Goal: Task Accomplishment & Management: Manage account settings

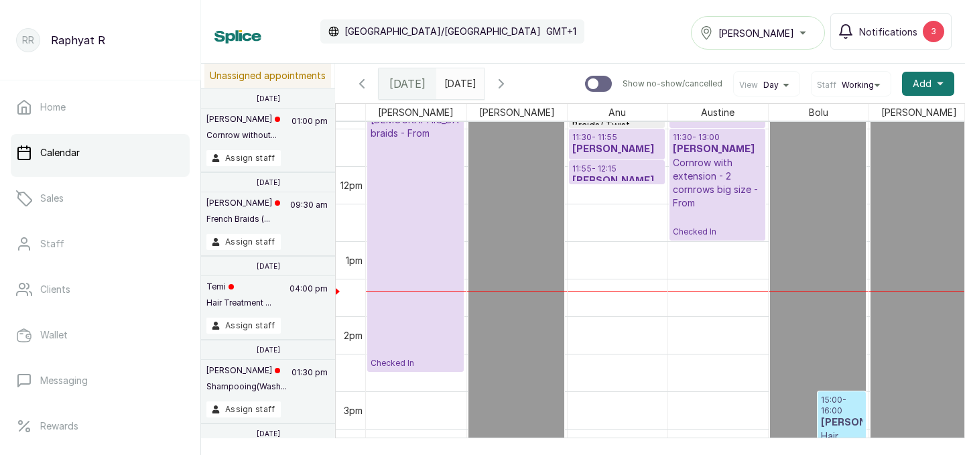
scroll to position [767, 0]
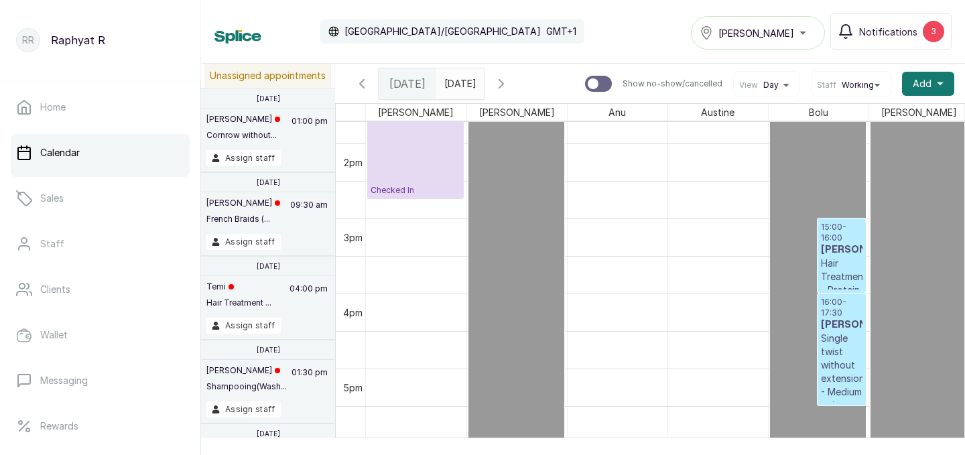
click at [783, 22] on button "[PERSON_NAME]" at bounding box center [758, 33] width 134 height 34
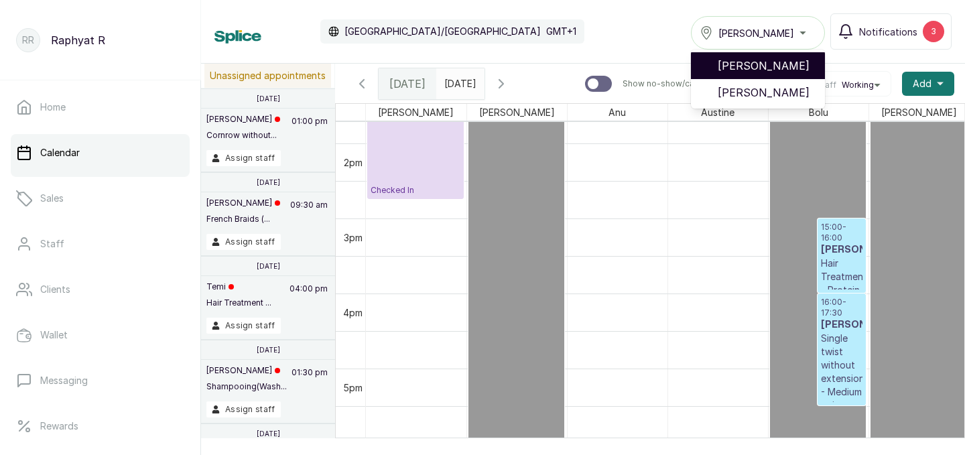
click at [780, 71] on span "[PERSON_NAME]" at bounding box center [766, 66] width 97 height 16
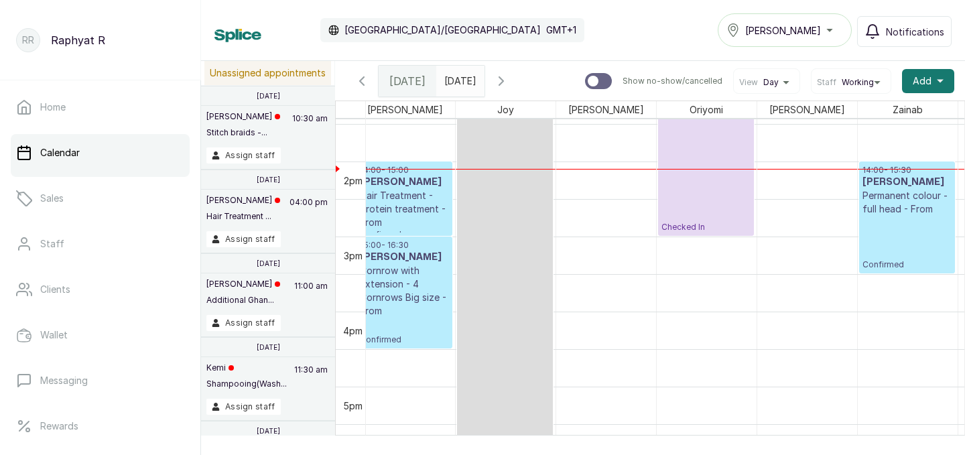
scroll to position [0, 146]
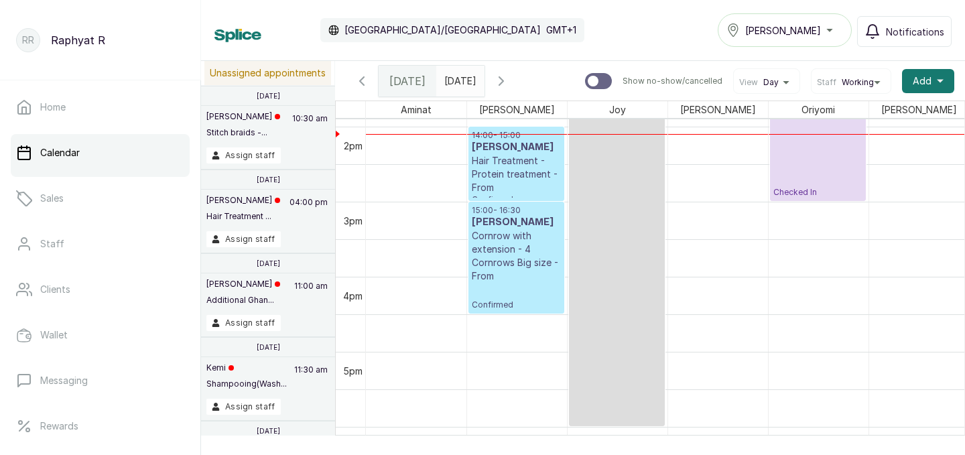
click at [515, 196] on p "Confirmed" at bounding box center [516, 199] width 89 height 11
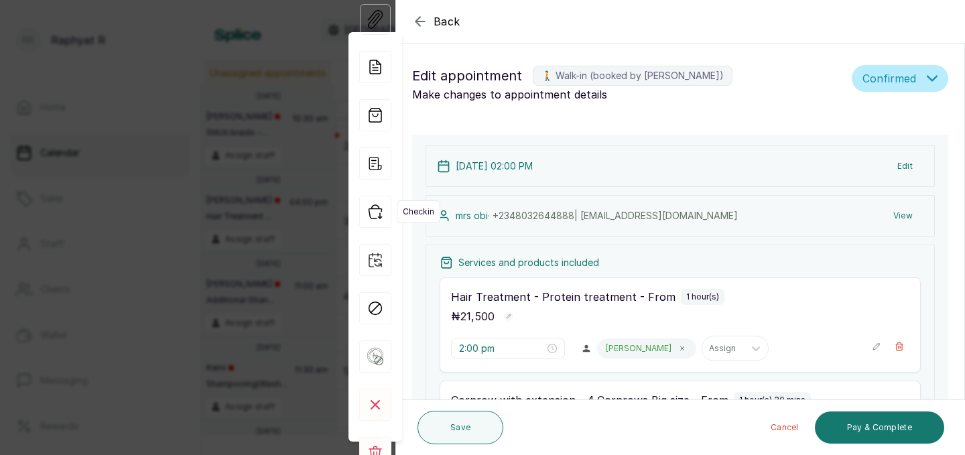
click at [377, 210] on icon "button" at bounding box center [375, 212] width 32 height 32
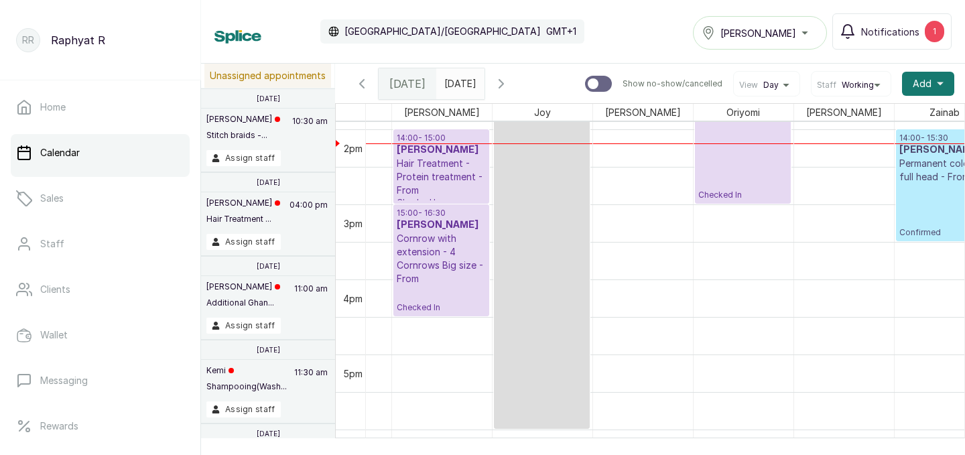
scroll to position [0, 306]
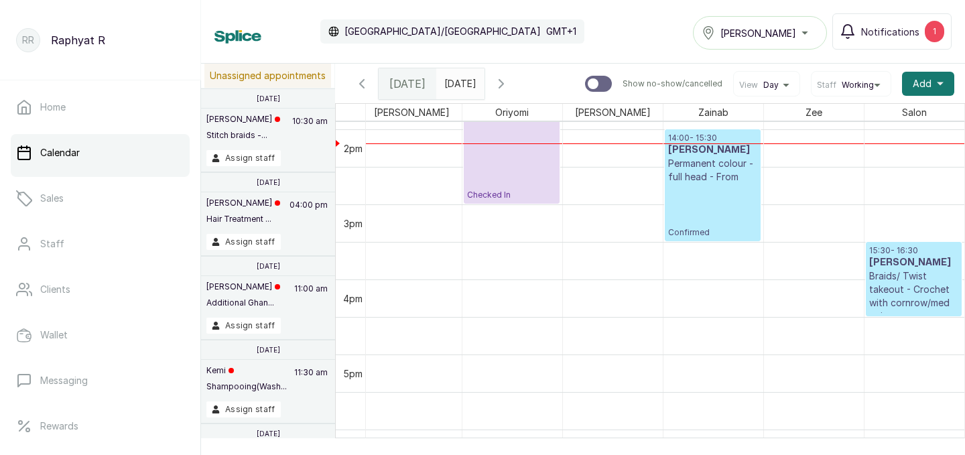
click at [722, 149] on h3 "Sola Irukwu" at bounding box center [712, 149] width 89 height 13
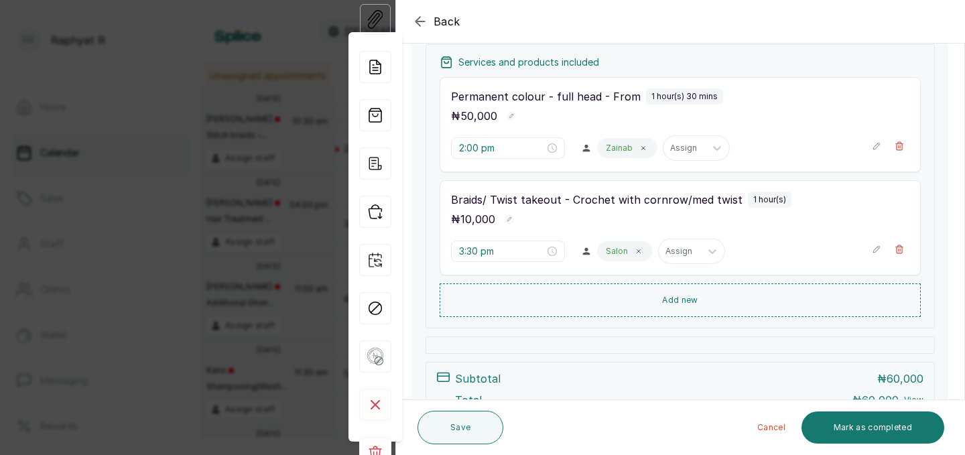
scroll to position [303, 0]
click at [373, 208] on icon "button" at bounding box center [375, 211] width 13 height 13
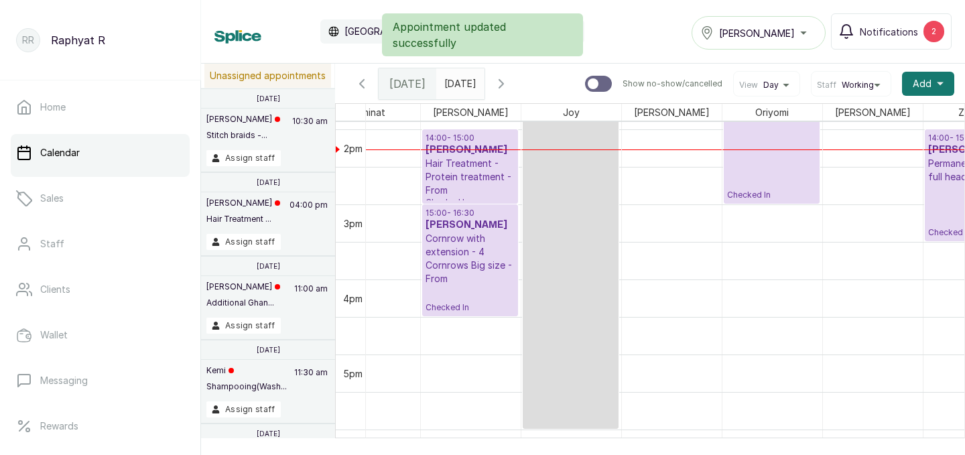
scroll to position [1044, 0]
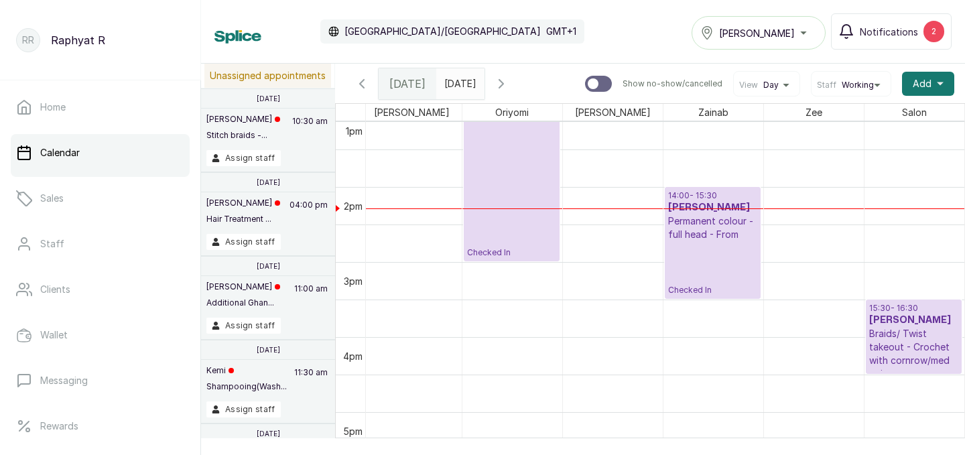
click at [719, 223] on p "Permanent colour - full head - From" at bounding box center [712, 227] width 89 height 27
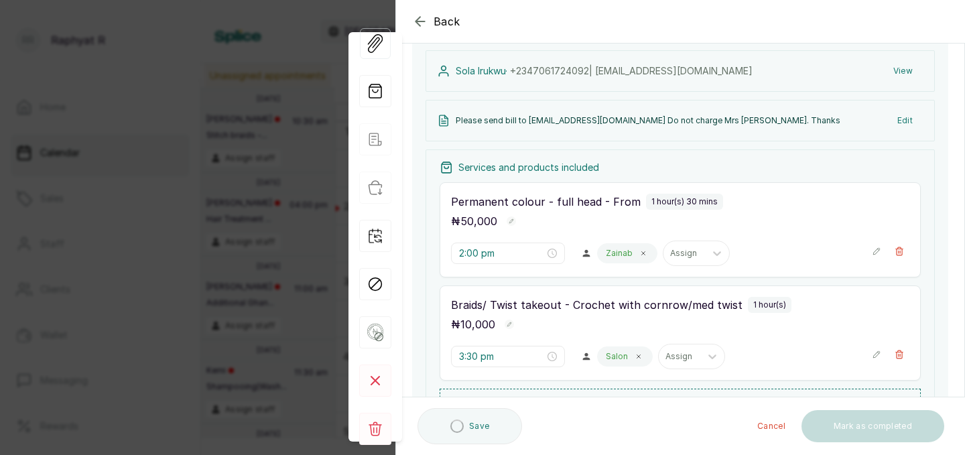
scroll to position [204, 0]
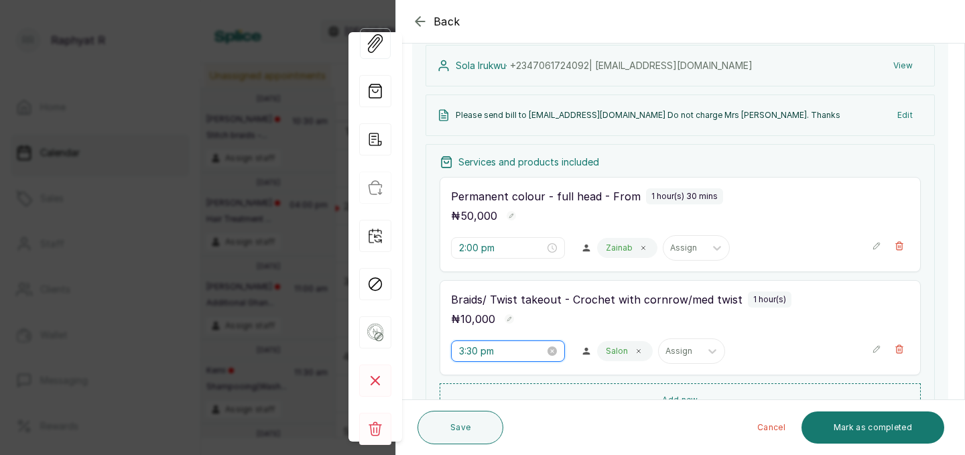
click at [479, 348] on input "3:30 pm" at bounding box center [502, 351] width 86 height 15
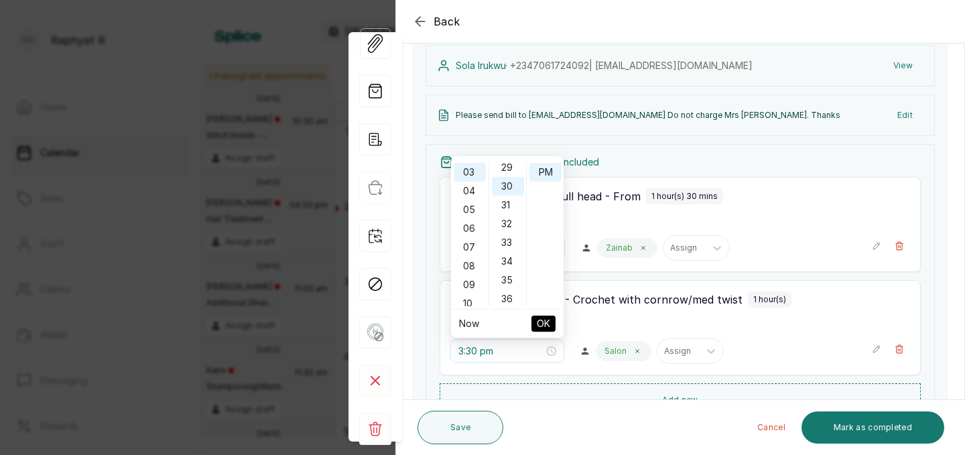
scroll to position [562, 0]
click at [469, 186] on div "02" at bounding box center [470, 191] width 32 height 19
click at [512, 162] on div "00" at bounding box center [508, 171] width 32 height 19
type input "2:00 pm"
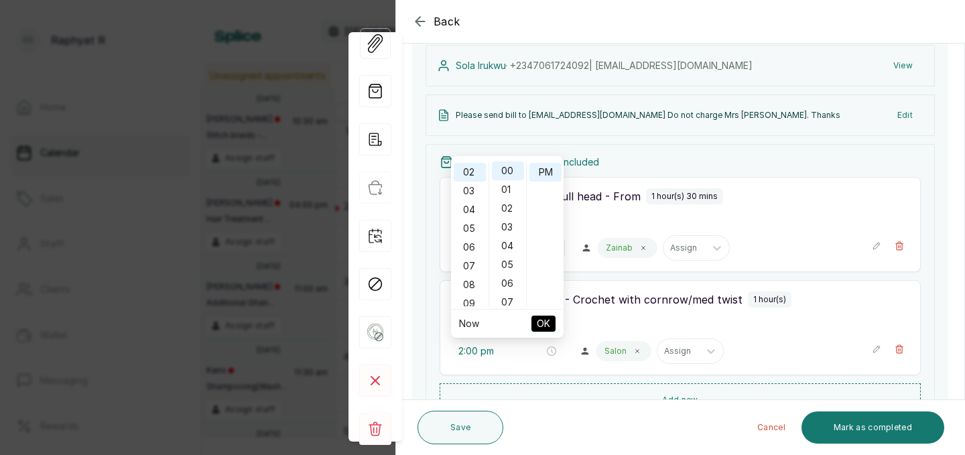
click at [550, 325] on span "OK" at bounding box center [543, 323] width 13 height 25
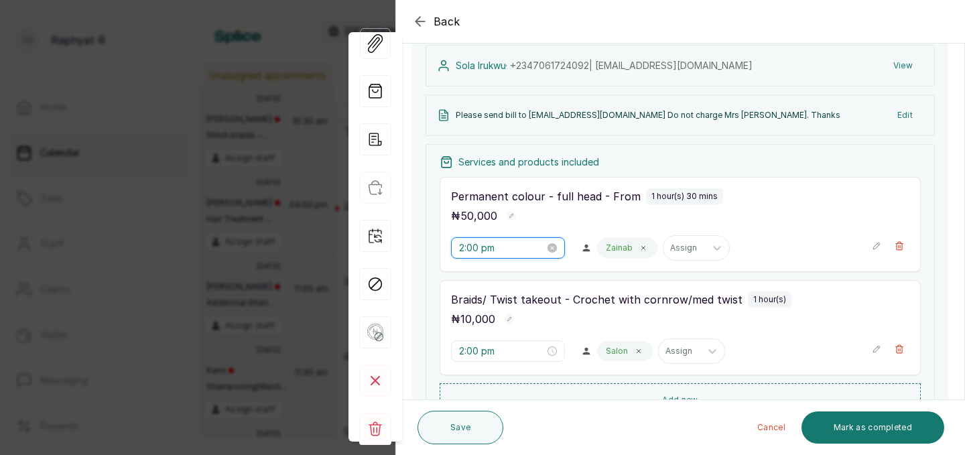
click at [478, 245] on input "2:00 pm" at bounding box center [502, 248] width 86 height 15
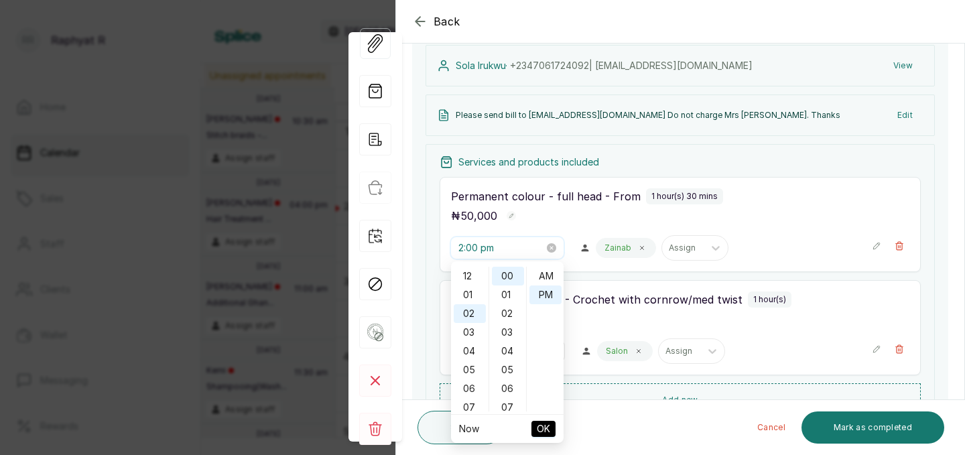
scroll to position [17, 0]
click at [470, 294] on div "03" at bounding box center [470, 296] width 32 height 19
click at [542, 432] on span "OK" at bounding box center [543, 428] width 13 height 25
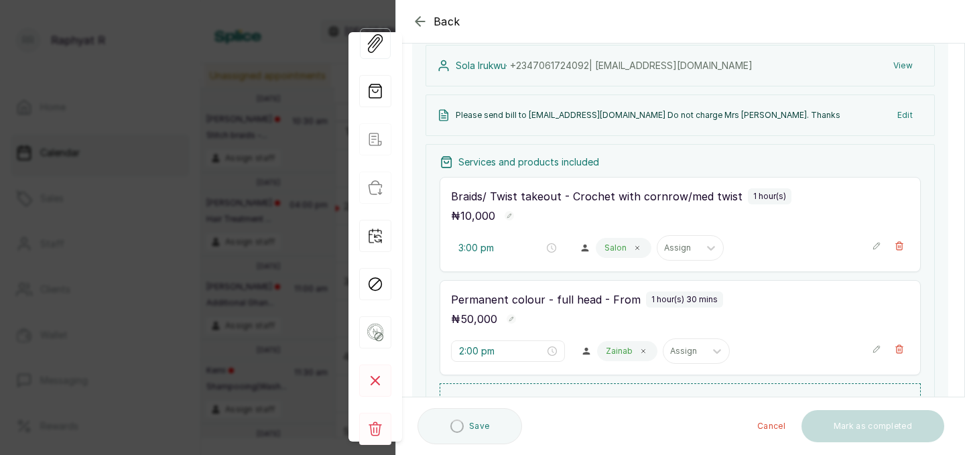
type input "2:00 pm"
type input "3:00 pm"
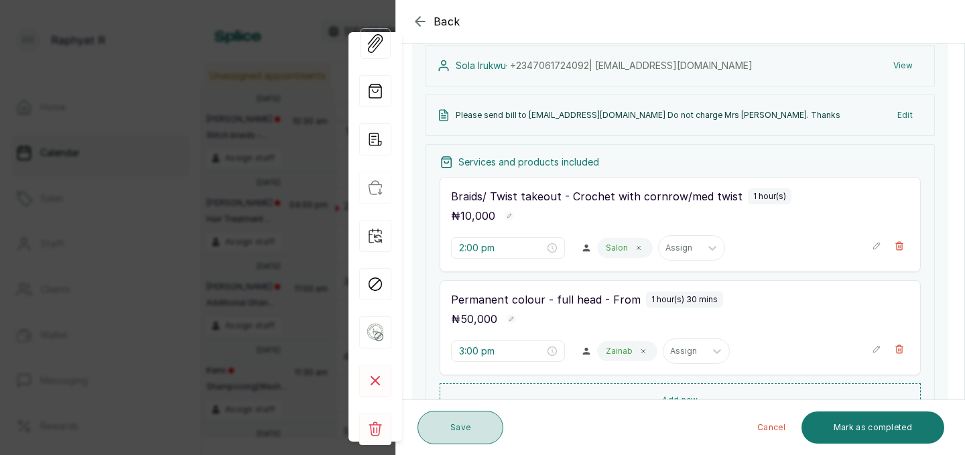
click at [453, 430] on button "Save" at bounding box center [461, 428] width 86 height 34
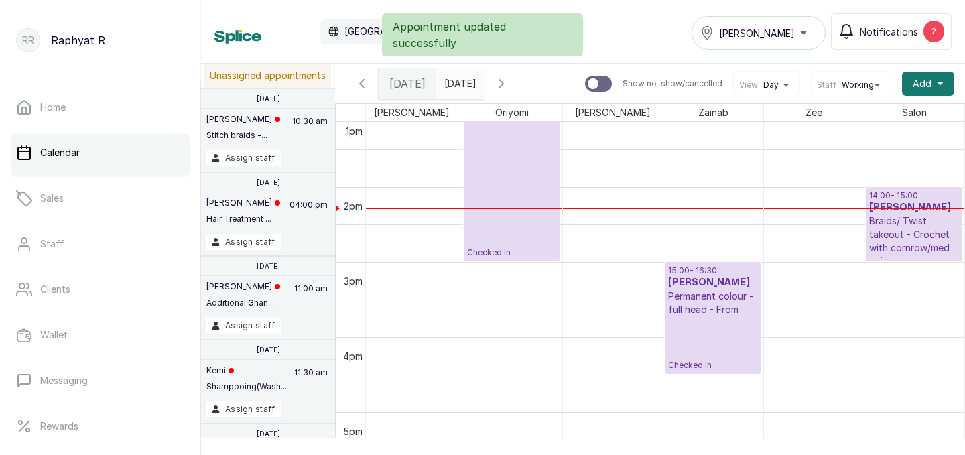
click at [896, 221] on p "Braids/ Twist takeout - Crochet with cornrow/med twist" at bounding box center [914, 241] width 90 height 54
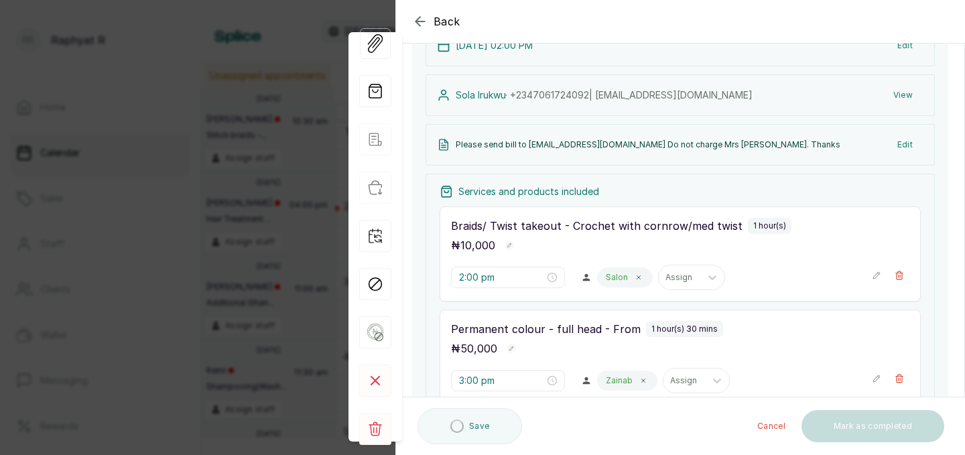
scroll to position [249, 0]
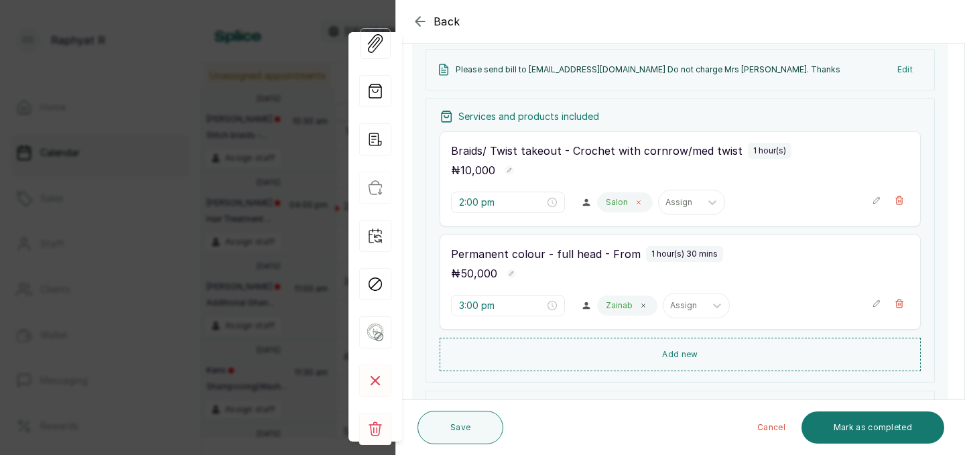
click at [635, 202] on icon at bounding box center [638, 202] width 7 height 7
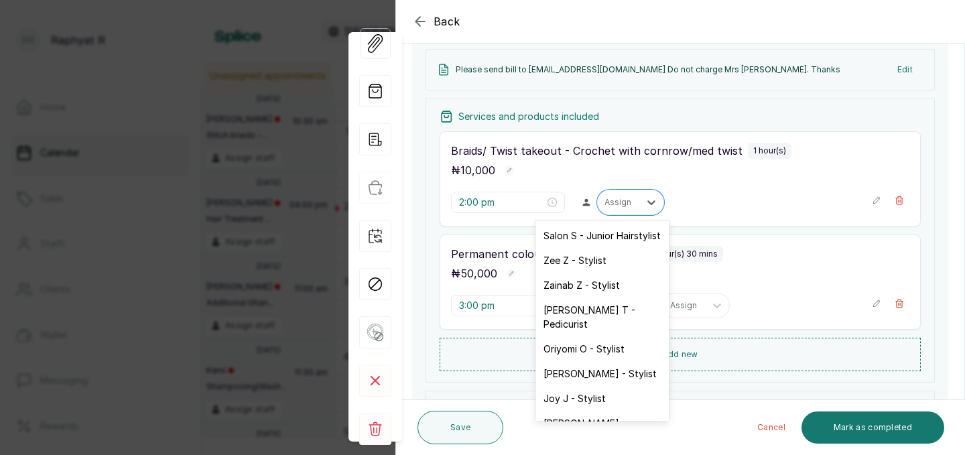
click at [610, 202] on div "Assign" at bounding box center [619, 202] width 42 height 17
click at [599, 361] on div "Maria M - Stylist" at bounding box center [603, 373] width 134 height 25
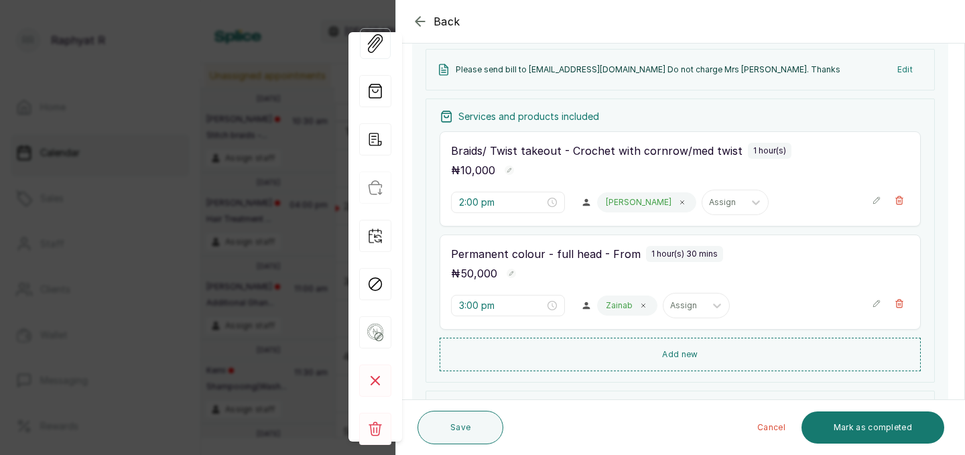
click at [614, 298] on div "Zainab" at bounding box center [627, 306] width 60 height 20
click at [640, 306] on icon at bounding box center [643, 305] width 7 height 7
click at [639, 306] on div at bounding box center [651, 306] width 24 height 24
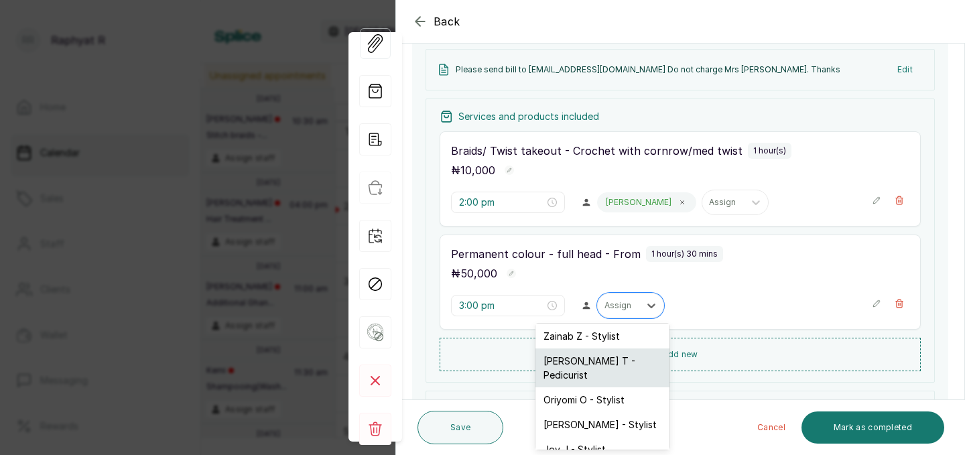
scroll to position [62, 0]
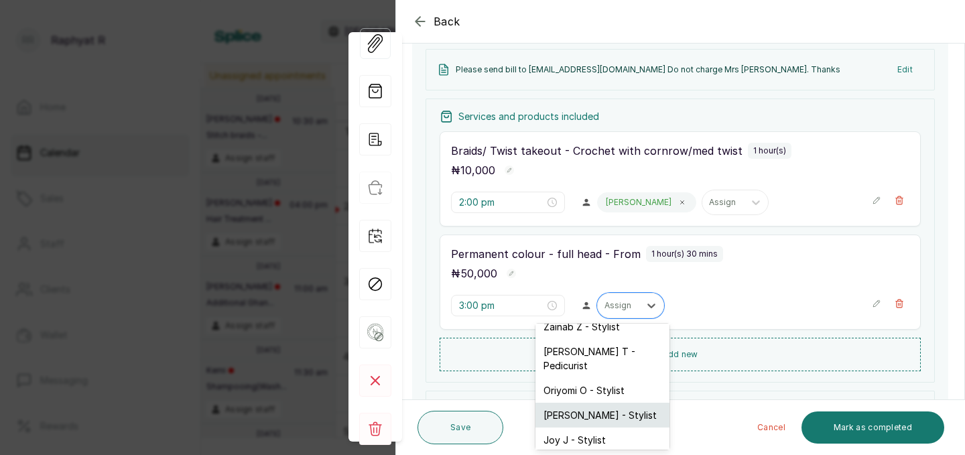
click at [590, 405] on div "Maria M - Stylist" at bounding box center [603, 415] width 134 height 25
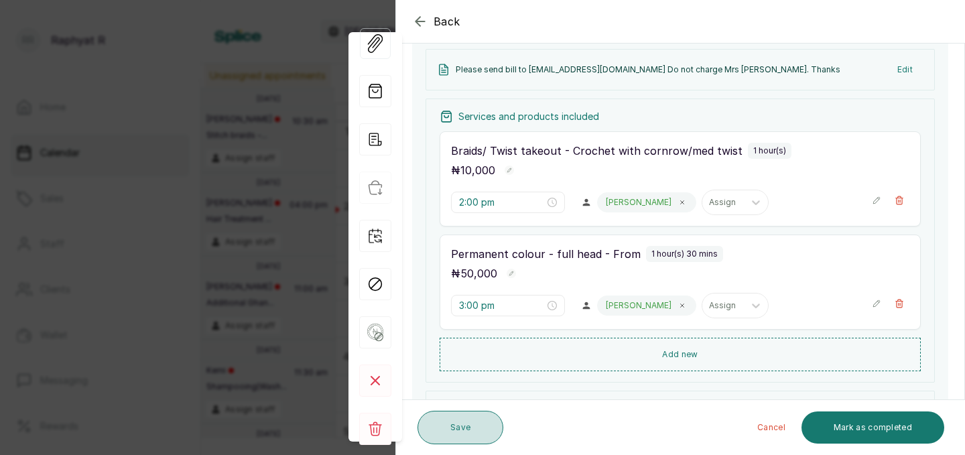
click at [491, 426] on button "Save" at bounding box center [461, 428] width 86 height 34
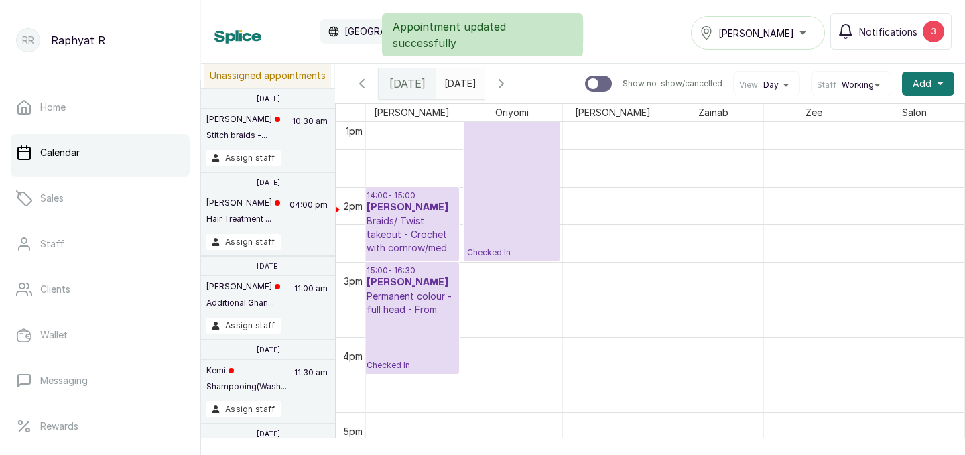
click at [426, 235] on p "Braids/ Twist takeout - Crochet with cornrow/med twist" at bounding box center [411, 241] width 89 height 54
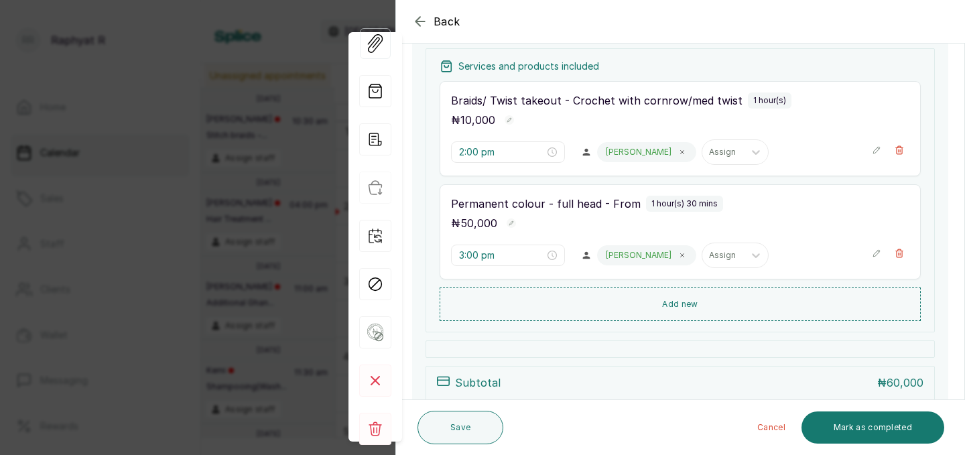
scroll to position [300, 0]
click at [479, 432] on button "Save" at bounding box center [461, 428] width 86 height 34
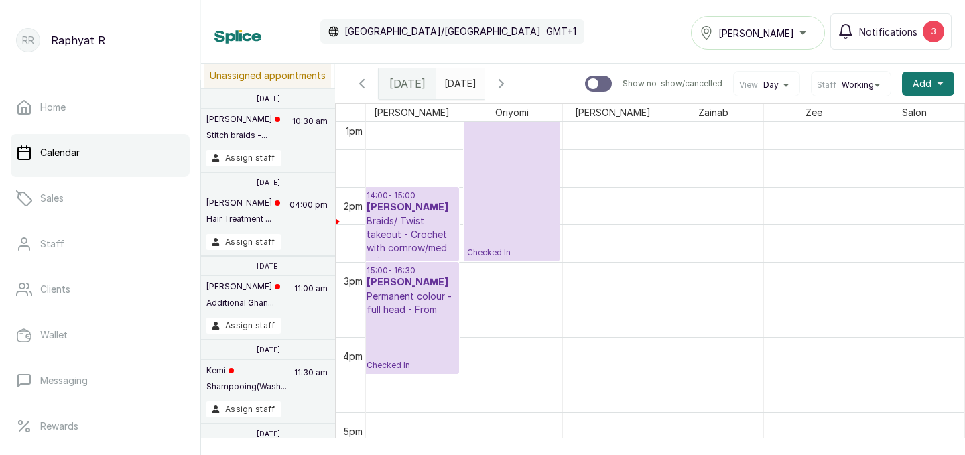
click at [408, 198] on p "14:00 - 15:00" at bounding box center [411, 195] width 89 height 11
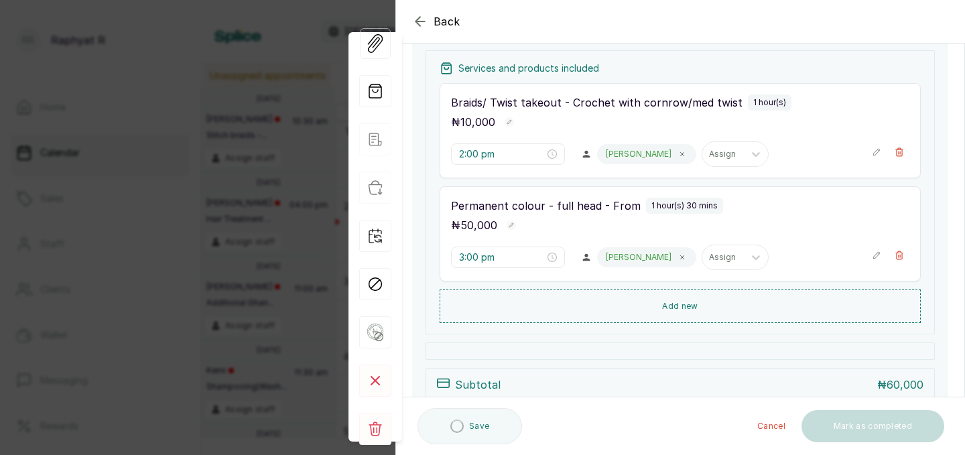
scroll to position [328, 0]
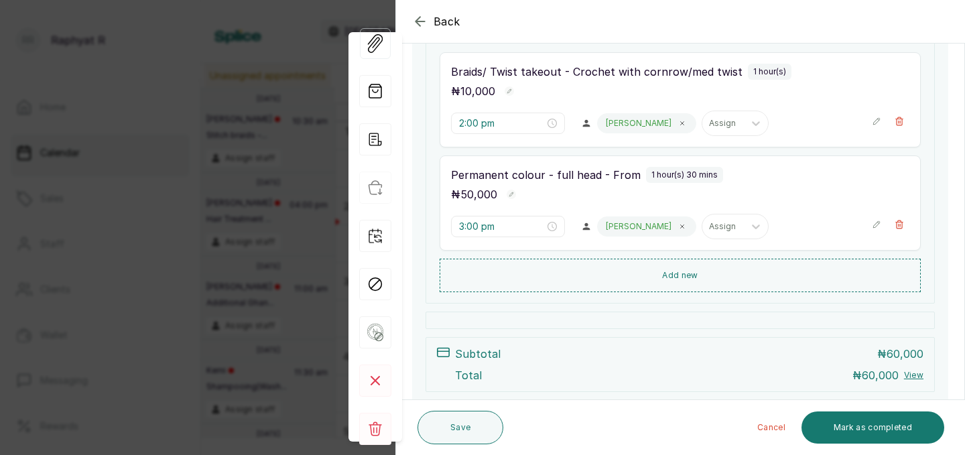
click at [418, 20] on icon "button" at bounding box center [420, 21] width 16 height 16
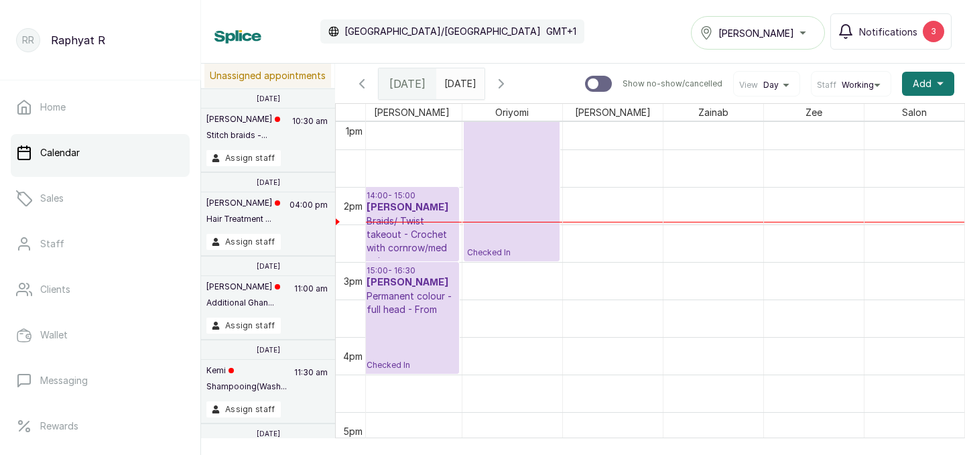
scroll to position [0, 0]
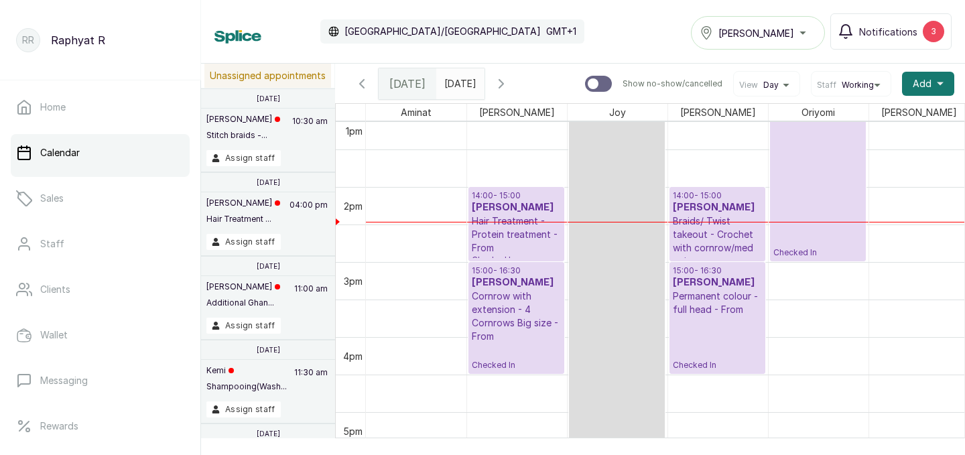
click at [519, 214] on p "Hair Treatment - Protein treatment - From" at bounding box center [516, 234] width 89 height 40
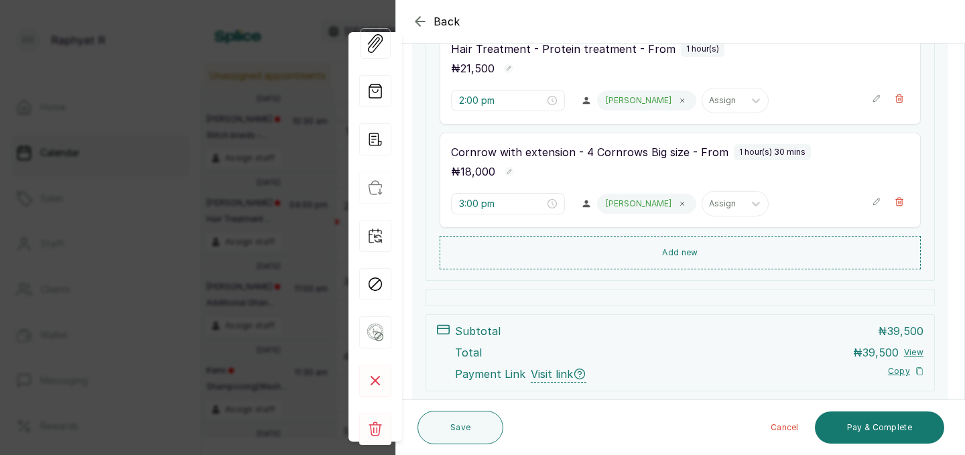
scroll to position [263, 0]
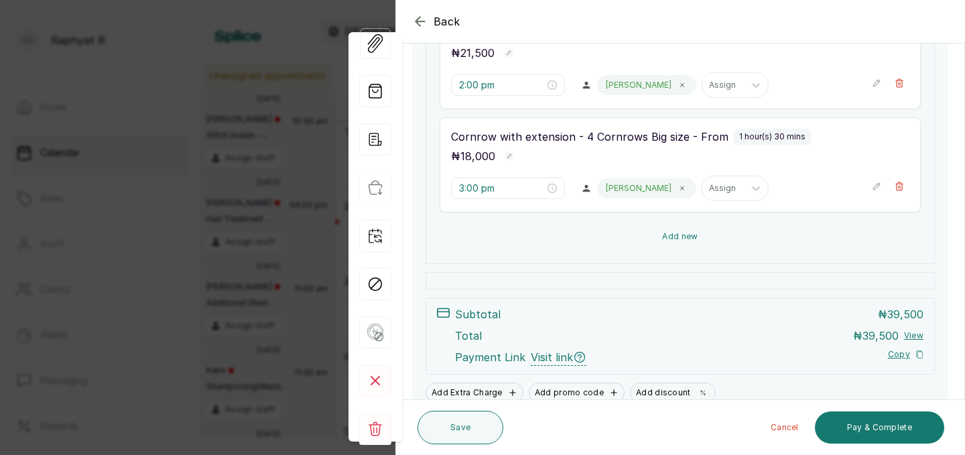
click at [722, 251] on button "Add new" at bounding box center [680, 237] width 481 height 32
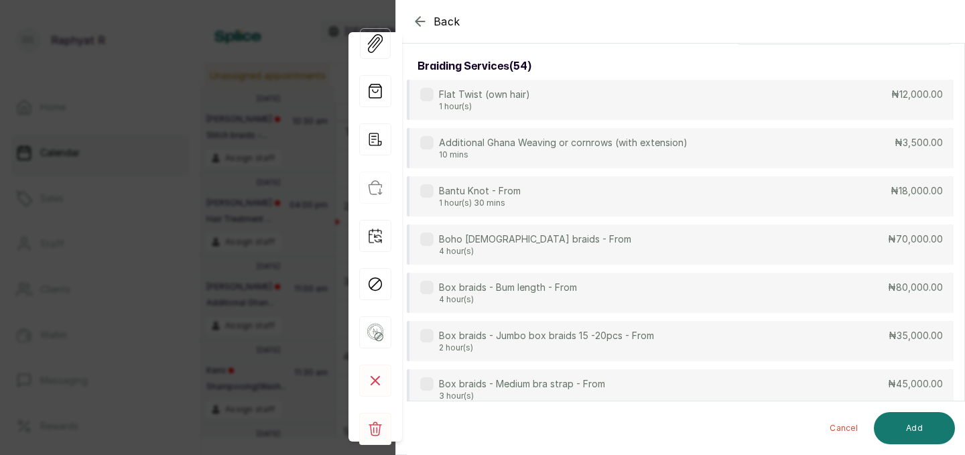
scroll to position [0, 0]
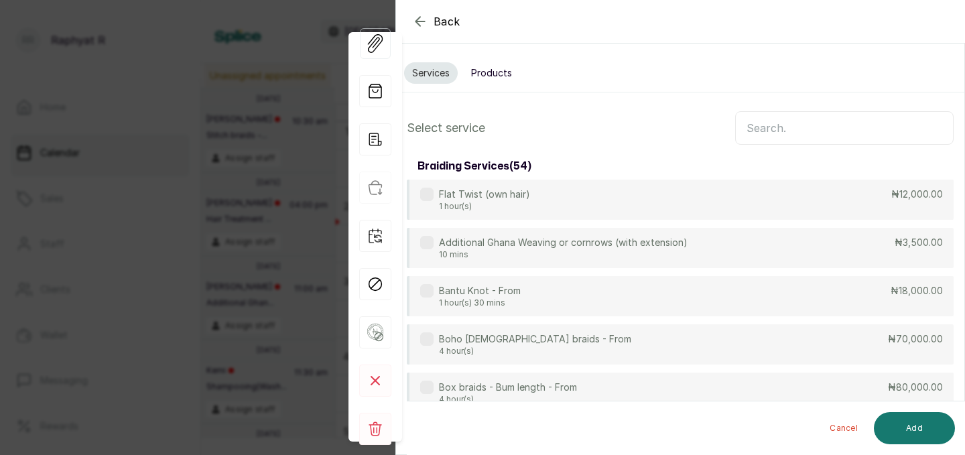
click at [809, 129] on input "text" at bounding box center [844, 128] width 219 height 34
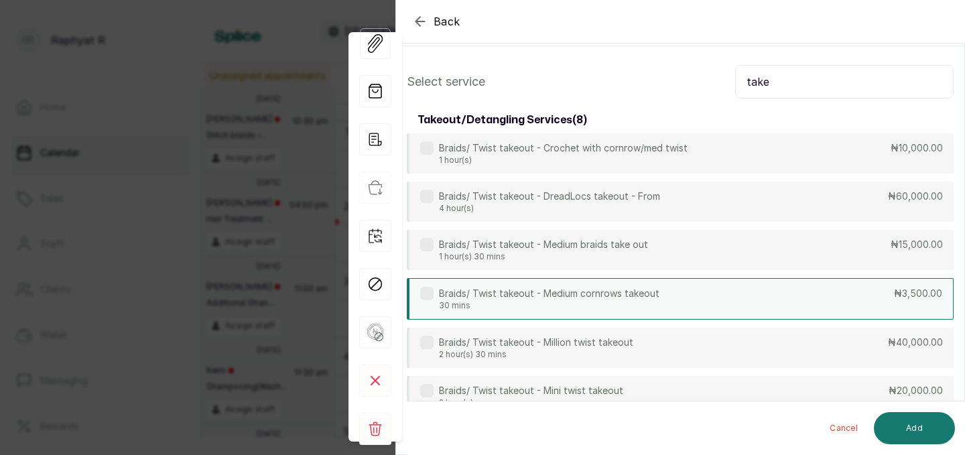
scroll to position [52, 0]
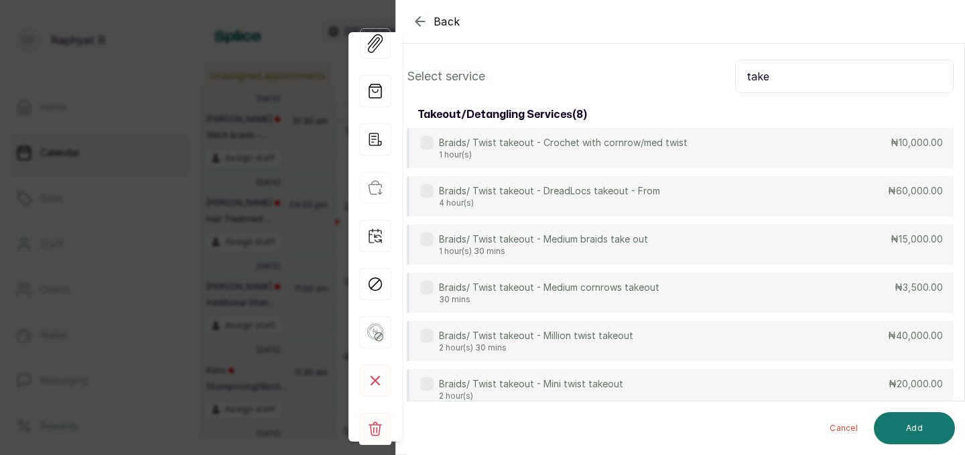
type input "take"
click at [746, 314] on div "Braids/ Twist takeout - Crochet with cornrow/med twist 1 hour(s) ₦10,000.00 Bra…" at bounding box center [680, 317] width 547 height 378
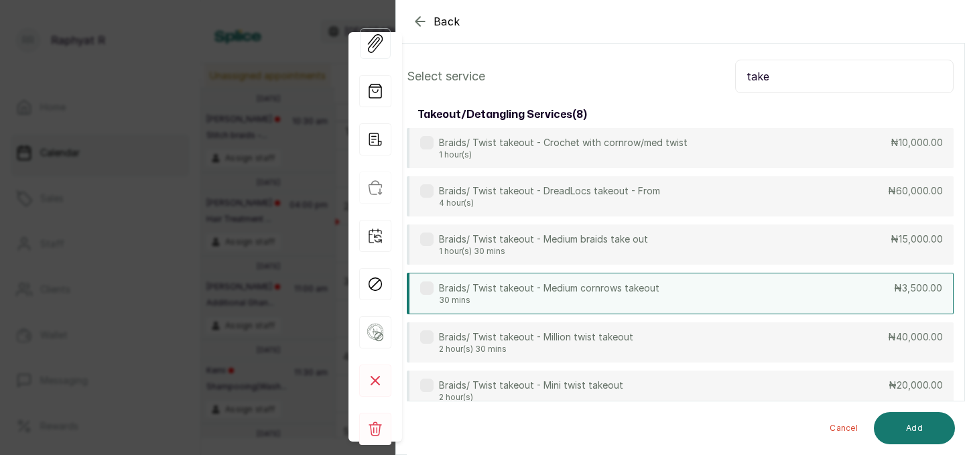
click at [750, 296] on div "Braids/ Twist takeout - Medium cornrows takeout 30 mins ₦3,500.00" at bounding box center [680, 294] width 547 height 42
click at [892, 435] on button "Add" at bounding box center [914, 428] width 81 height 32
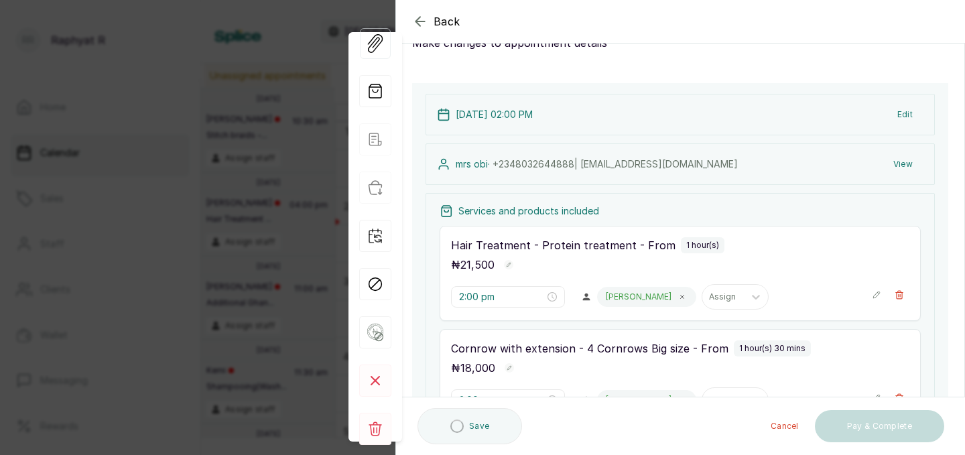
type input "4:30 pm"
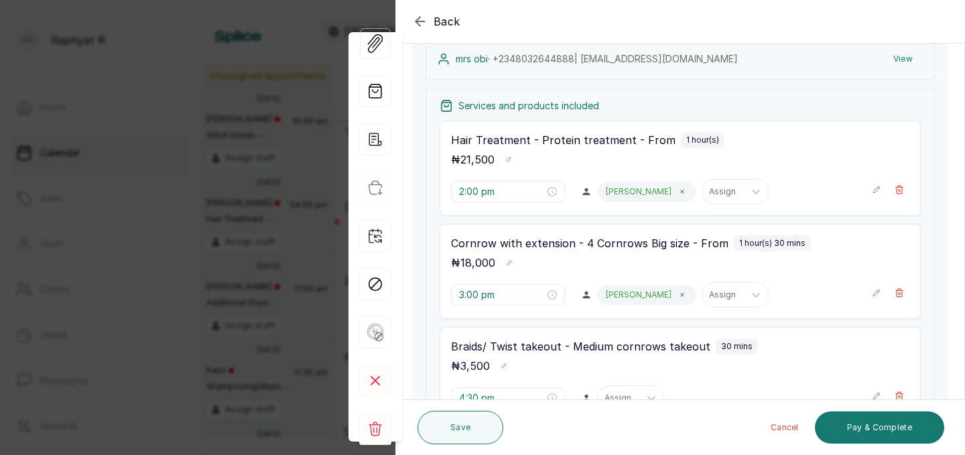
scroll to position [280, 0]
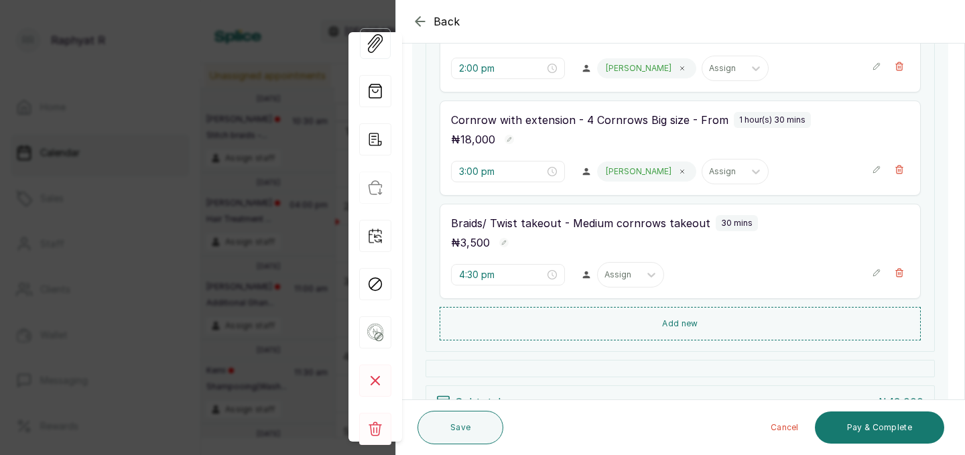
click at [585, 288] on div "Braids/ Twist takeout - Medium cornrows takeout 30 mins ₦ 3,500 4:30 pm Assign" at bounding box center [680, 251] width 481 height 95
click at [605, 275] on div at bounding box center [619, 275] width 28 height 12
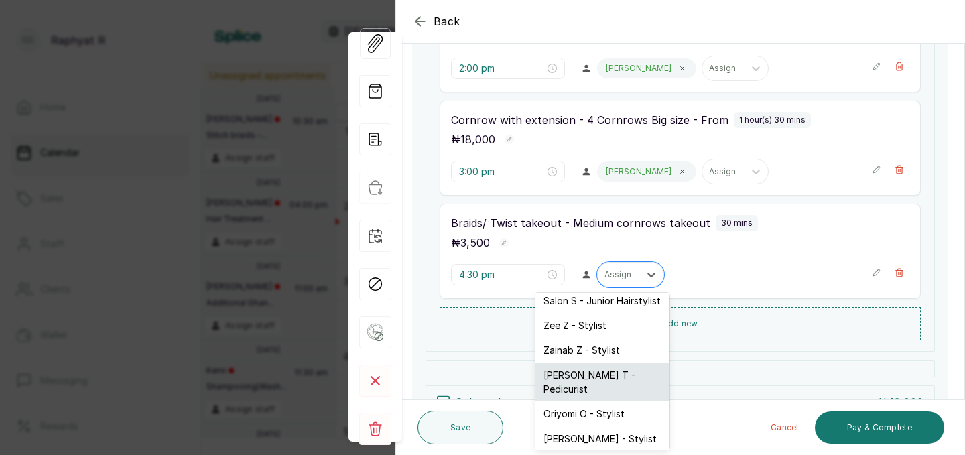
scroll to position [0, 0]
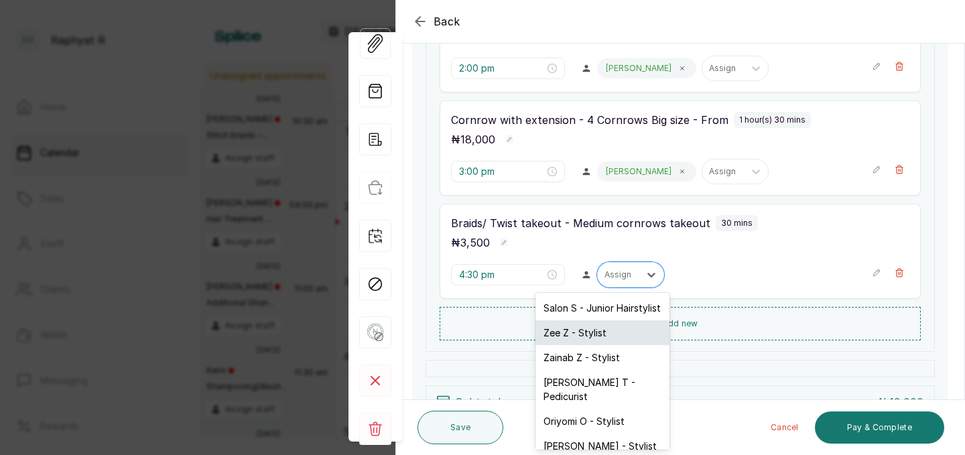
click at [586, 332] on div "Zee Z - Stylist" at bounding box center [603, 332] width 134 height 25
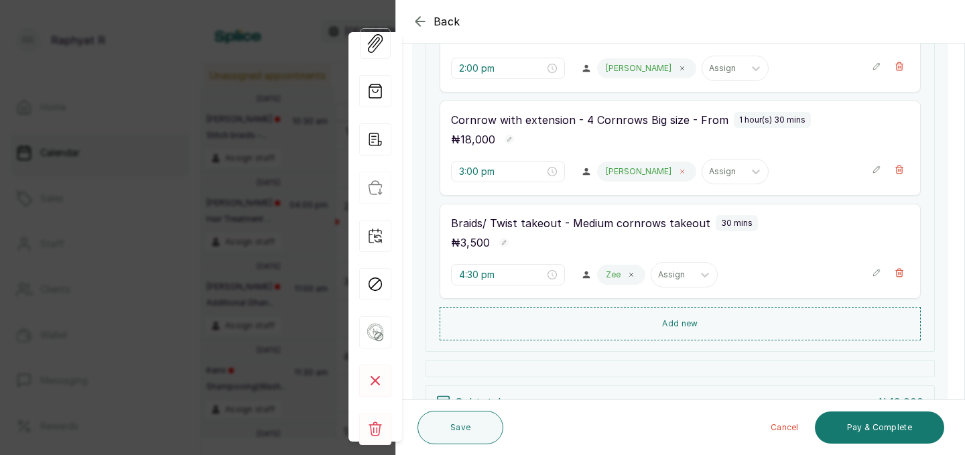
click at [677, 172] on span at bounding box center [682, 171] width 11 height 11
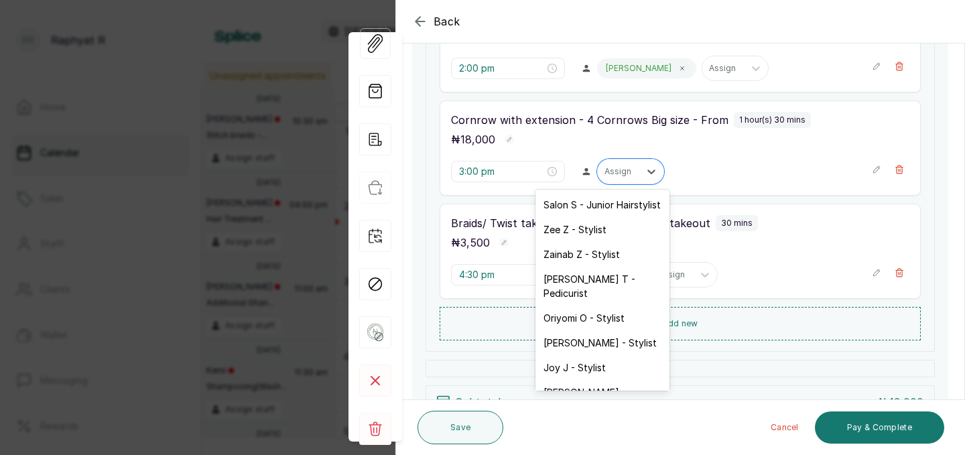
click at [605, 172] on div at bounding box center [619, 172] width 28 height 12
click at [576, 228] on div "Zee Z - Stylist" at bounding box center [603, 229] width 134 height 25
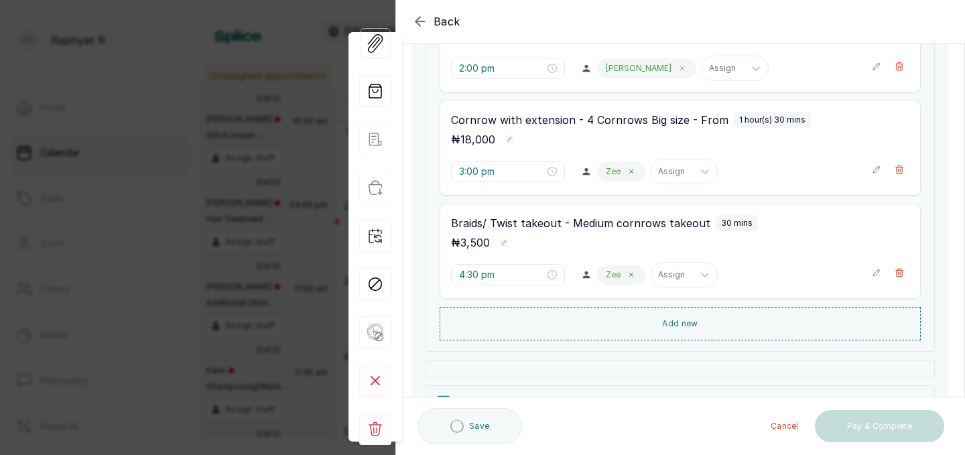
click at [679, 65] on icon at bounding box center [682, 68] width 7 height 7
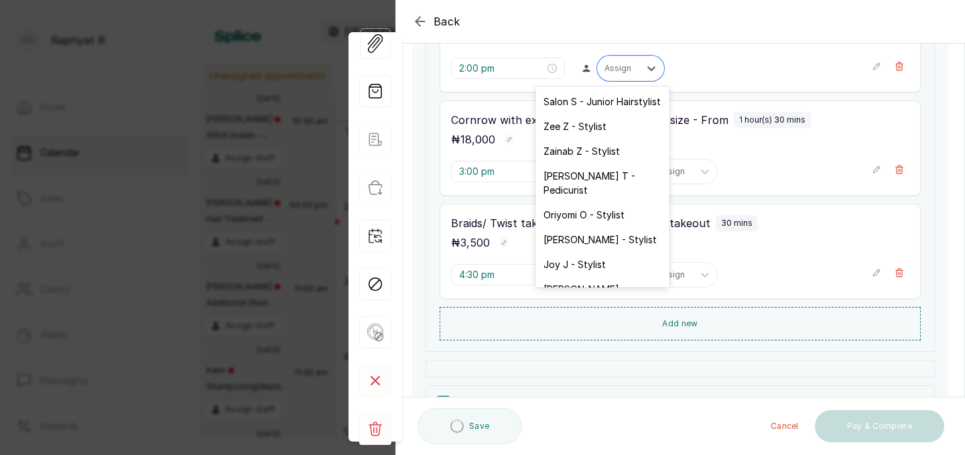
click at [611, 64] on div "Assign" at bounding box center [619, 68] width 42 height 17
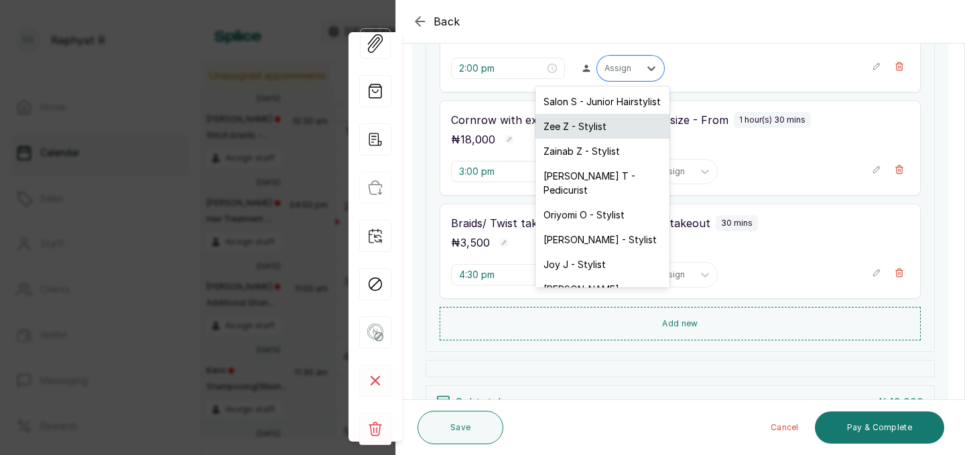
click at [586, 127] on div "Zee Z - Stylist" at bounding box center [603, 126] width 134 height 25
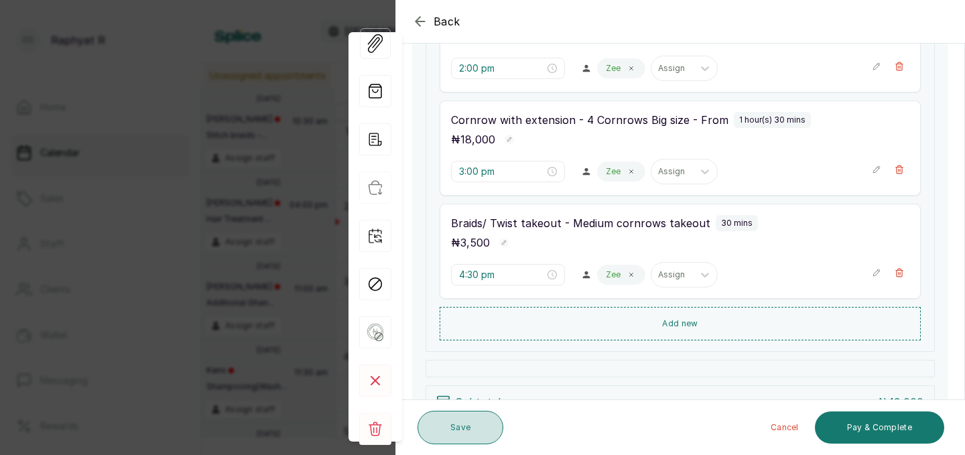
click at [466, 425] on button "Save" at bounding box center [461, 428] width 86 height 34
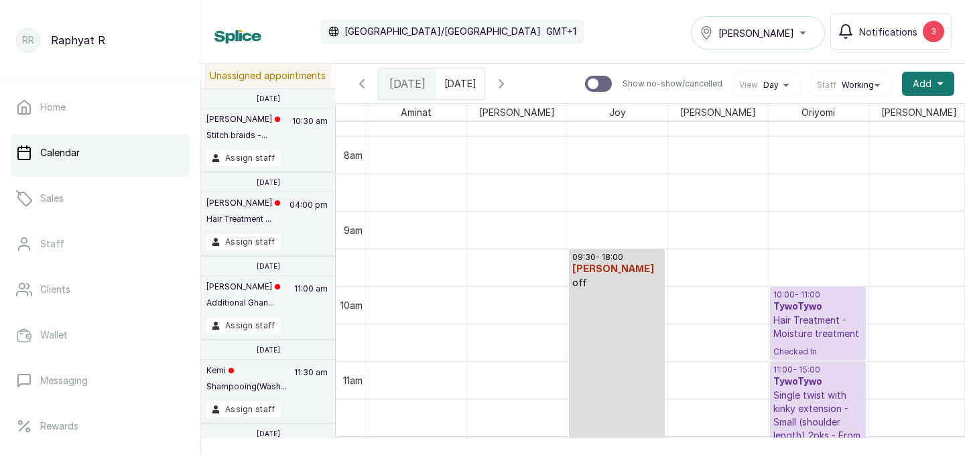
scroll to position [520, 0]
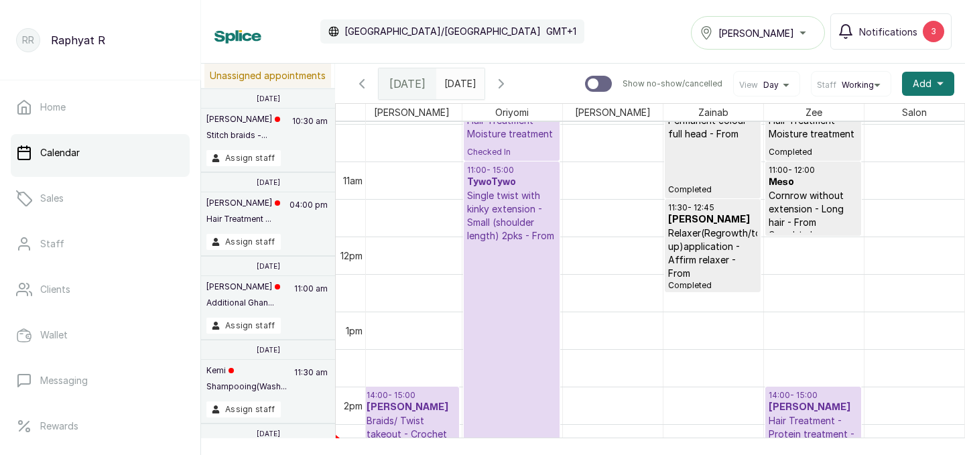
click at [480, 206] on p "Single twist with kinky extension - Small (shoulder length) 2pks - From" at bounding box center [511, 216] width 89 height 54
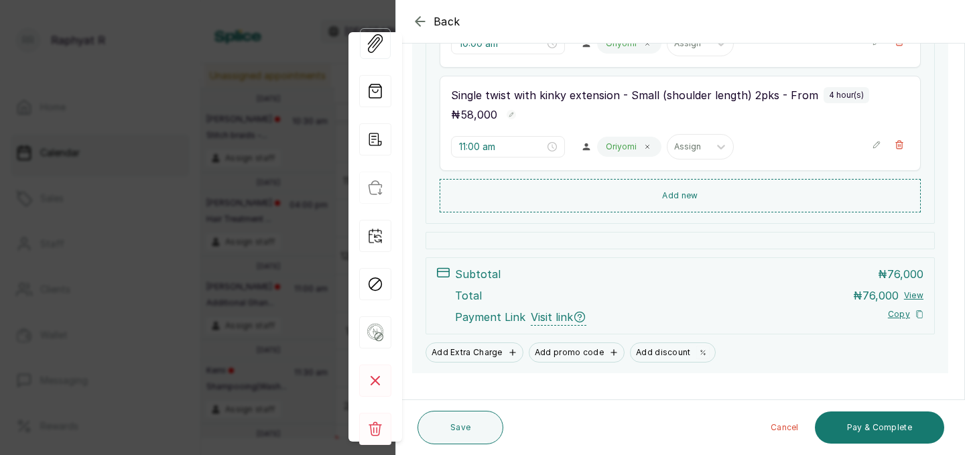
scroll to position [316, 0]
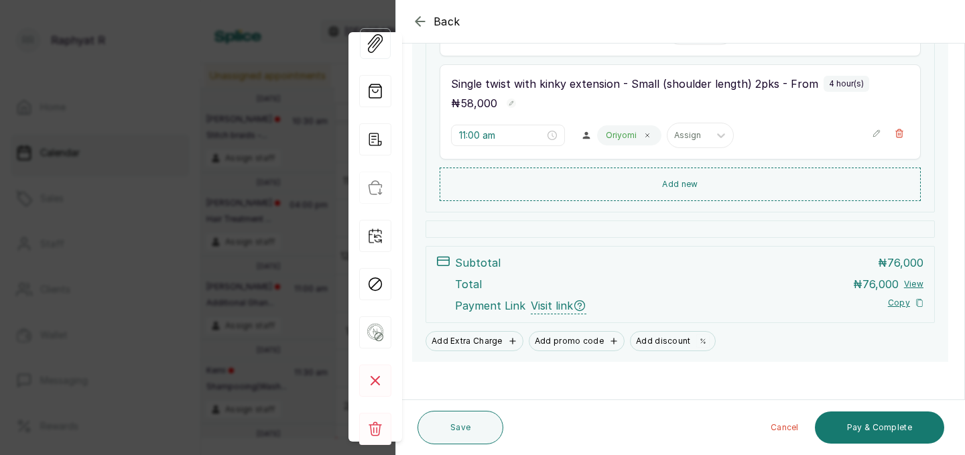
click at [865, 446] on div "Cancel Pay & Complete" at bounding box center [727, 427] width 436 height 43
click at [867, 440] on button "Pay & Complete" at bounding box center [879, 428] width 129 height 32
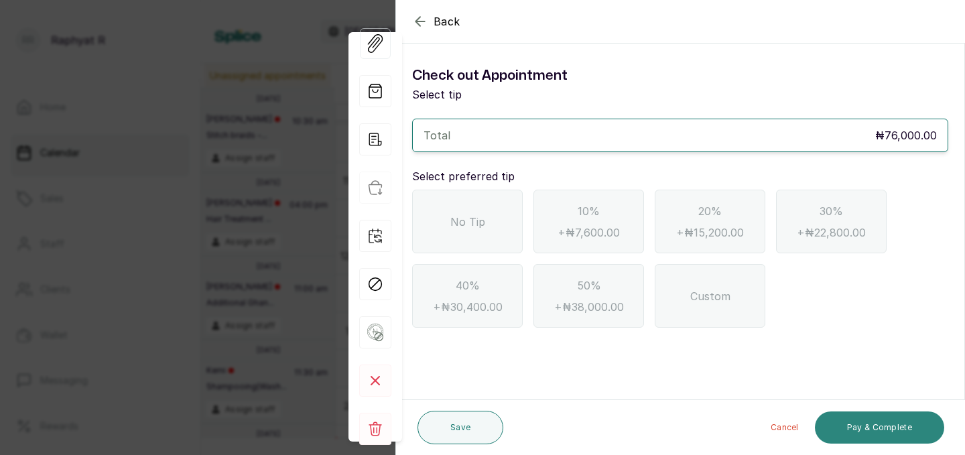
scroll to position [0, 0]
click at [462, 235] on div "No Tip" at bounding box center [467, 222] width 111 height 64
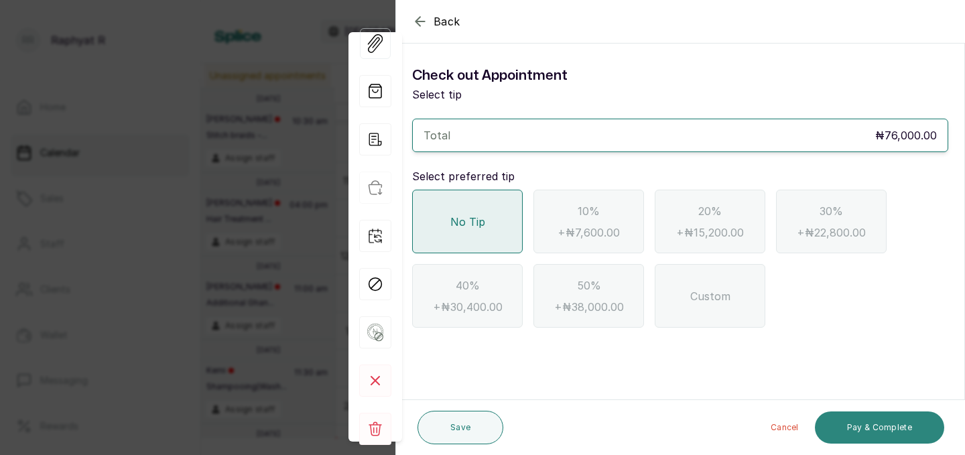
click at [868, 429] on button "Pay & Complete" at bounding box center [879, 428] width 129 height 32
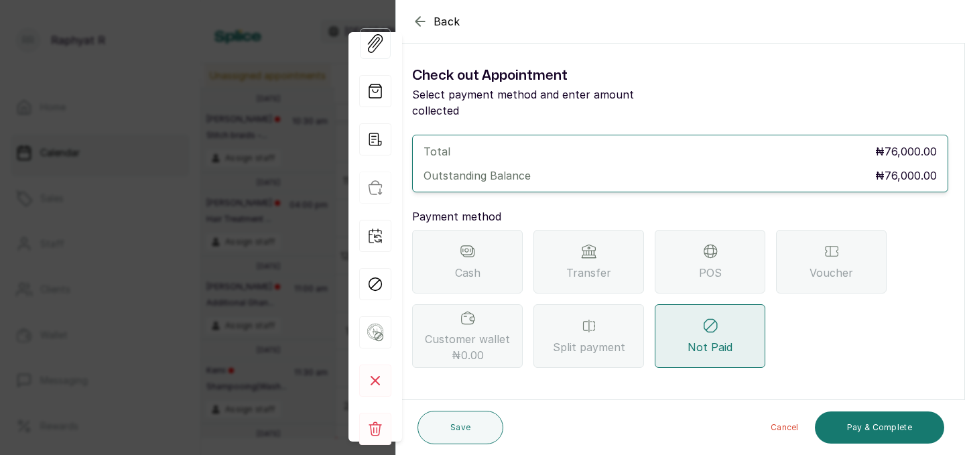
click at [595, 247] on div "Transfer" at bounding box center [589, 262] width 111 height 64
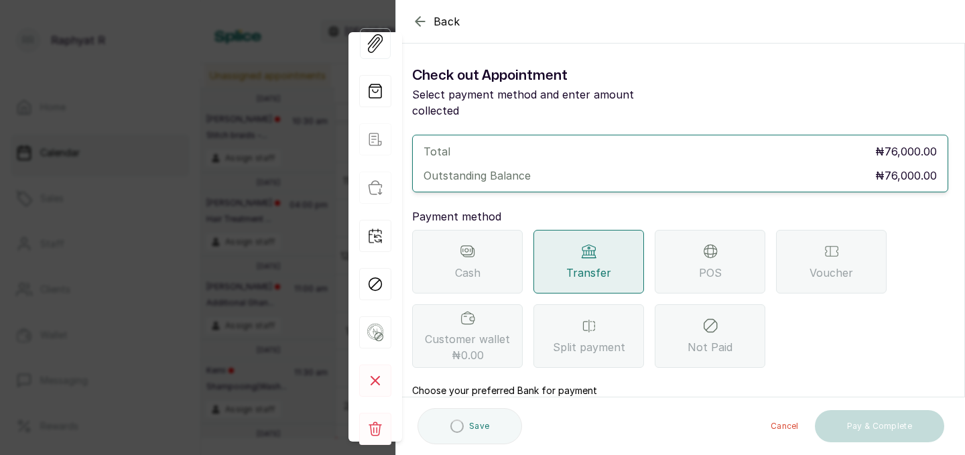
scroll to position [149, 0]
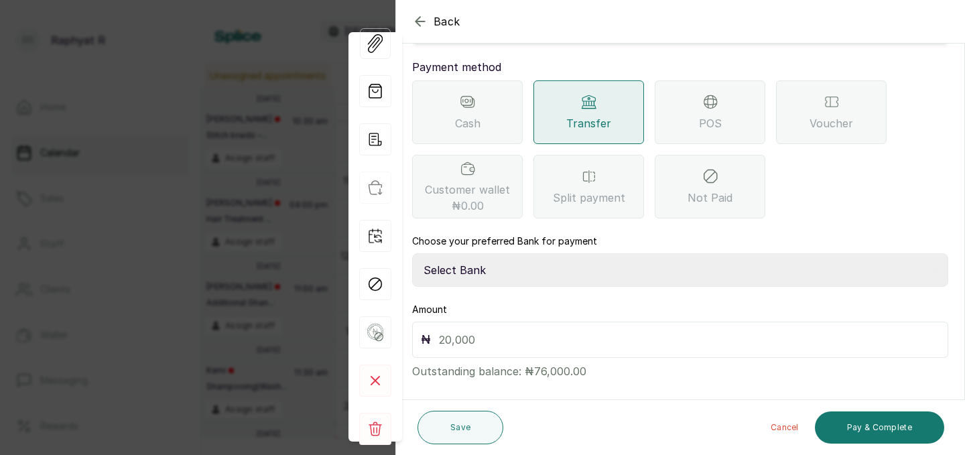
click at [505, 253] on select "Select Bank TRACTION(TRACTION) Providus Bank TASALAHQ HAIR AND BEAUTY Guaranty …" at bounding box center [680, 270] width 536 height 34
select select "d2e8ea74-1b1f-42b2-81f9-dacd6e382dd2"
click at [486, 330] on input "text" at bounding box center [689, 339] width 501 height 19
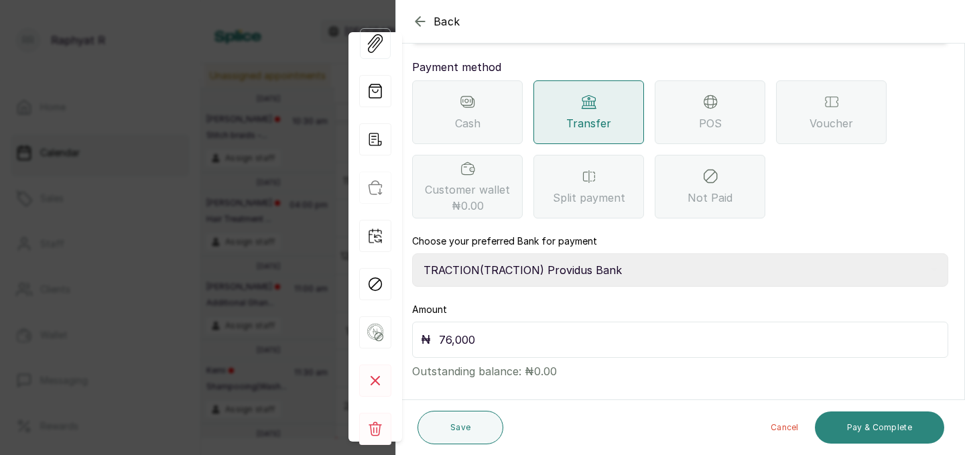
type input "76,000"
click at [884, 427] on button "Pay & Complete" at bounding box center [879, 428] width 129 height 32
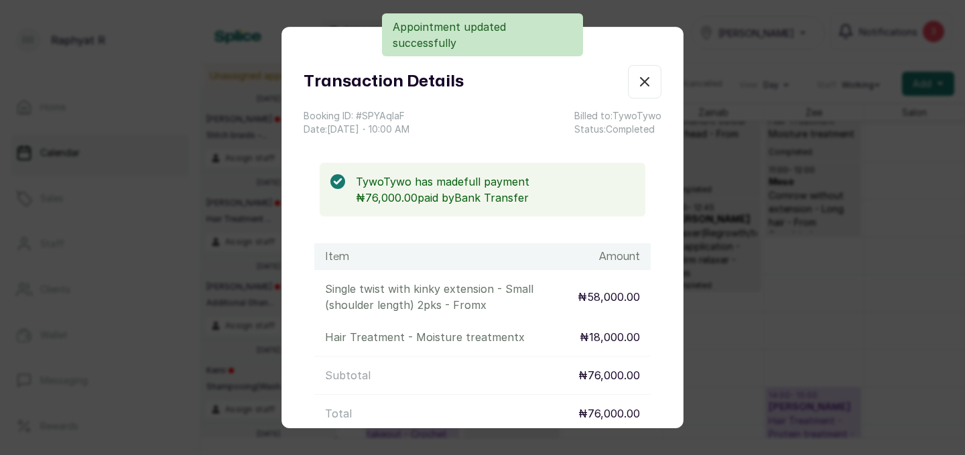
scroll to position [451, 0]
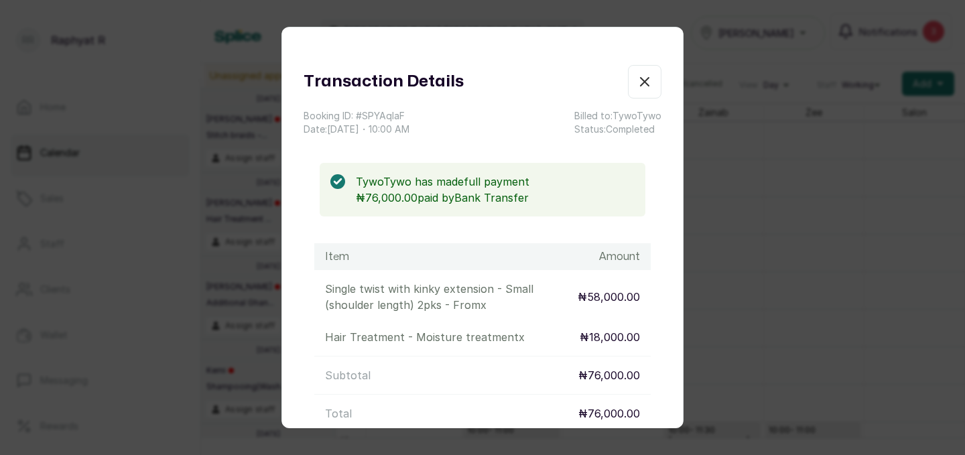
click at [647, 82] on icon "button" at bounding box center [645, 82] width 16 height 16
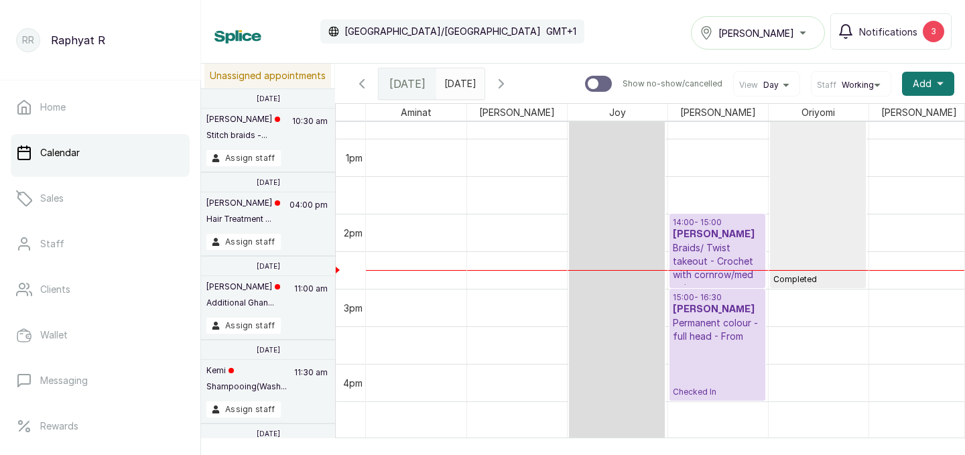
scroll to position [907, 0]
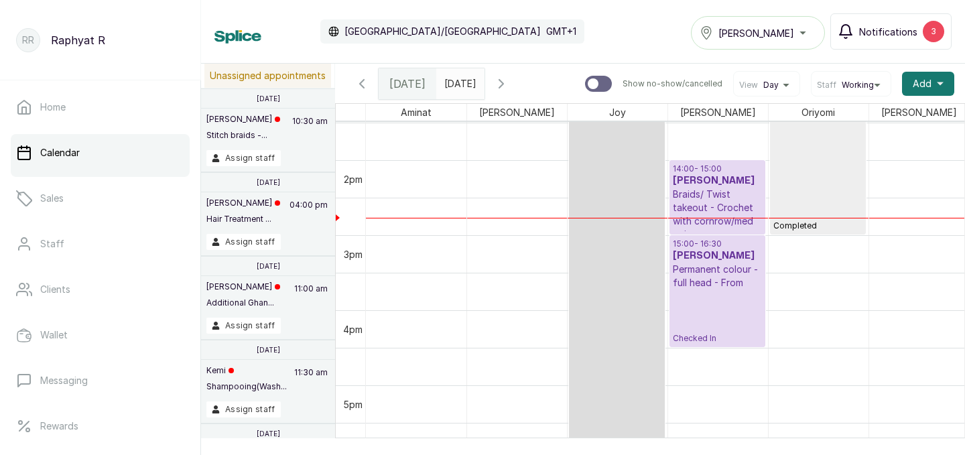
click at [932, 42] on div "3" at bounding box center [933, 31] width 21 height 21
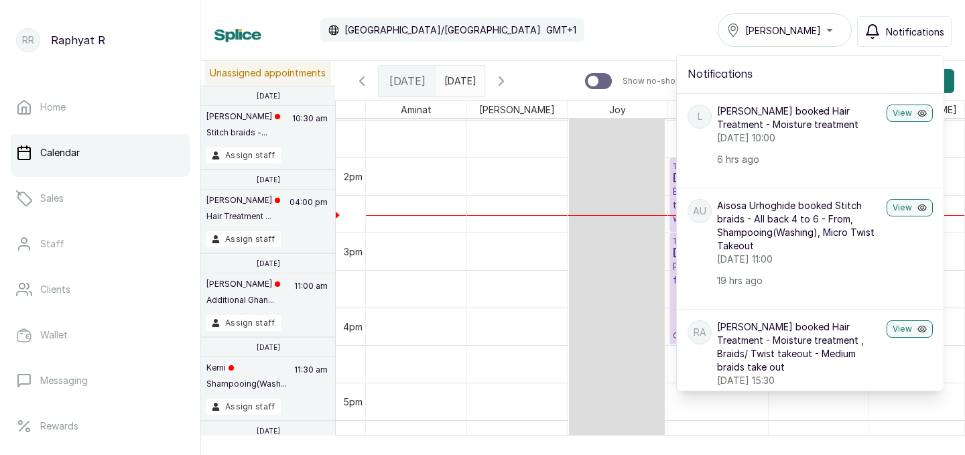
click at [649, 21] on div "Calendar Africa/Lagos GMT+1 Tasala Ikoyi Notifications Notifications L Lara boo…" at bounding box center [582, 30] width 737 height 34
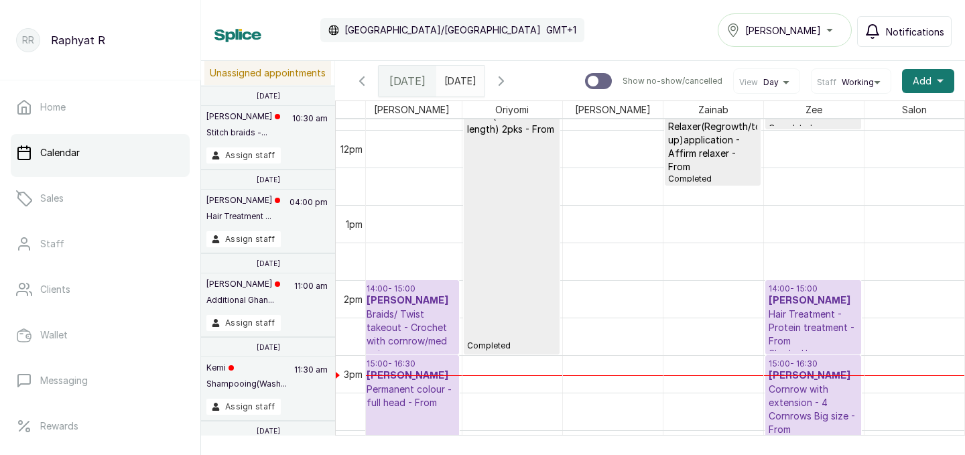
scroll to position [872, 0]
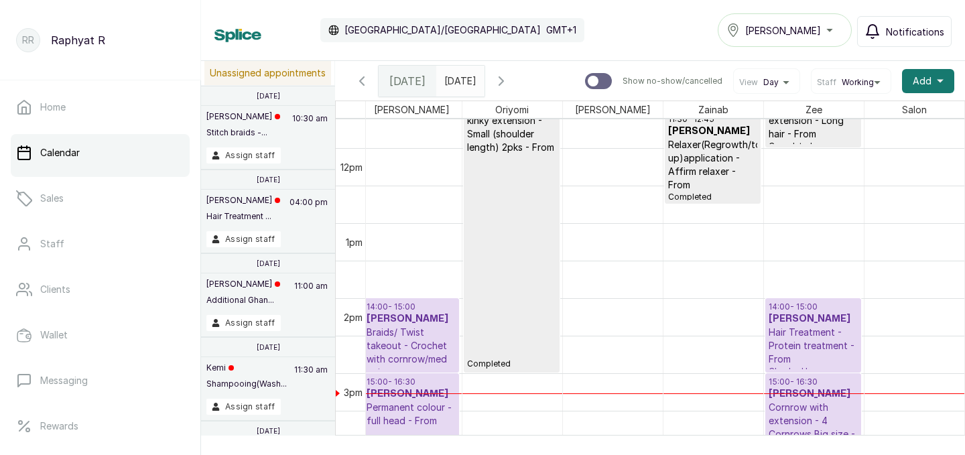
type input "dd/MM/yyyy"
click at [458, 74] on input "dd/MM/yyyy" at bounding box center [447, 77] width 21 height 23
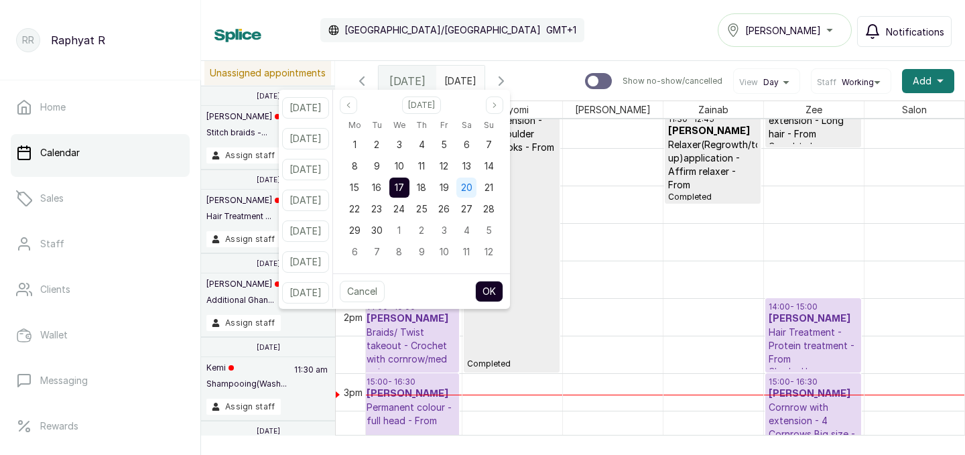
click at [473, 186] on span "20" at bounding box center [466, 187] width 11 height 11
click at [503, 291] on button "OK" at bounding box center [489, 291] width 28 height 21
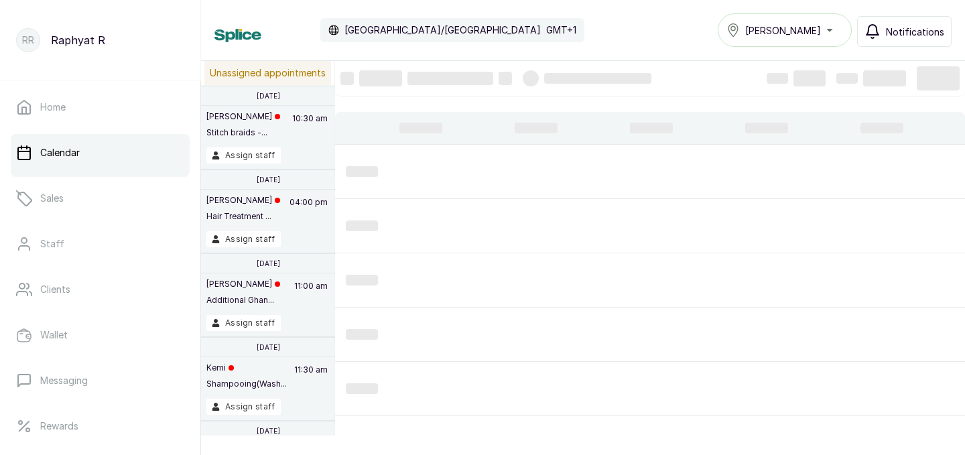
type input "20/09/2025"
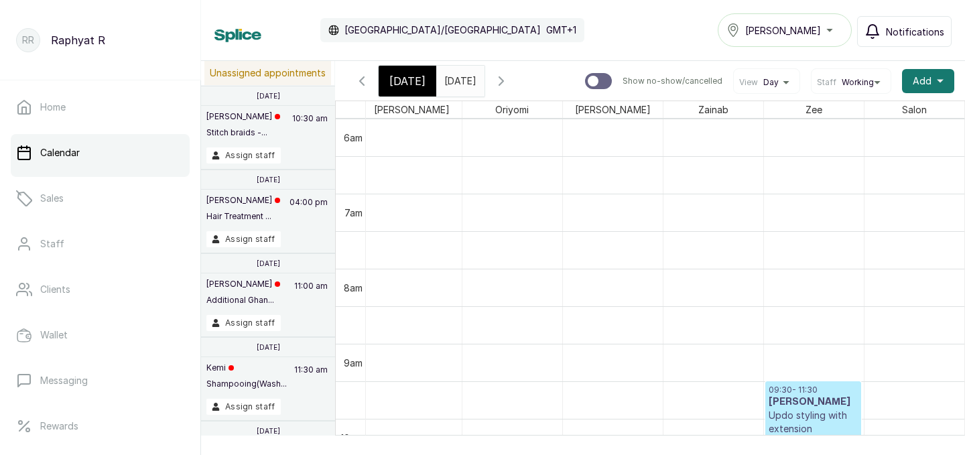
click at [458, 75] on input "20/09/2025" at bounding box center [447, 77] width 21 height 23
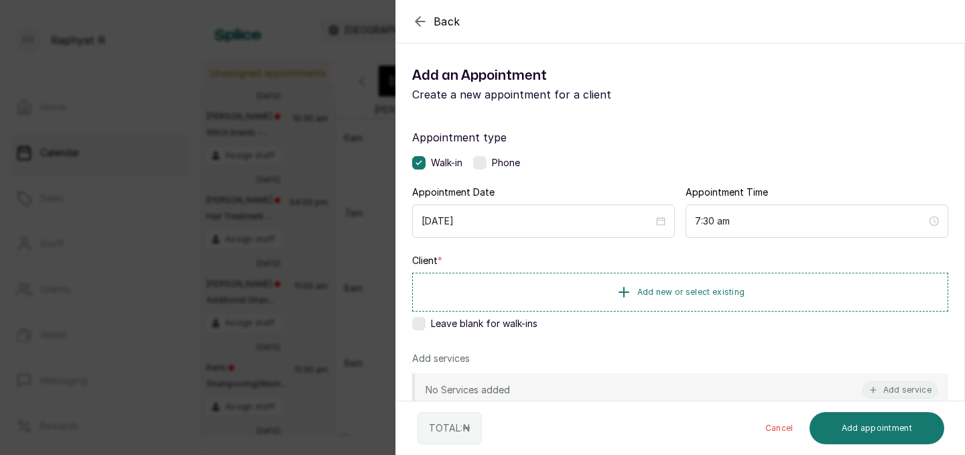
click at [424, 17] on icon "button" at bounding box center [420, 21] width 16 height 16
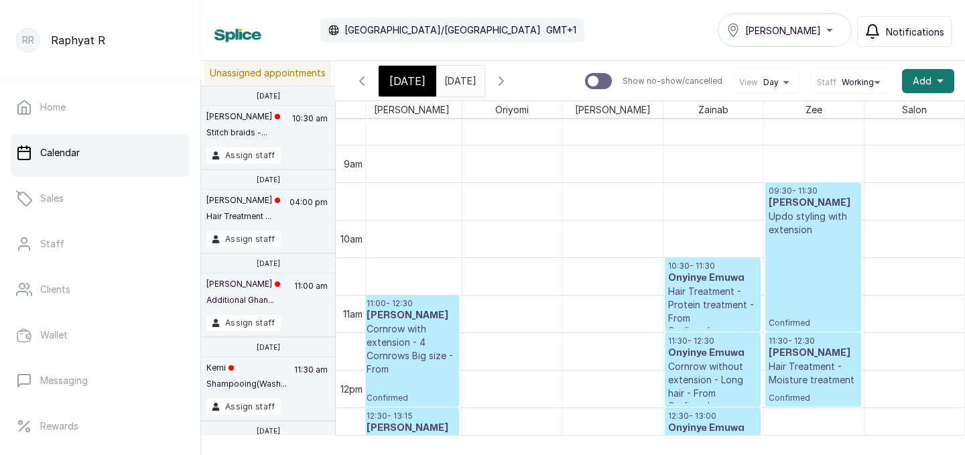
scroll to position [684, 0]
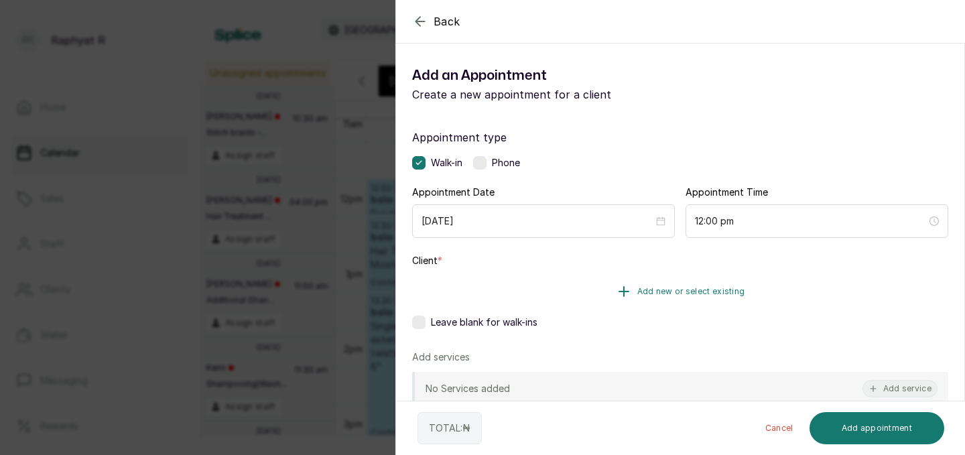
click at [689, 282] on button "Add new or select existing" at bounding box center [680, 292] width 536 height 38
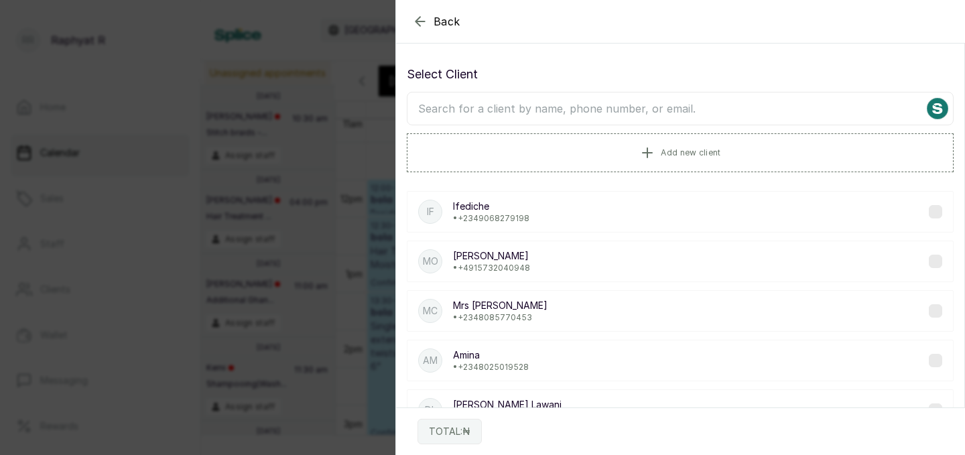
click at [450, 108] on input "text" at bounding box center [680, 109] width 547 height 34
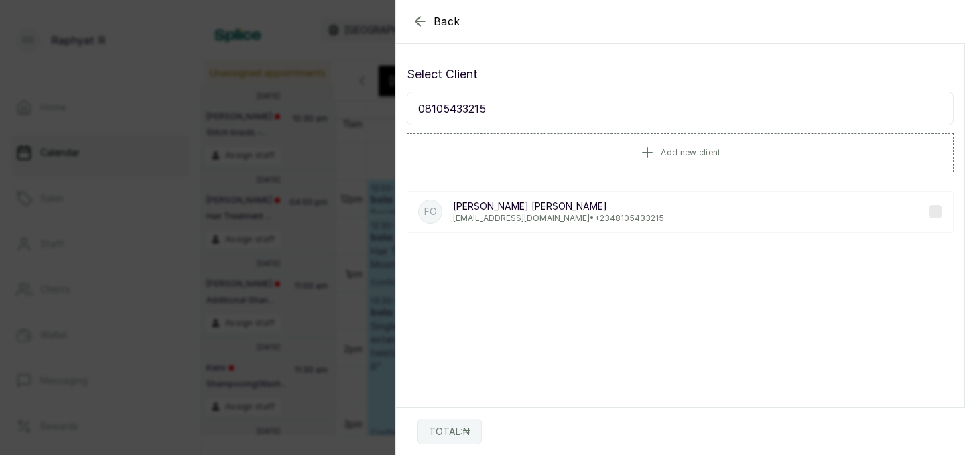
type input "08105433215"
click at [490, 206] on p "FUNKE OLUFON" at bounding box center [558, 206] width 211 height 13
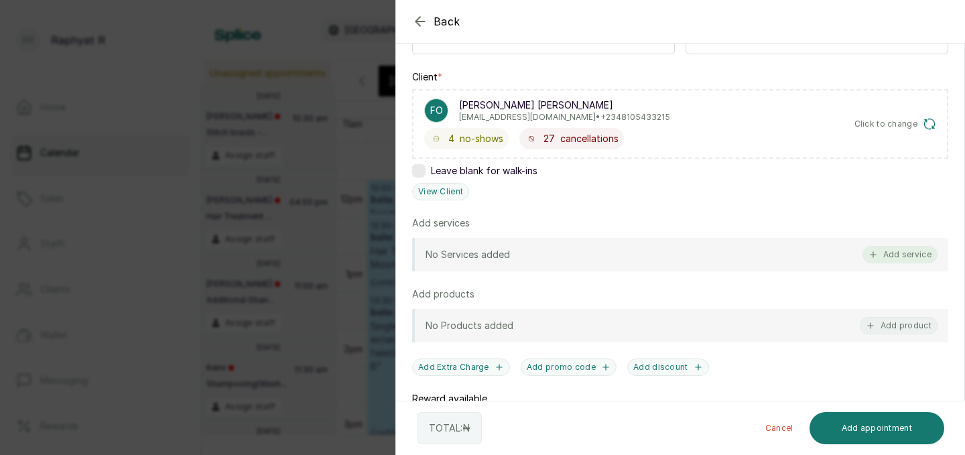
click at [906, 253] on button "Add service" at bounding box center [900, 254] width 75 height 17
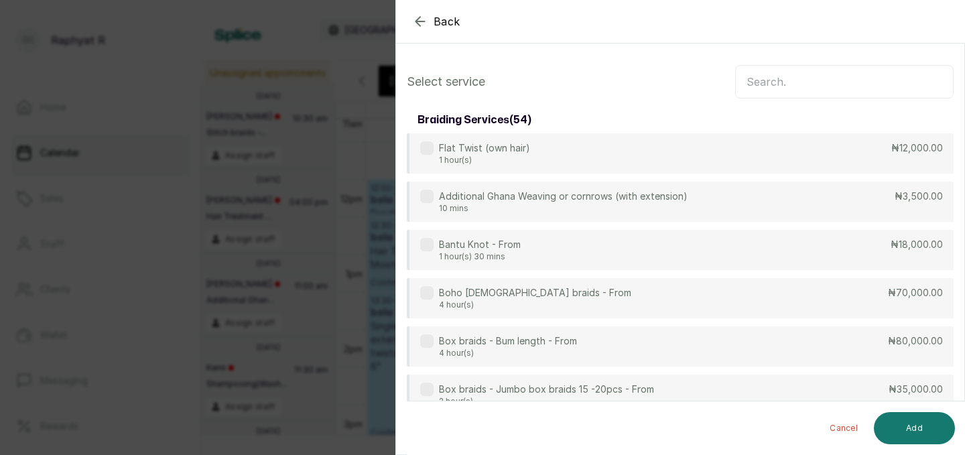
click at [755, 82] on input "text" at bounding box center [844, 82] width 219 height 34
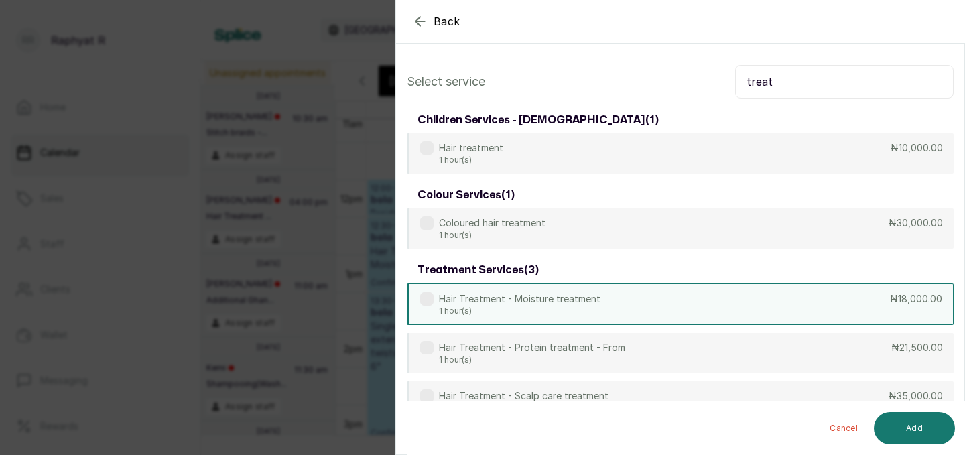
type input "treat"
click at [819, 313] on div "Hair Treatment - Moisture treatment 1 hour(s) ₦18,000.00" at bounding box center [680, 305] width 547 height 42
click at [926, 426] on button "Add" at bounding box center [914, 428] width 81 height 32
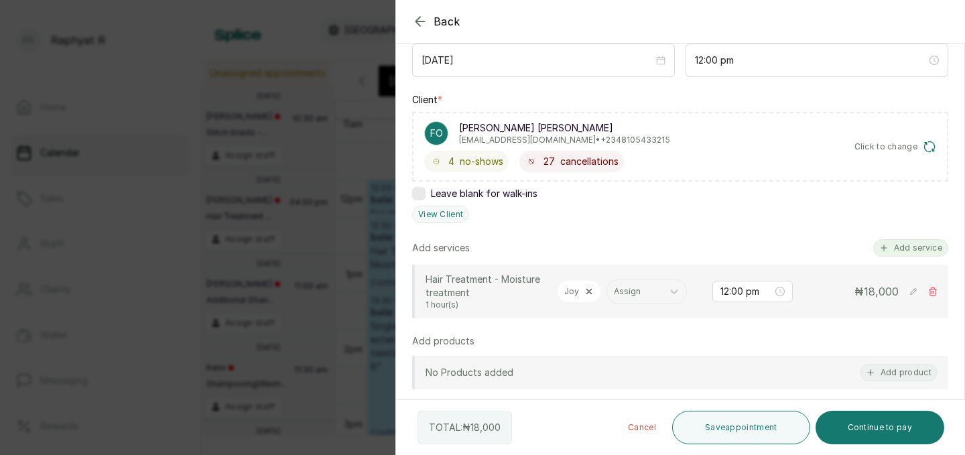
click at [913, 241] on button "Add service" at bounding box center [910, 247] width 75 height 17
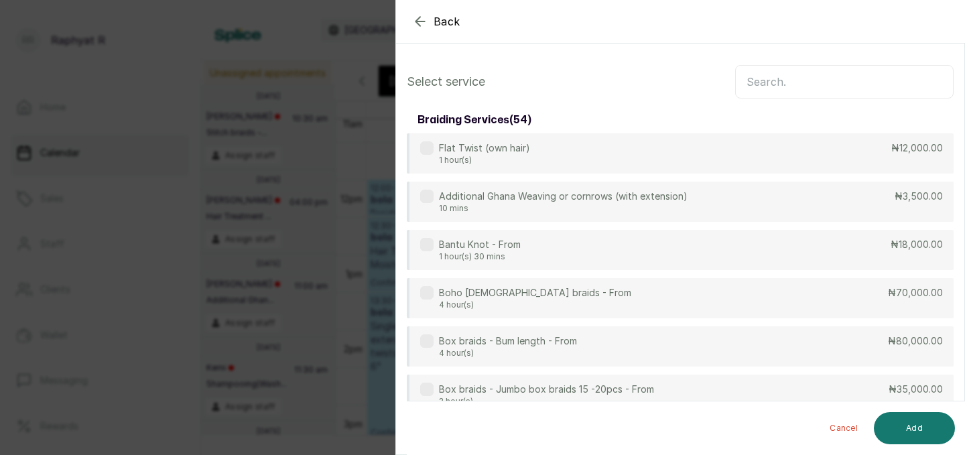
click at [753, 72] on input "text" at bounding box center [844, 82] width 219 height 34
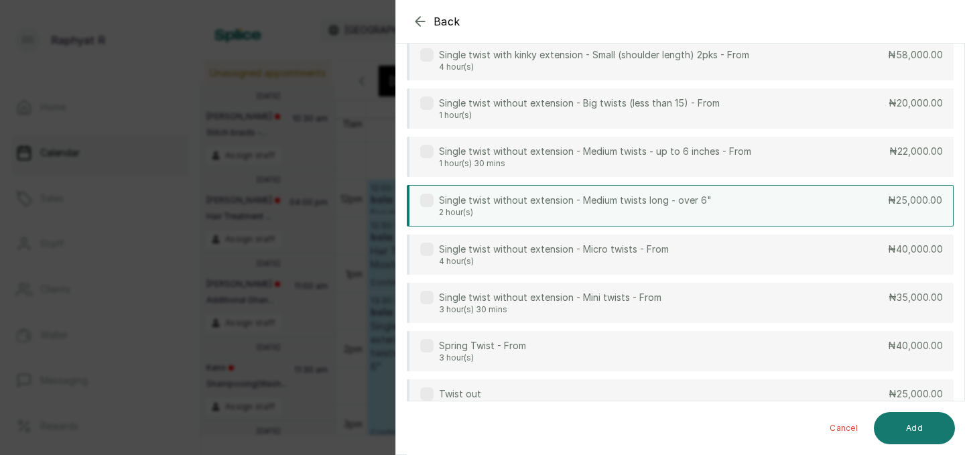
type input "twist"
click at [786, 201] on div "Single twist without extension - Medium twists long - over 6" 2 hour(s) ₦25,000…" at bounding box center [680, 206] width 547 height 42
click at [928, 422] on button "Add" at bounding box center [914, 428] width 81 height 32
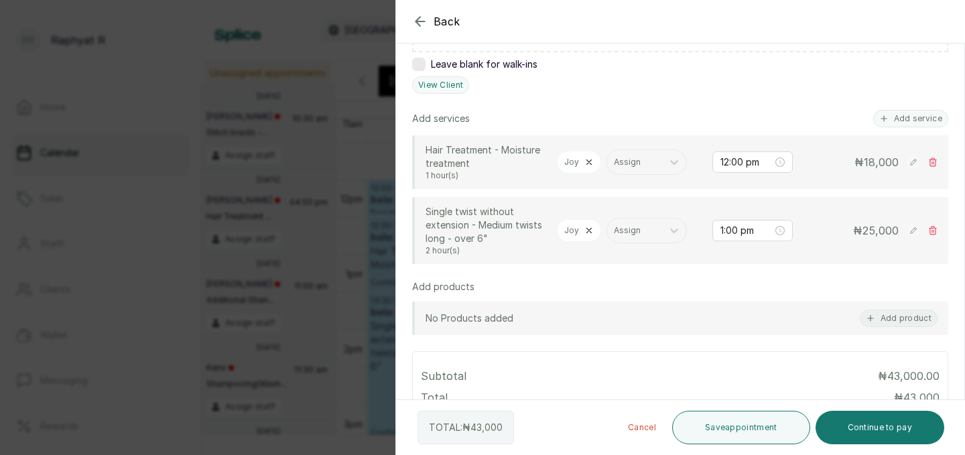
scroll to position [292, 0]
click at [748, 417] on button "Save appointment" at bounding box center [741, 428] width 138 height 34
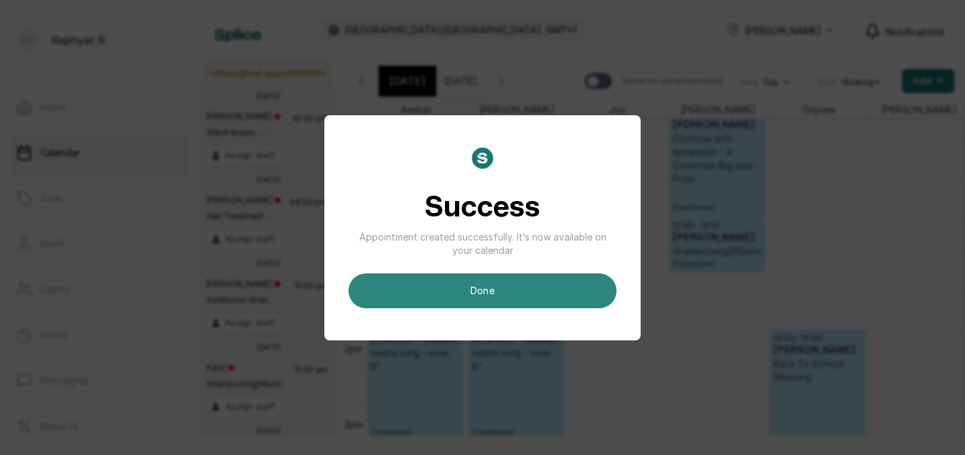
click at [487, 286] on button "done" at bounding box center [483, 290] width 268 height 35
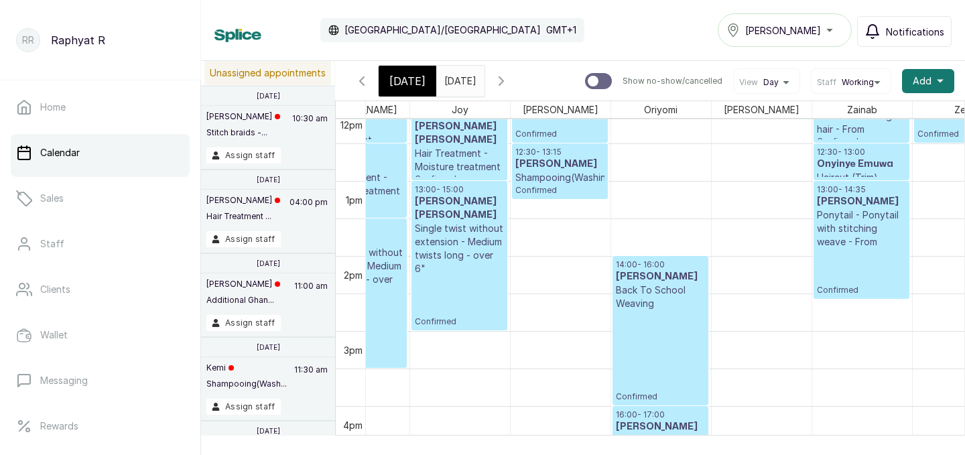
scroll to position [914, 210]
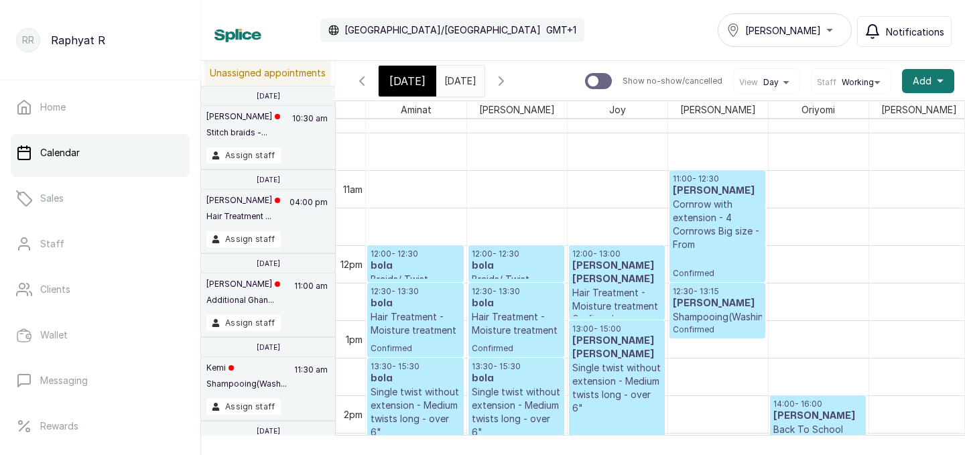
click at [732, 249] on p "Cornrow with extension - 4 Cornrows Big size - From" at bounding box center [717, 225] width 89 height 54
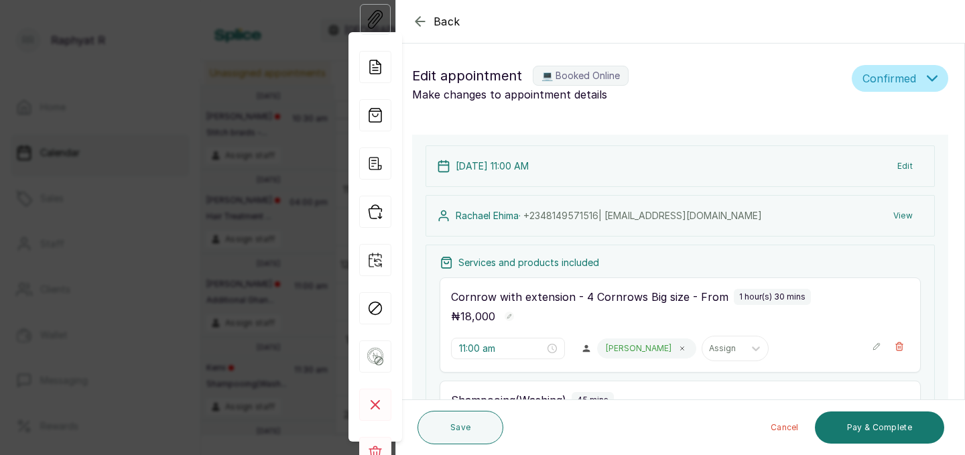
click at [420, 16] on icon "button" at bounding box center [420, 21] width 16 height 16
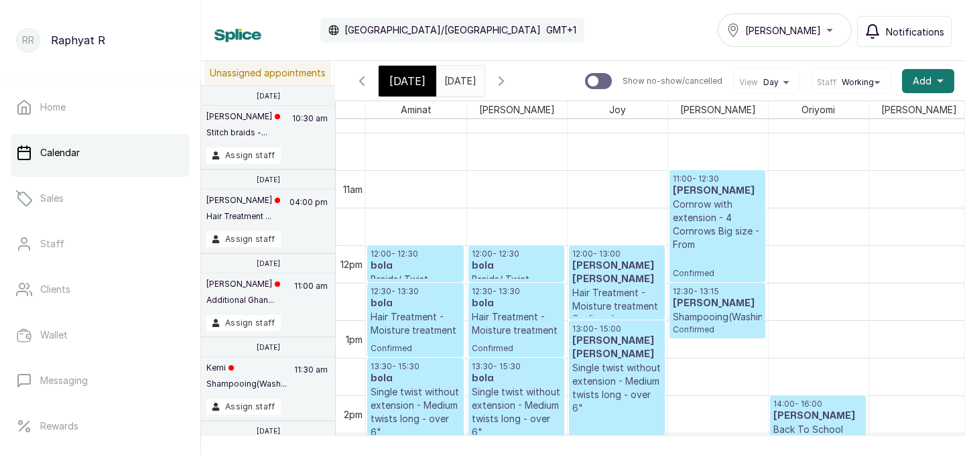
click at [404, 73] on span "[DATE]" at bounding box center [407, 81] width 36 height 16
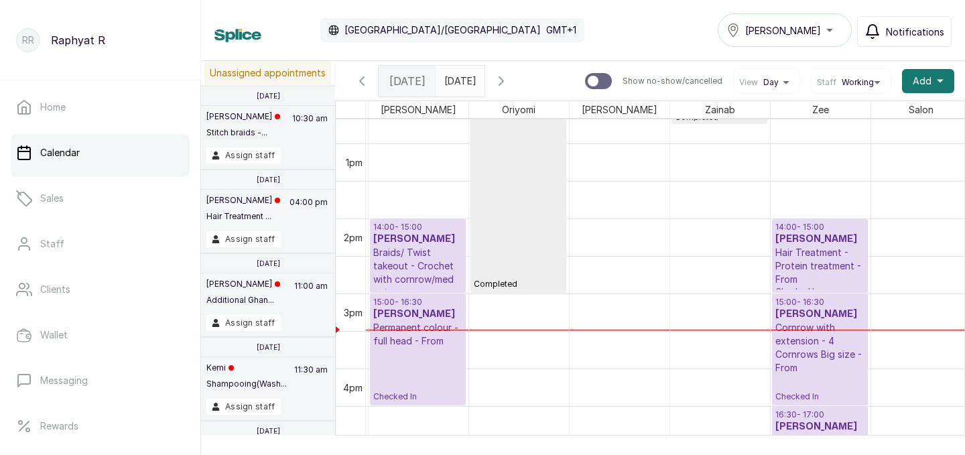
scroll to position [0, 306]
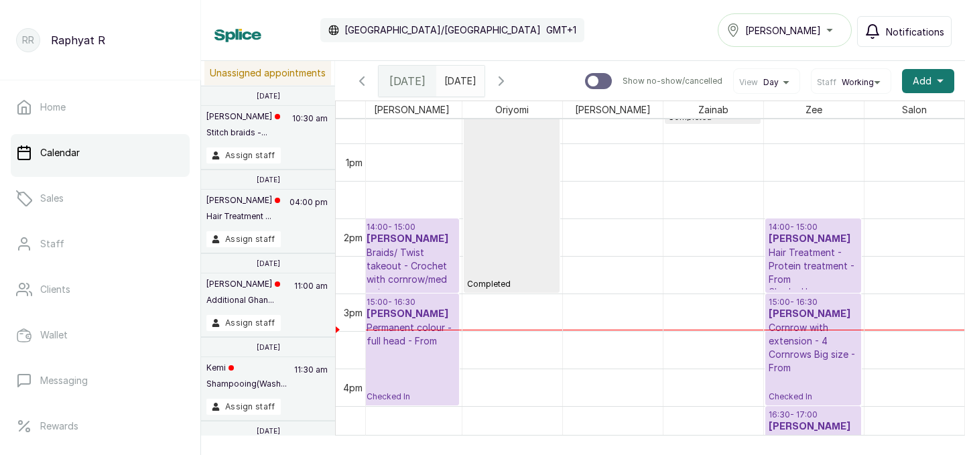
click at [814, 269] on p "Hair Treatment - Protein treatment - From" at bounding box center [813, 266] width 89 height 40
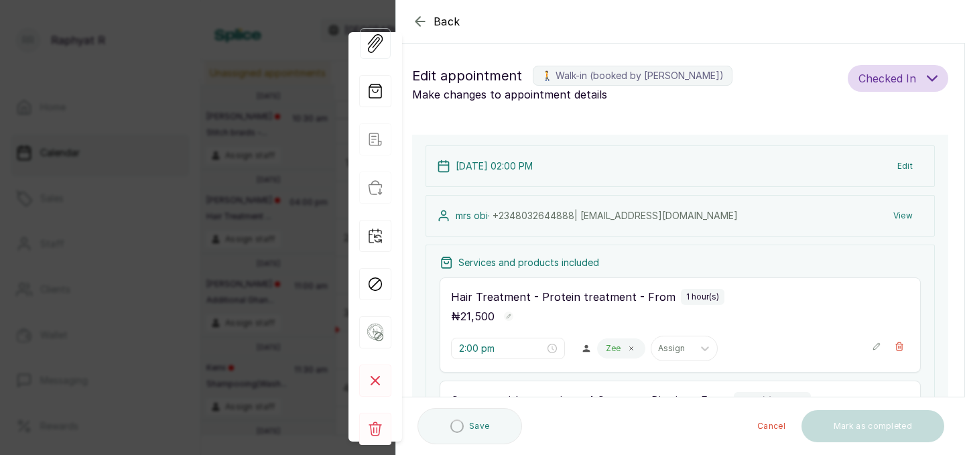
type input "2:00 pm"
type input "3:00 pm"
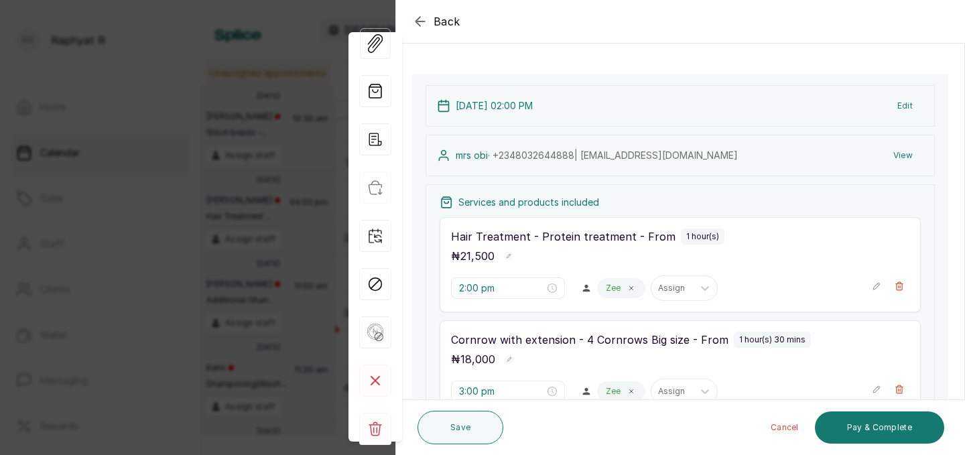
scroll to position [0, 0]
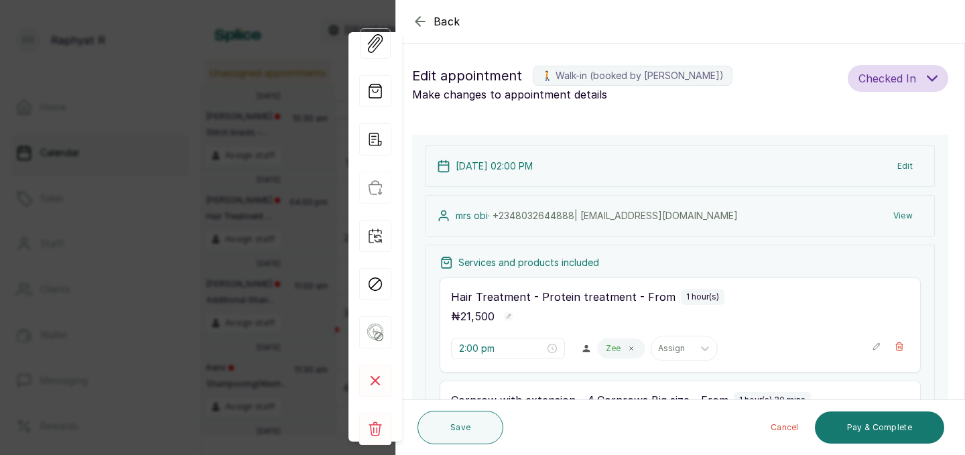
click at [421, 23] on icon "button" at bounding box center [420, 21] width 16 height 16
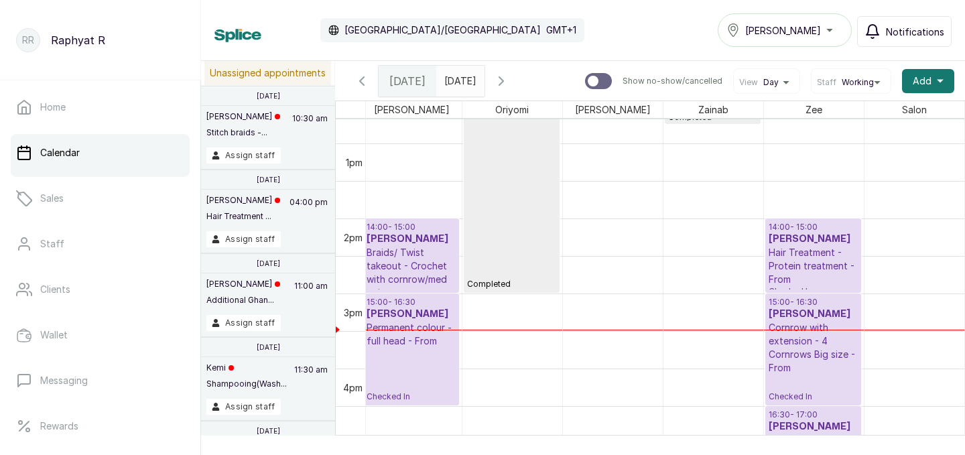
click at [416, 253] on p "Braids/ Twist takeout - Crochet with cornrow/med twist" at bounding box center [411, 273] width 89 height 54
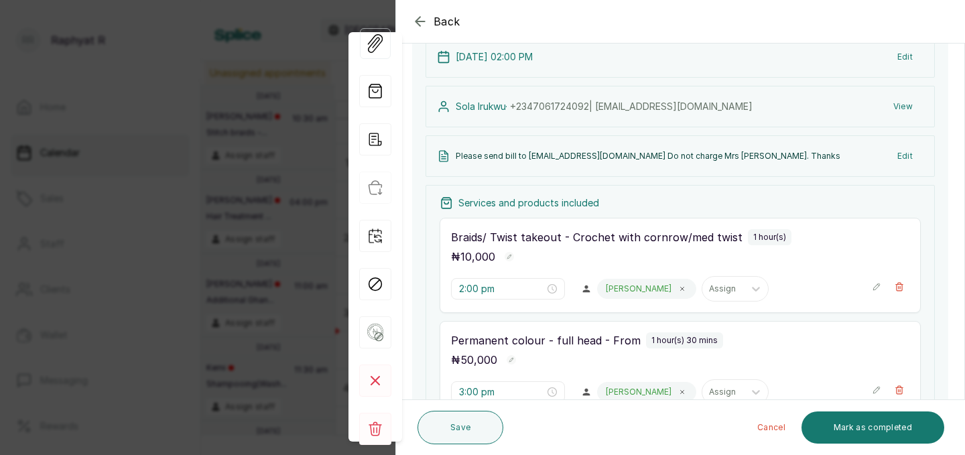
scroll to position [155, 0]
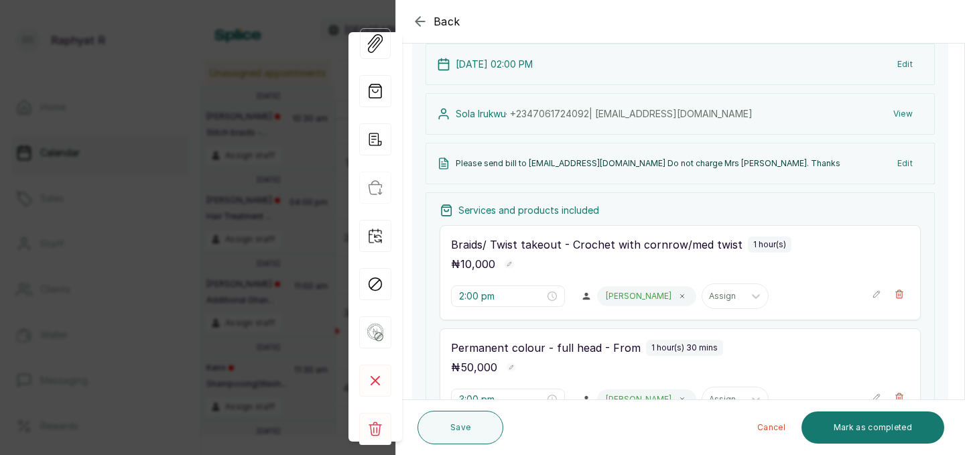
click at [248, 212] on div "Back Appointment Details Edit appointment 💻 Booked Online Make changes to appoi…" at bounding box center [482, 227] width 965 height 455
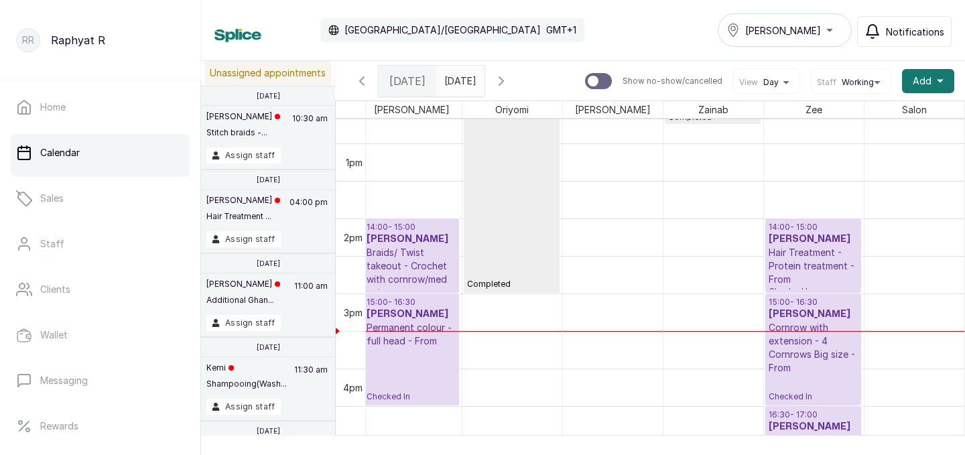
click at [893, 44] on button "Notifications" at bounding box center [904, 31] width 95 height 31
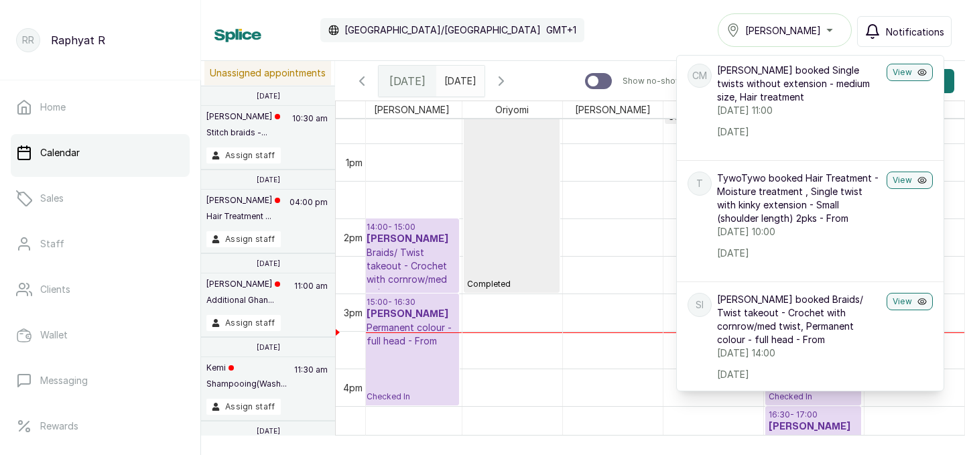
scroll to position [2007, 0]
click at [899, 295] on button "View" at bounding box center [910, 303] width 46 height 17
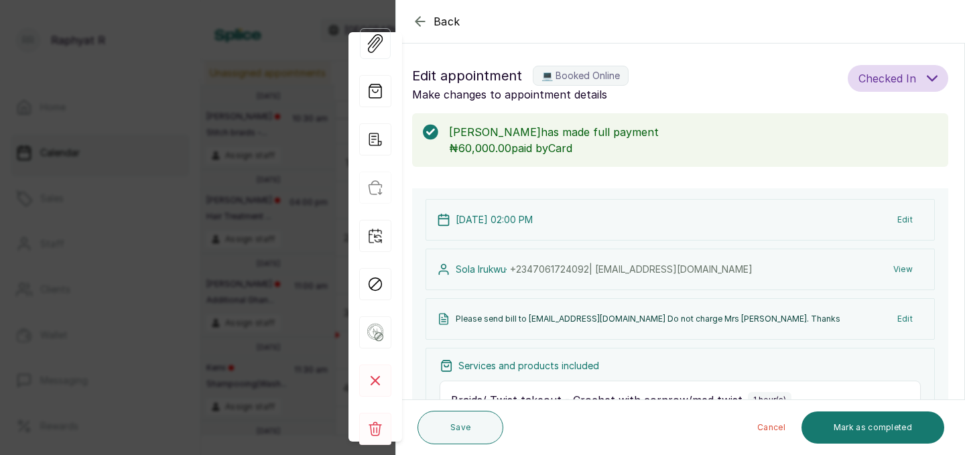
click at [424, 18] on icon "button" at bounding box center [420, 21] width 16 height 16
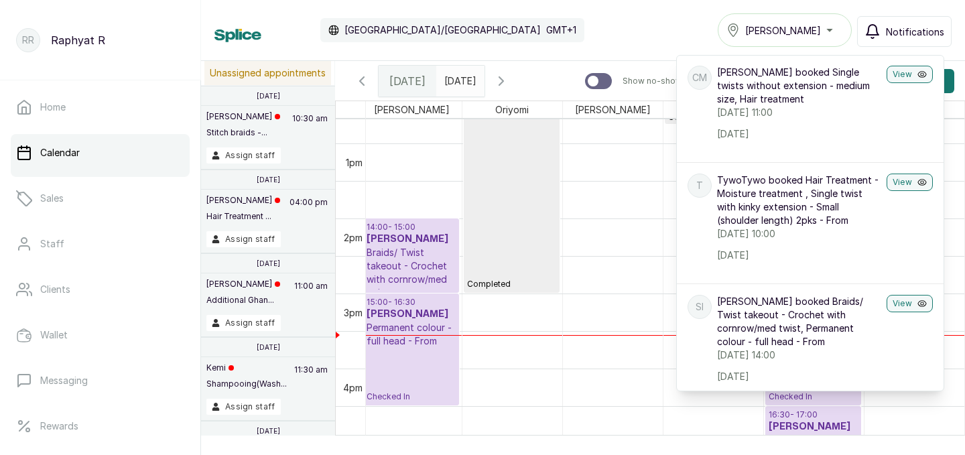
click at [601, 28] on div "Calendar Africa/Lagos GMT+1 Tasala Ikoyi Notifications Notifications L Lara boo…" at bounding box center [582, 30] width 737 height 34
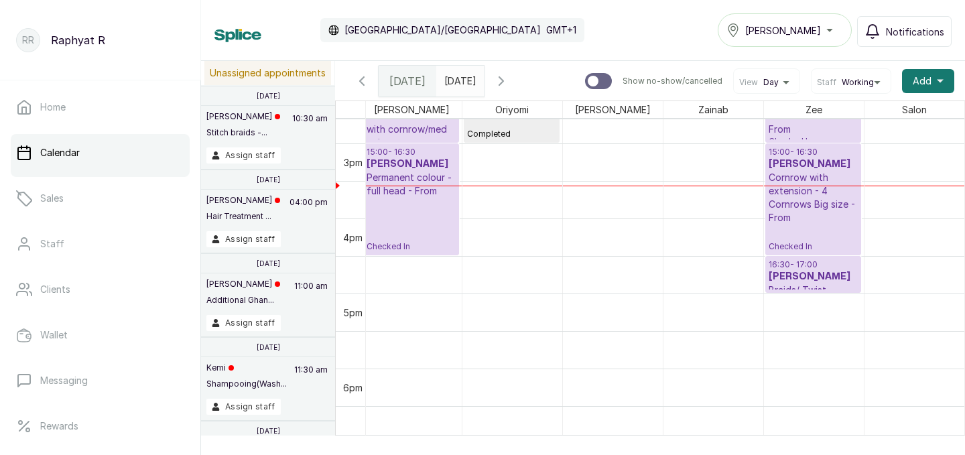
scroll to position [1087, 0]
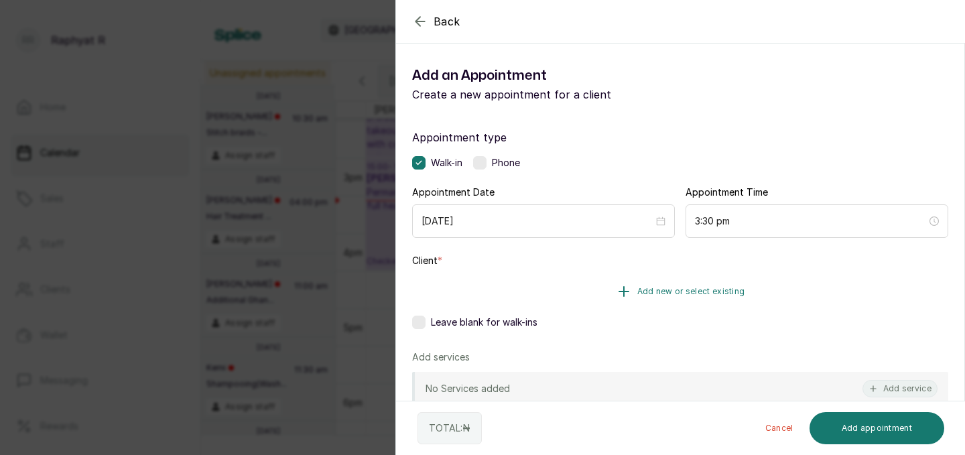
click at [727, 292] on span "Add new or select existing" at bounding box center [691, 291] width 108 height 11
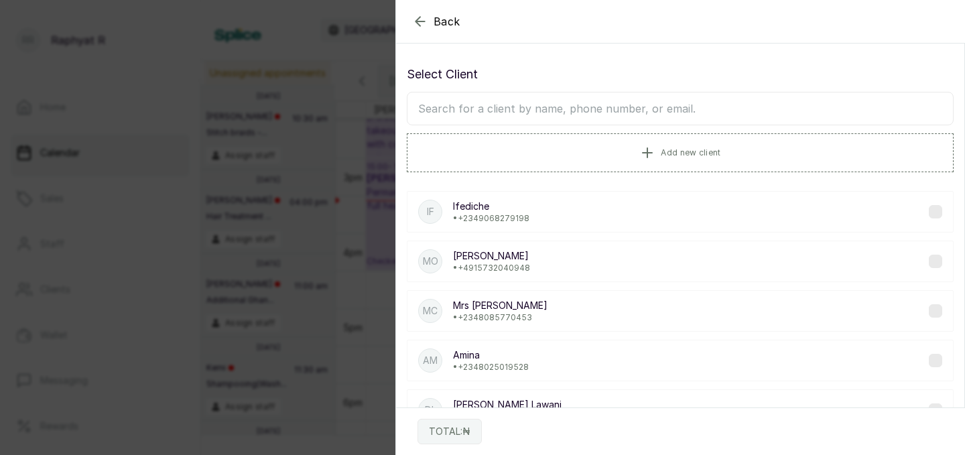
click at [430, 113] on input "text" at bounding box center [680, 109] width 547 height 34
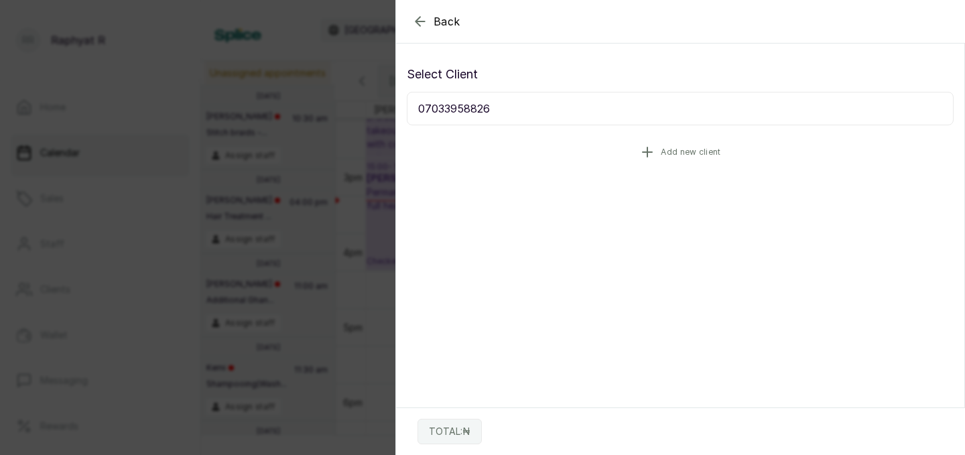
type input "07033958826"
click at [657, 144] on button "Add new client" at bounding box center [680, 152] width 547 height 38
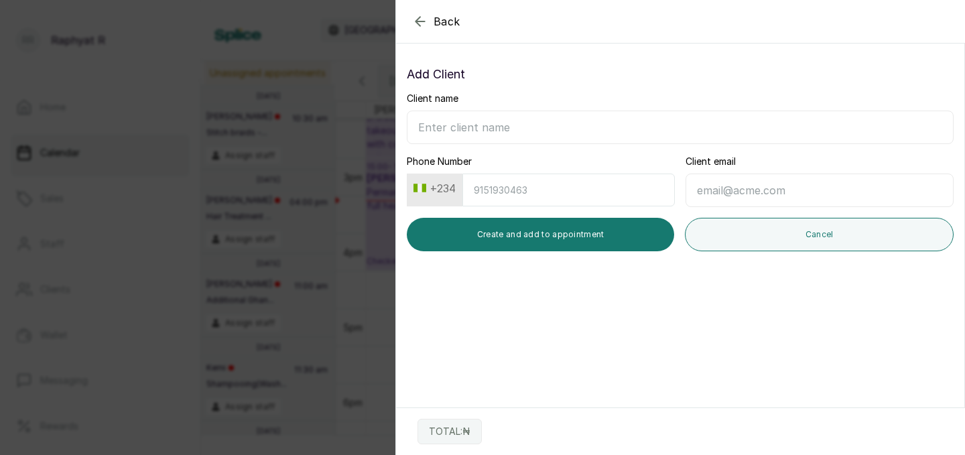
click at [483, 192] on input "Phone Number" at bounding box center [568, 190] width 212 height 33
type input "7033958826"
click at [437, 123] on input "Client name" at bounding box center [680, 128] width 547 height 34
click at [474, 129] on input "Ayomikun Ilesanmi" at bounding box center [680, 128] width 547 height 34
click at [476, 128] on input "Ayomikun Ilesanmi" at bounding box center [680, 128] width 547 height 34
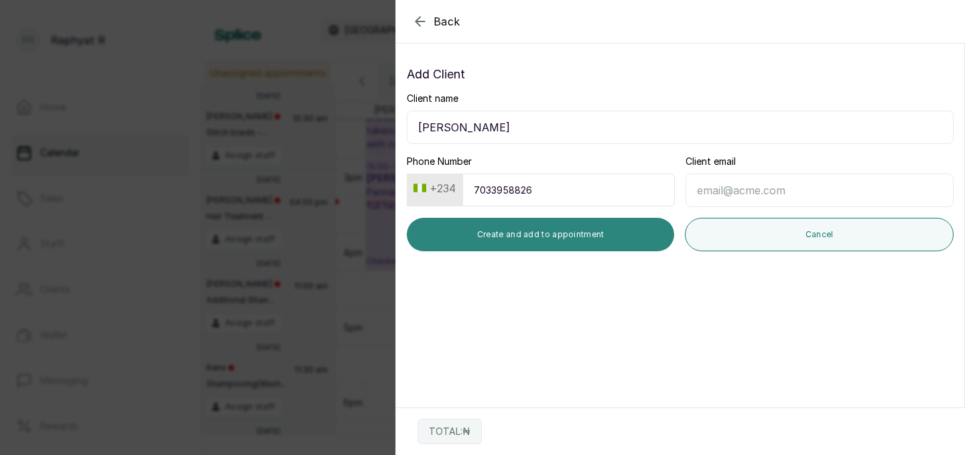
type input "Ayomikun Ilesanmi"
click at [578, 232] on button "Create and add to appointment" at bounding box center [540, 235] width 267 height 34
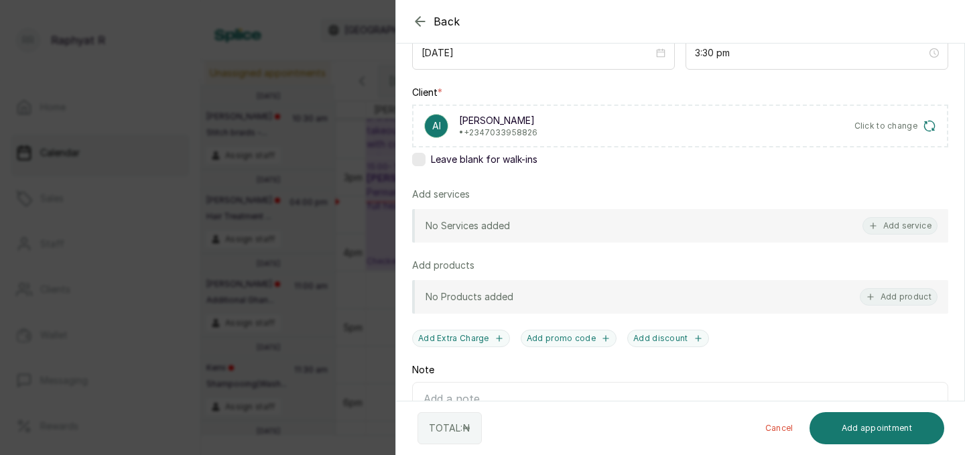
scroll to position [159, 0]
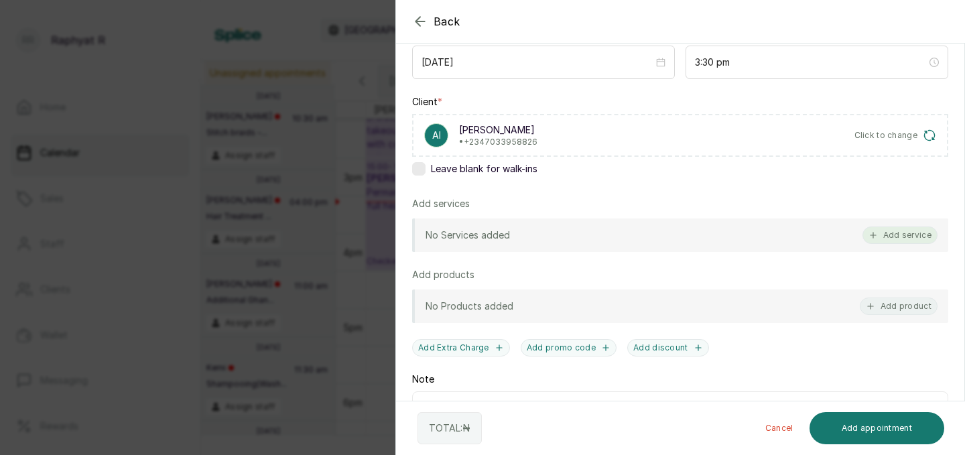
click at [898, 235] on button "Add service" at bounding box center [900, 235] width 75 height 17
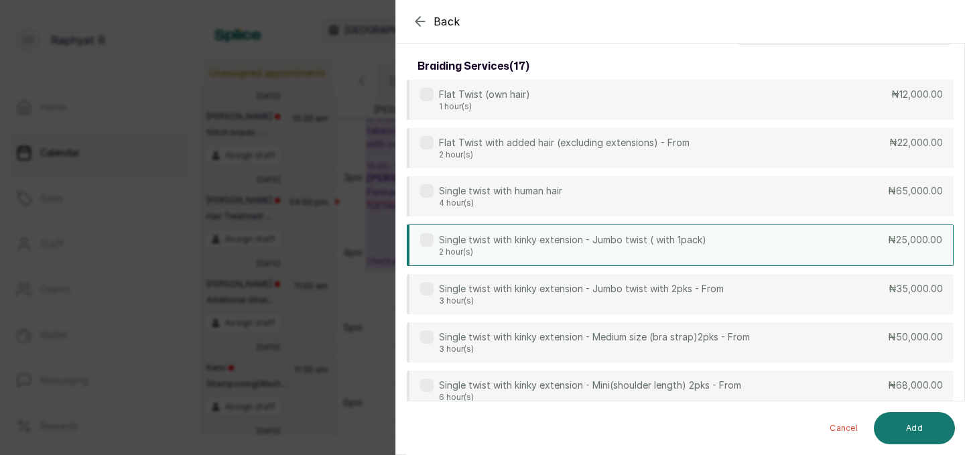
scroll to position [0, 0]
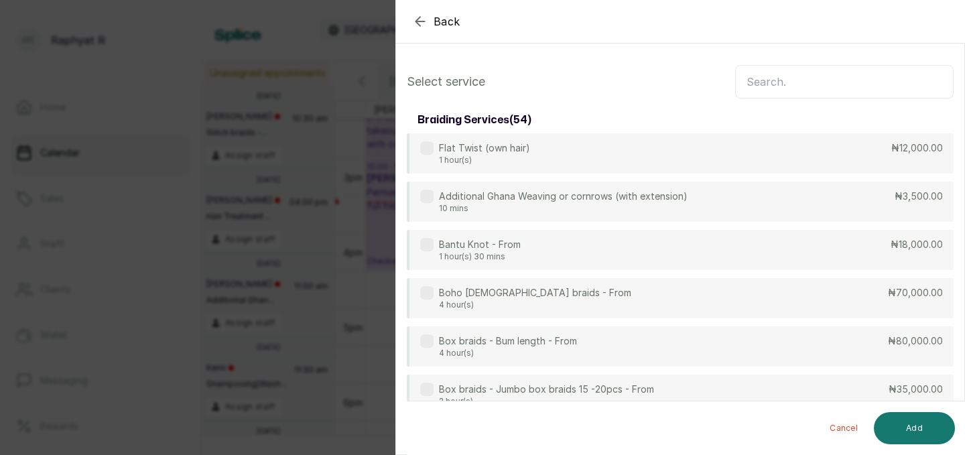
click at [761, 78] on input "text" at bounding box center [844, 82] width 219 height 34
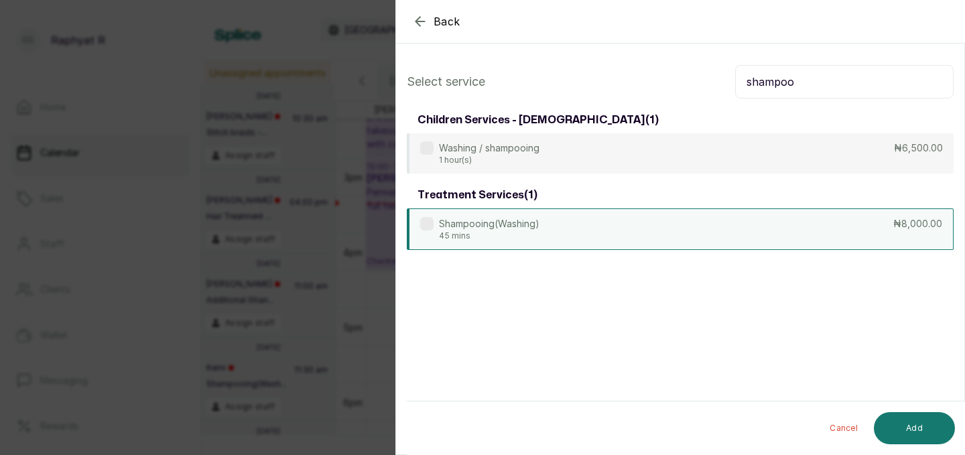
type input "shampoo"
click at [778, 219] on div "Shampooing(Washing) 45 mins ₦8,000.00" at bounding box center [680, 229] width 547 height 42
click at [898, 425] on button "Add" at bounding box center [914, 428] width 81 height 32
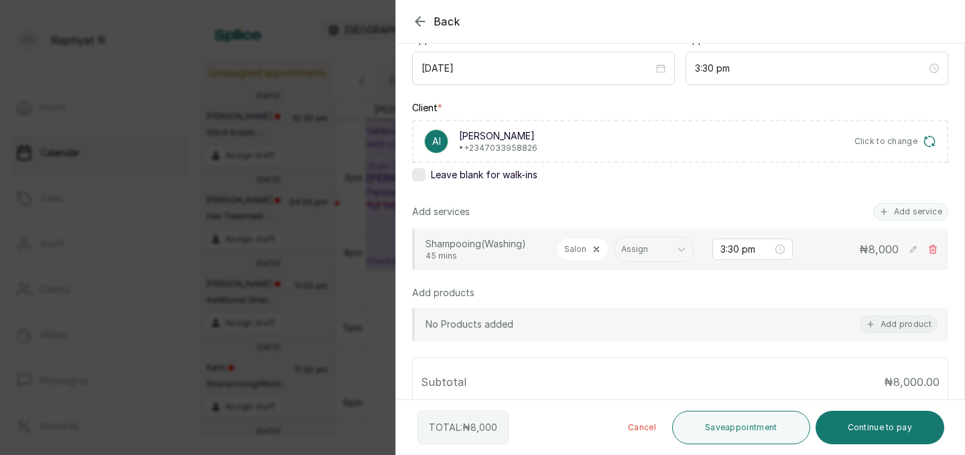
scroll to position [147, 0]
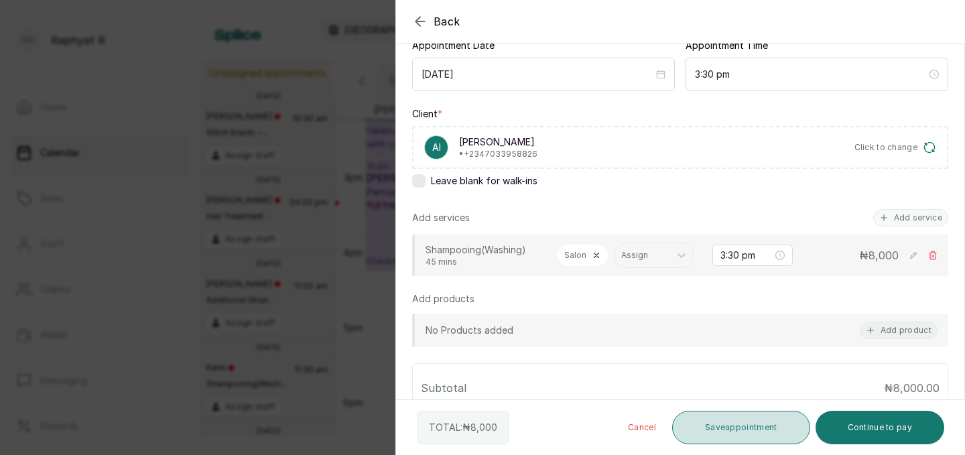
click at [736, 422] on button "Save appointment" at bounding box center [741, 428] width 138 height 34
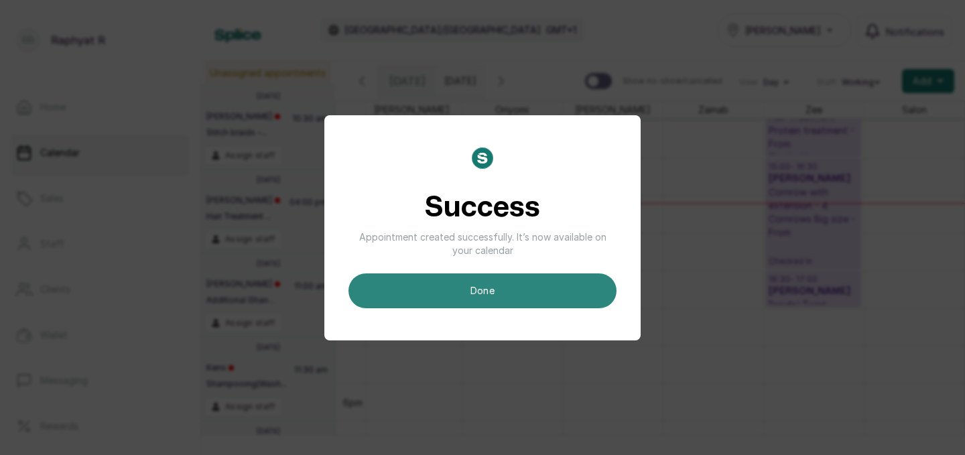
click at [545, 291] on button "done" at bounding box center [483, 290] width 268 height 35
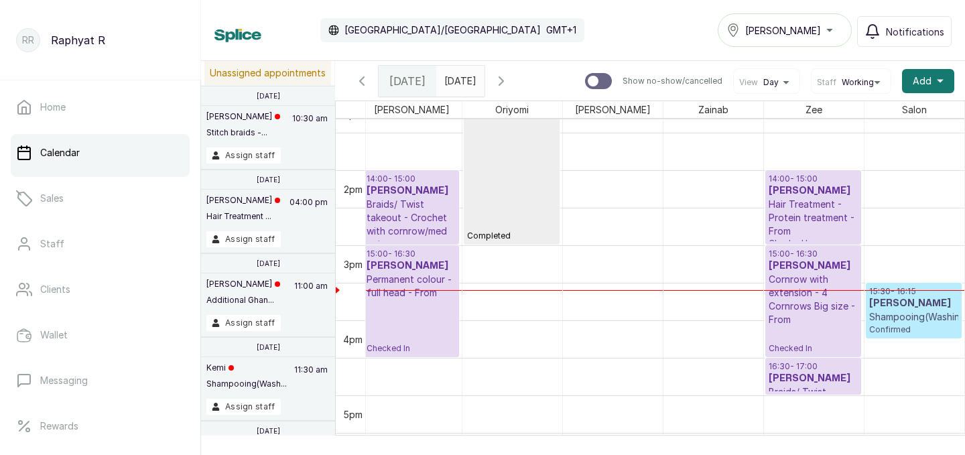
scroll to position [1016, 0]
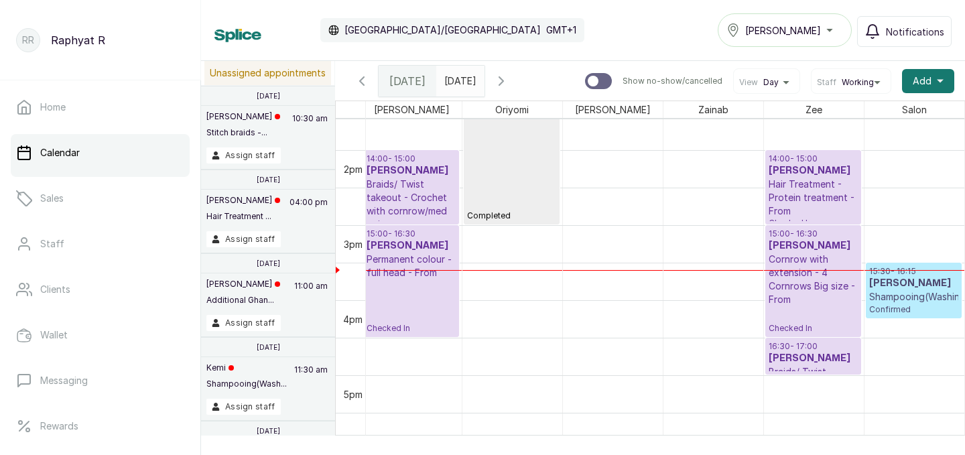
click at [911, 297] on p "Shampooing(Washing)" at bounding box center [914, 296] width 90 height 13
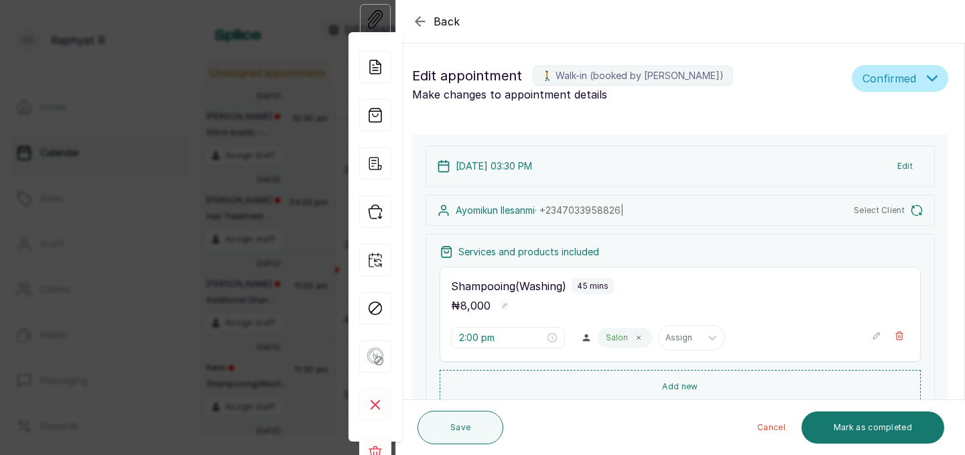
type input "3:30 pm"
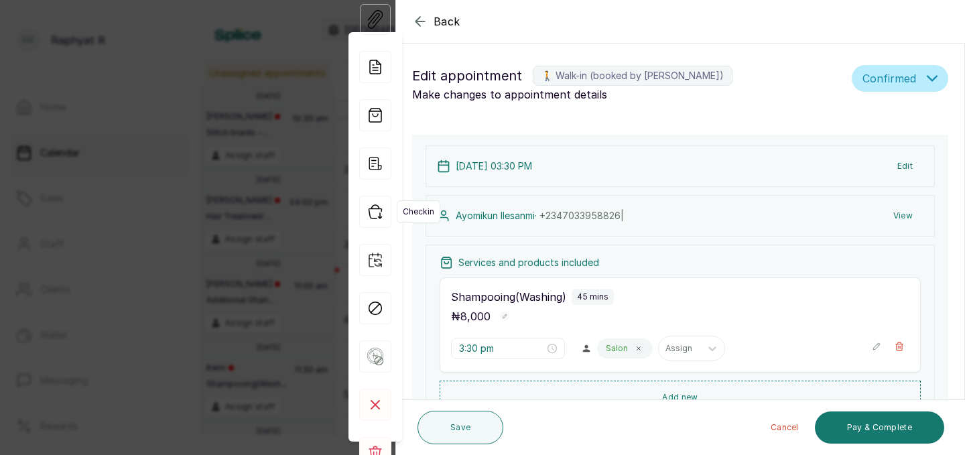
click at [381, 212] on icon "button" at bounding box center [375, 212] width 32 height 32
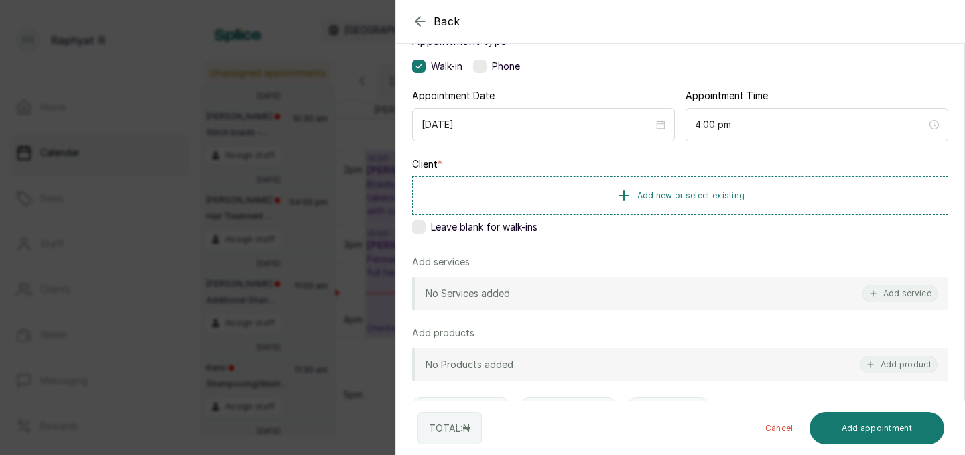
scroll to position [103, 0]
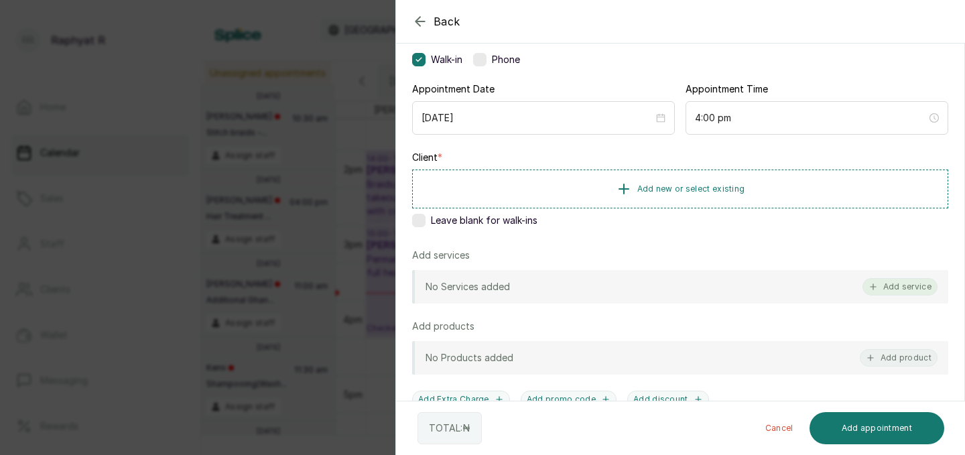
click at [883, 288] on button "Add service" at bounding box center [900, 286] width 75 height 17
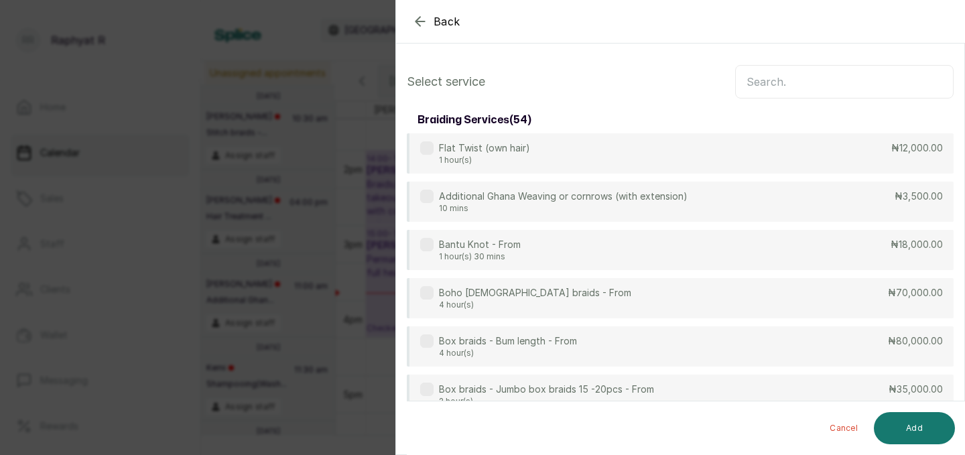
click at [752, 80] on input "text" at bounding box center [844, 82] width 219 height 34
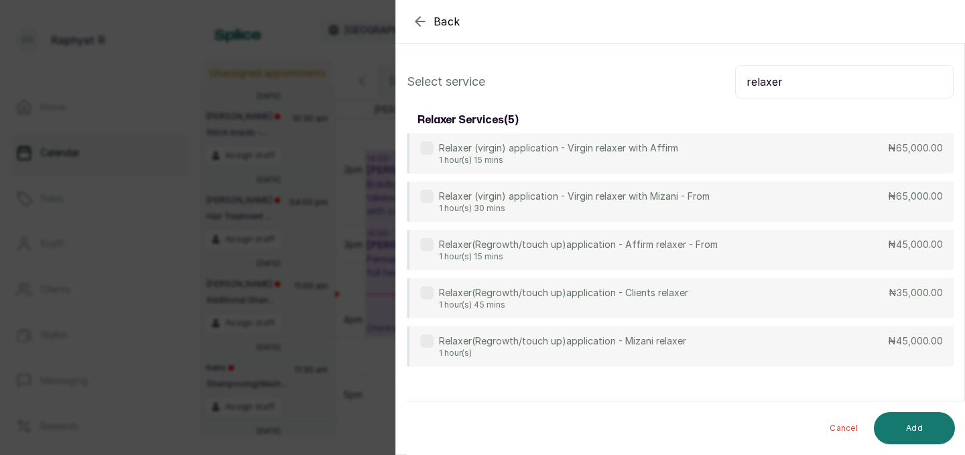
type input "relaxer"
click at [425, 15] on icon "button" at bounding box center [420, 21] width 16 height 16
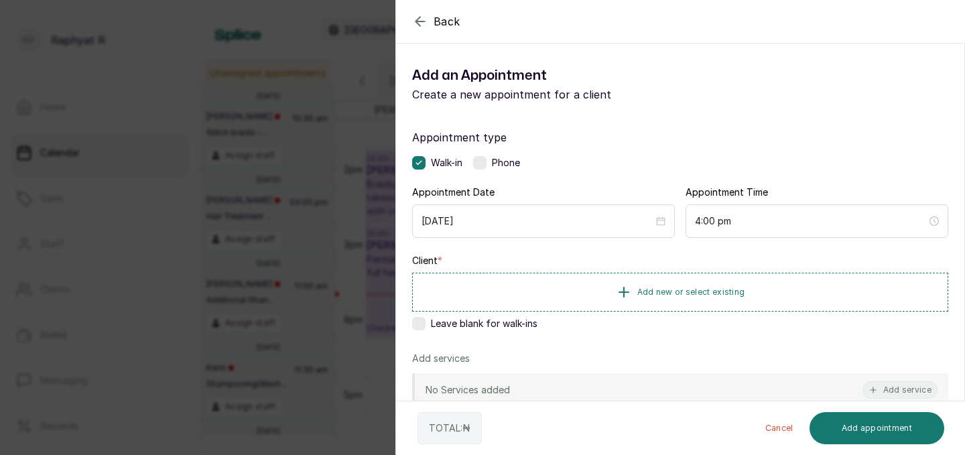
click at [424, 15] on icon "button" at bounding box center [420, 21] width 16 height 16
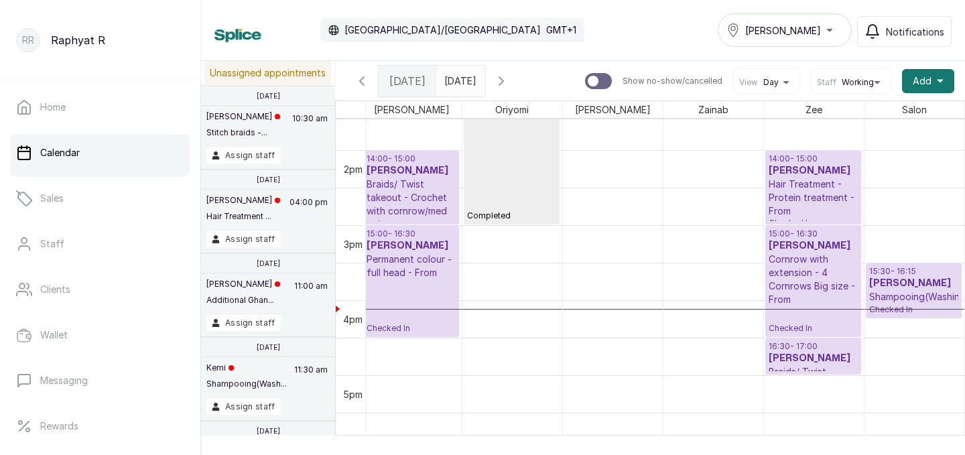
click at [838, 264] on p "Cornrow with extension - 4 Cornrows Big size - From" at bounding box center [813, 280] width 89 height 54
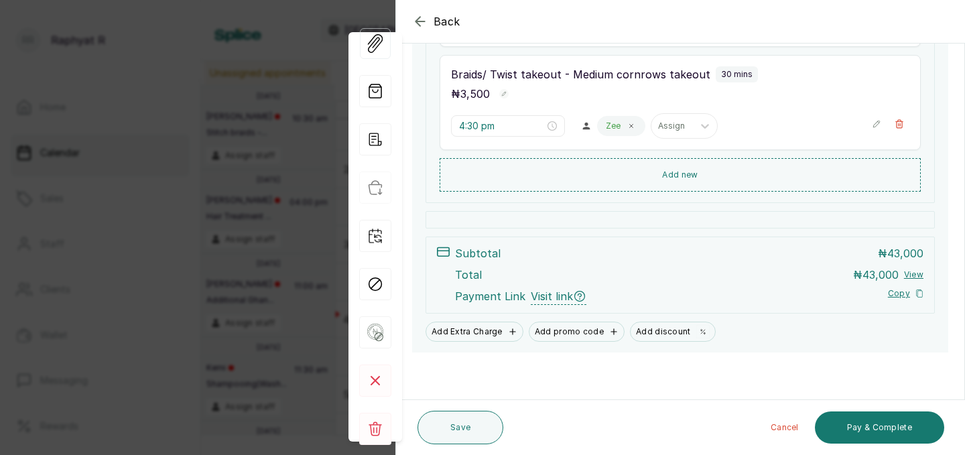
scroll to position [429, 0]
click at [253, 97] on div "Back Appointment Details Edit appointment 🚶 Walk-in (booked by Raphyat R) Make …" at bounding box center [482, 227] width 965 height 455
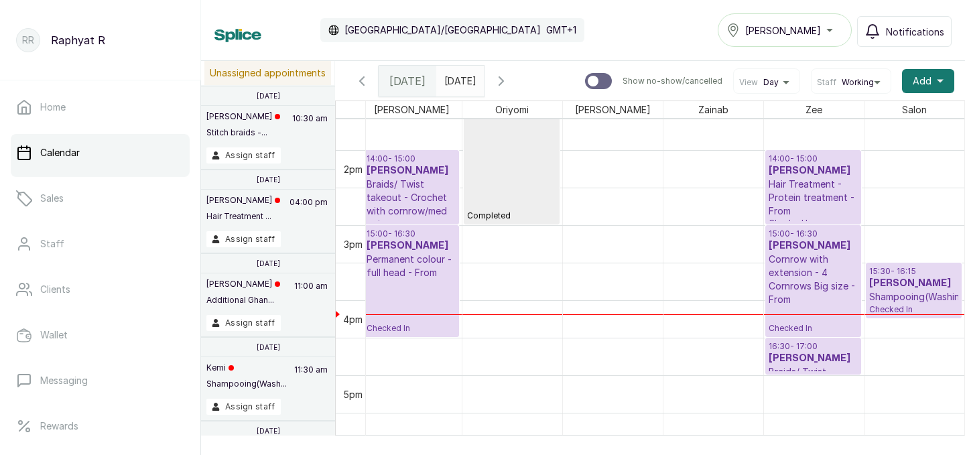
click at [816, 202] on p "Hair Treatment - Protein treatment - From" at bounding box center [813, 198] width 89 height 40
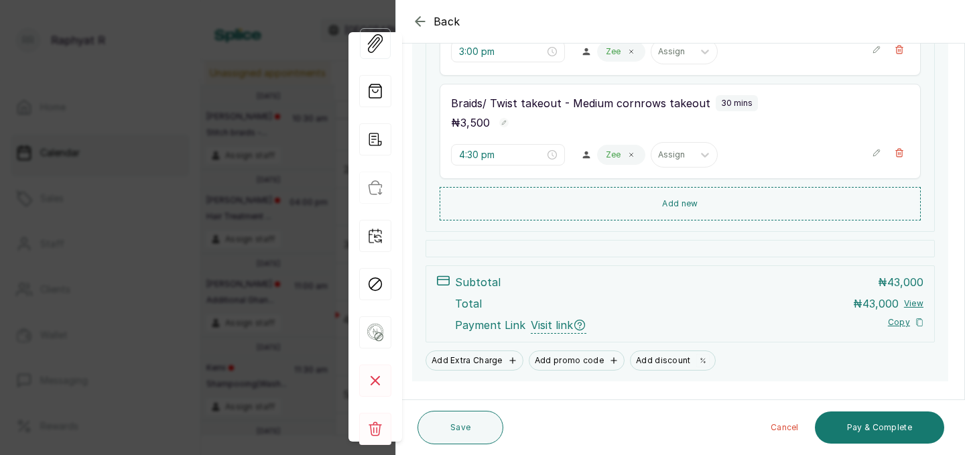
scroll to position [401, 0]
click at [859, 422] on button "Pay & Complete" at bounding box center [879, 428] width 129 height 32
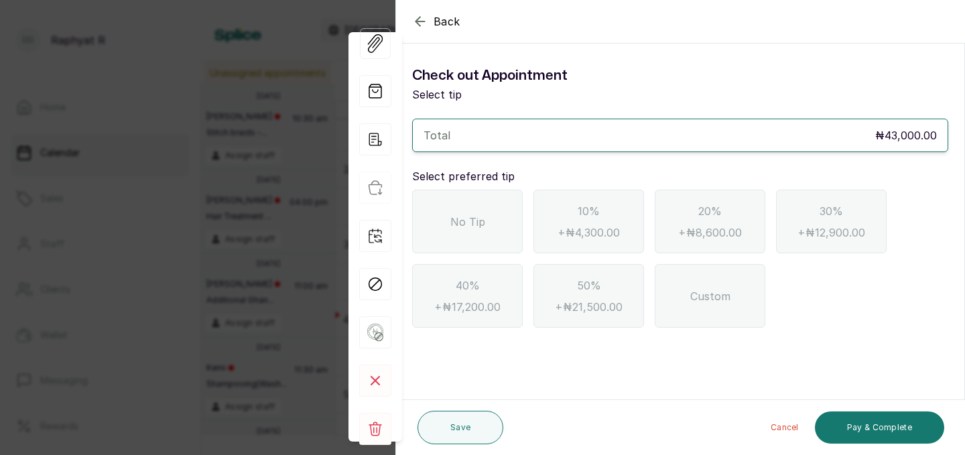
scroll to position [0, 0]
click at [493, 231] on div "No Tip" at bounding box center [467, 222] width 111 height 64
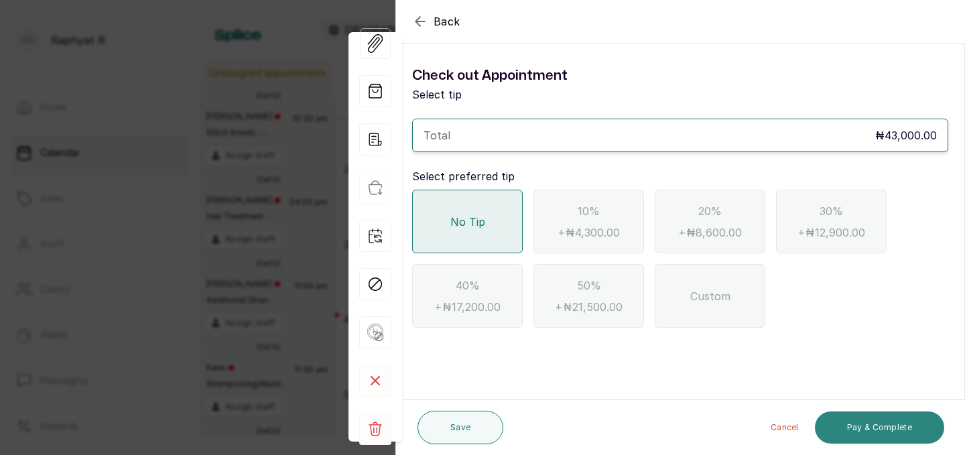
click at [879, 429] on button "Pay & Complete" at bounding box center [879, 428] width 129 height 32
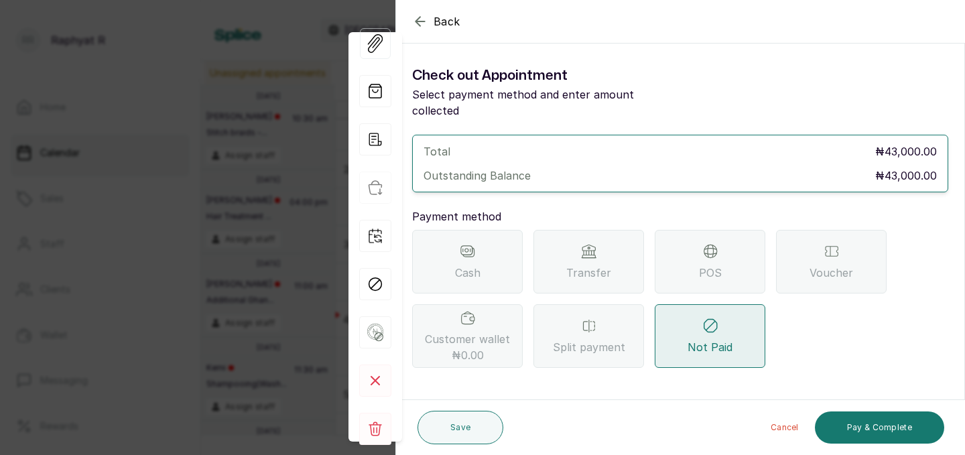
click at [705, 265] on span "POS" at bounding box center [710, 273] width 23 height 16
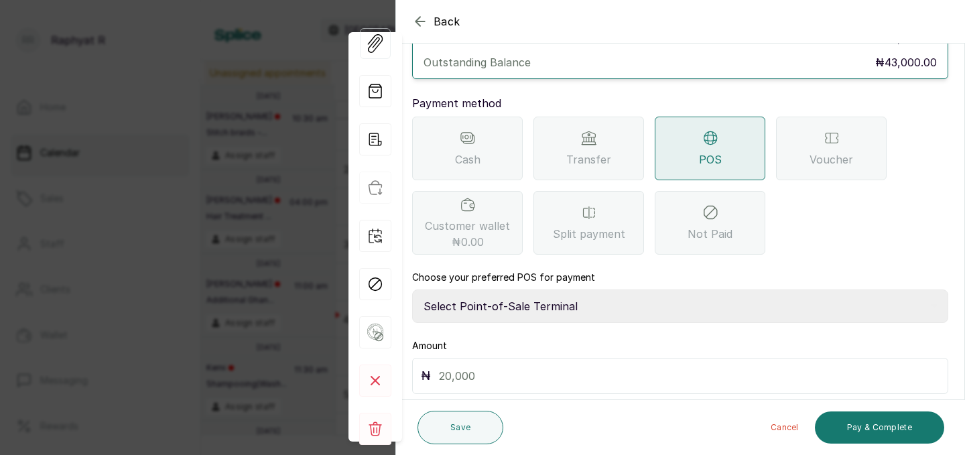
scroll to position [127, 0]
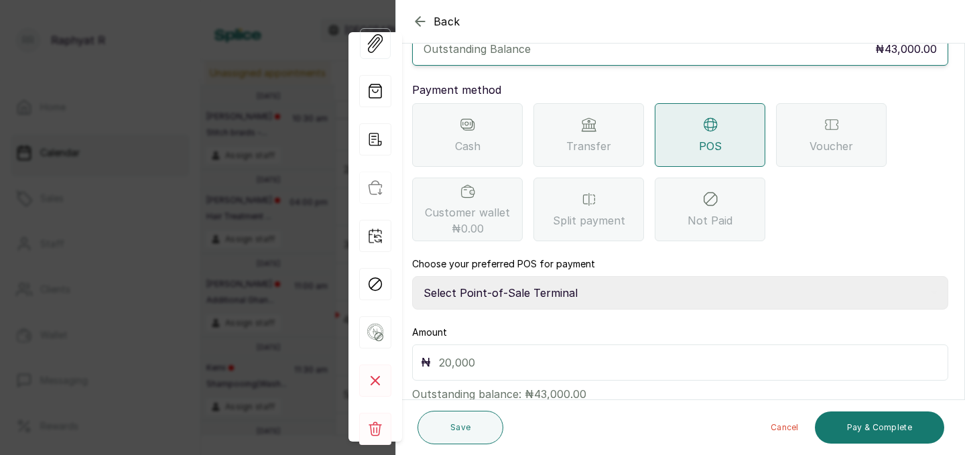
click at [583, 276] on select "Select Point-of-Sale Terminal Traction Providus Bank" at bounding box center [680, 293] width 536 height 34
select select "b1594abb-eea2-48ba-bf5f-ff0754569b84"
click at [523, 353] on input "text" at bounding box center [689, 362] width 501 height 19
type input "43,000"
click at [914, 432] on button "Pay & Complete" at bounding box center [879, 428] width 129 height 32
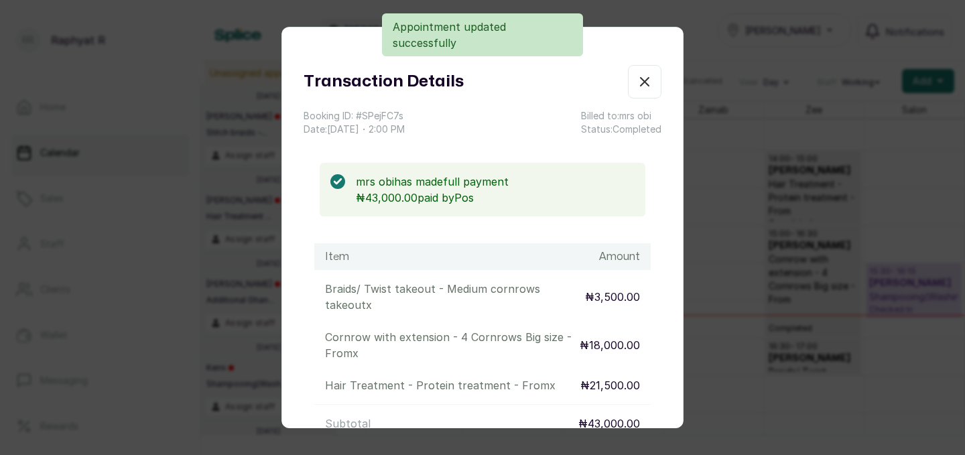
click at [638, 79] on icon "button" at bounding box center [645, 82] width 16 height 16
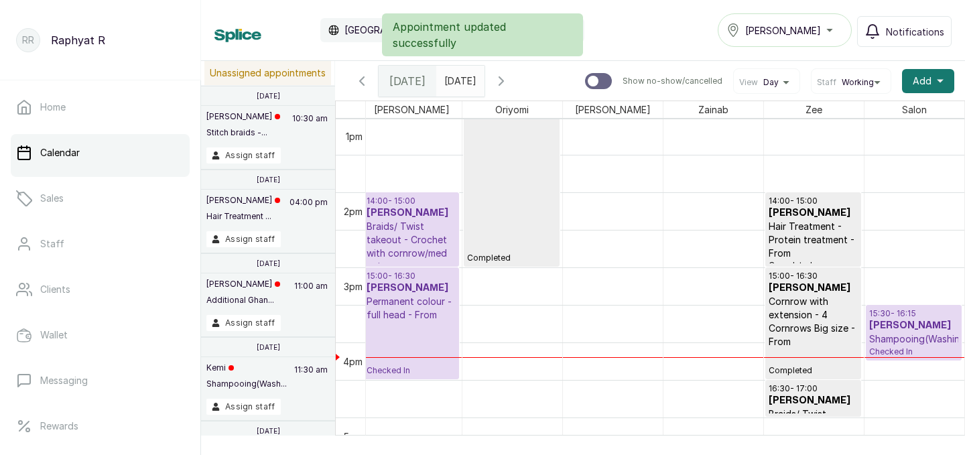
scroll to position [977, 0]
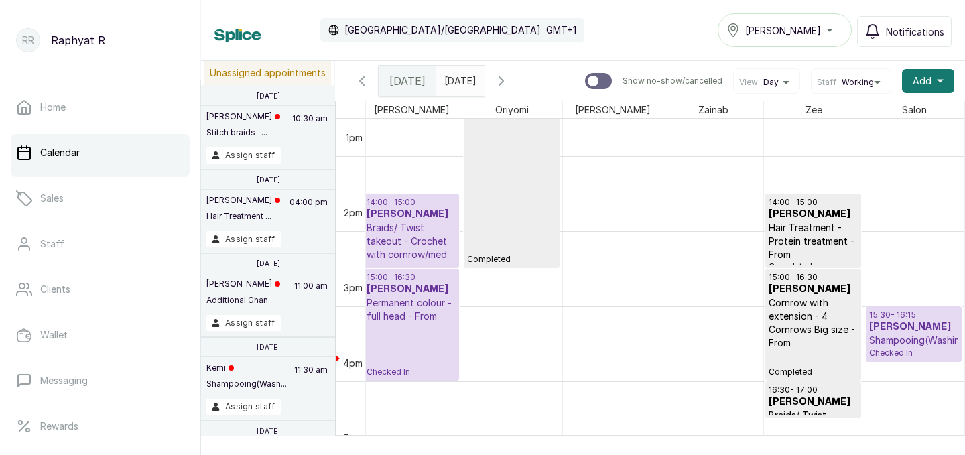
click at [896, 312] on p "15:30 - 16:15" at bounding box center [914, 315] width 90 height 11
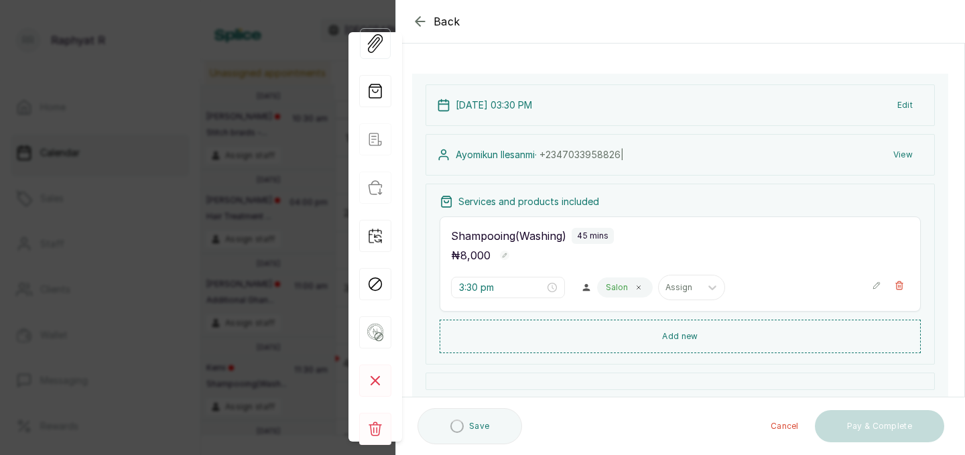
scroll to position [71, 0]
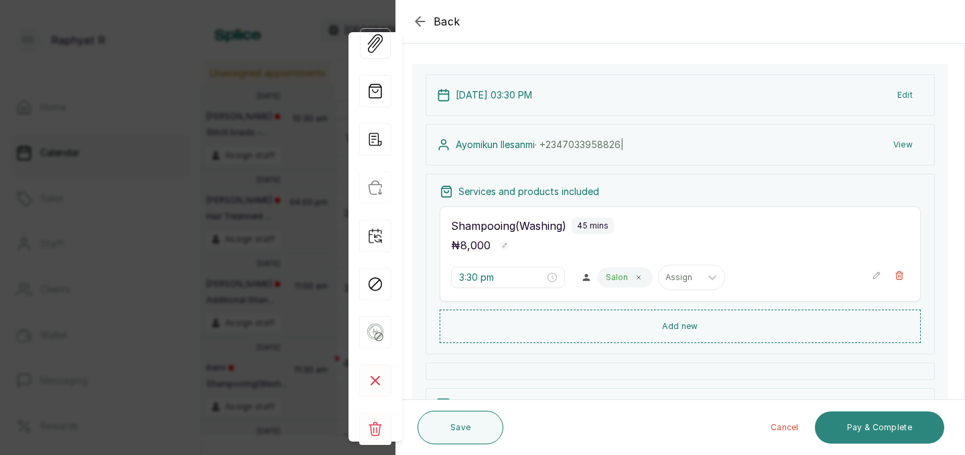
click at [860, 430] on button "Pay & Complete" at bounding box center [879, 428] width 129 height 32
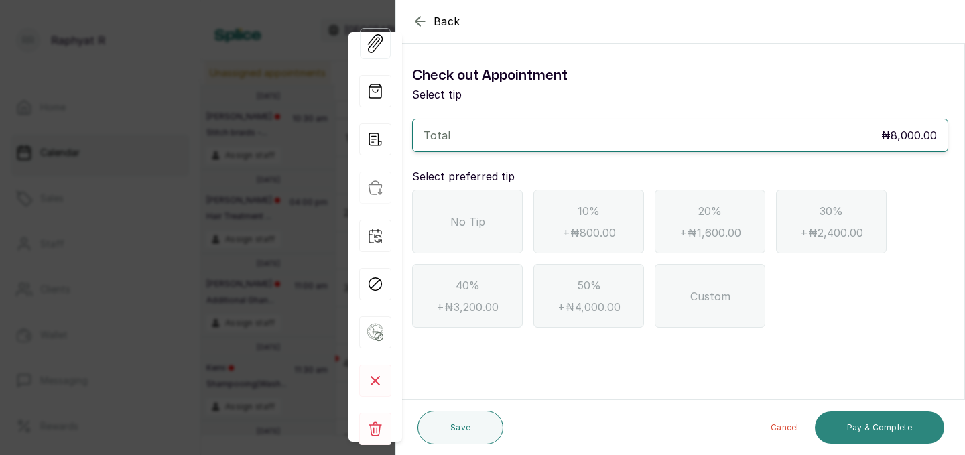
scroll to position [0, 0]
click at [462, 223] on span "No Tip" at bounding box center [467, 222] width 35 height 16
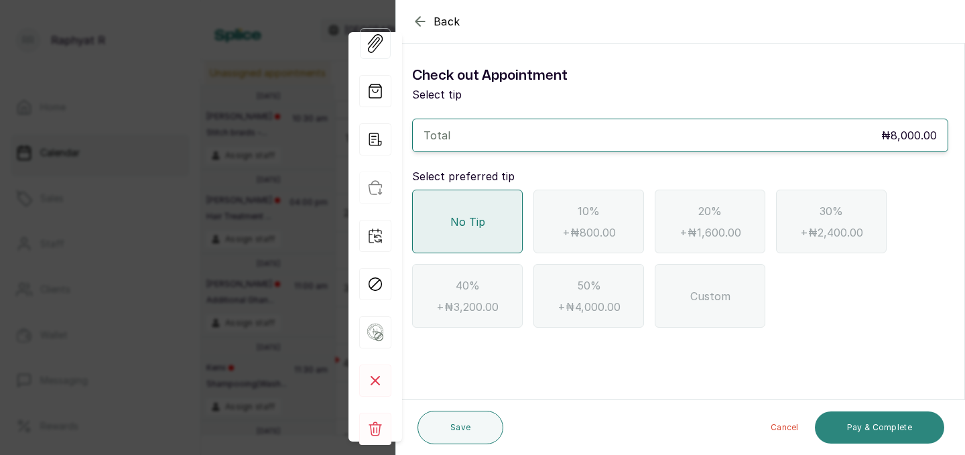
click at [843, 427] on button "Pay & Complete" at bounding box center [879, 428] width 129 height 32
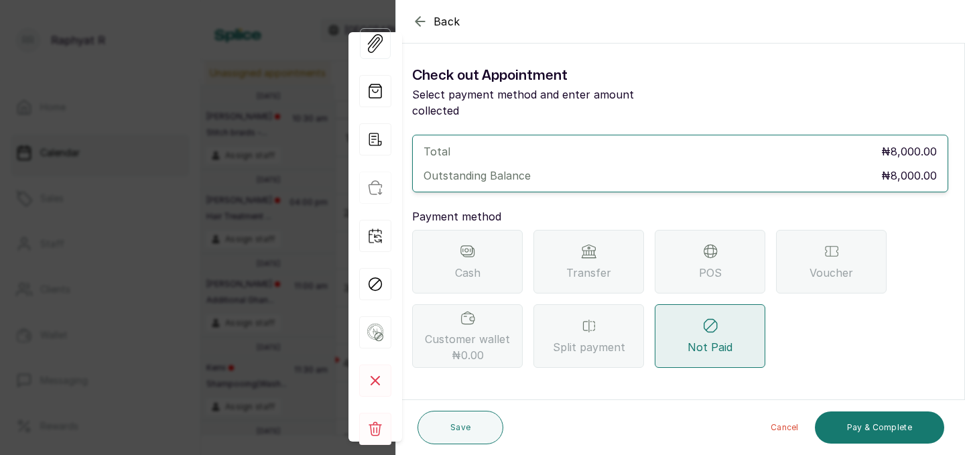
click at [748, 230] on div "POS" at bounding box center [710, 262] width 111 height 64
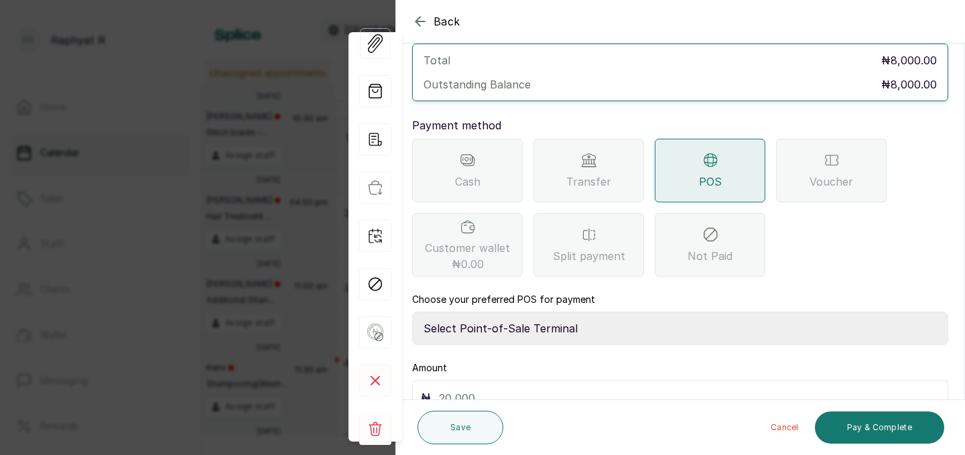
scroll to position [109, 0]
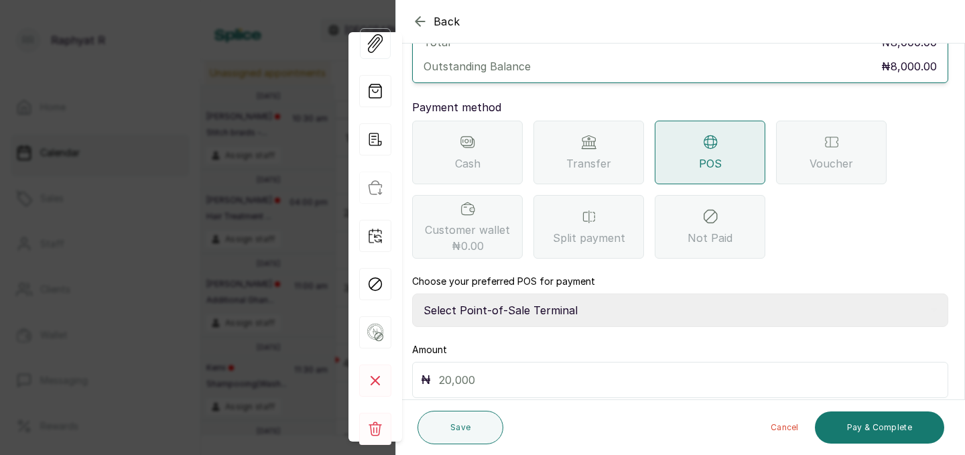
click at [561, 297] on select "Select Point-of-Sale Terminal Traction Providus Bank" at bounding box center [680, 311] width 536 height 34
select select "b1594abb-eea2-48ba-bf5f-ff0754569b84"
click at [505, 371] on input "text" at bounding box center [689, 380] width 501 height 19
type input "8,000"
click at [847, 422] on button "Pay & Complete" at bounding box center [879, 428] width 129 height 32
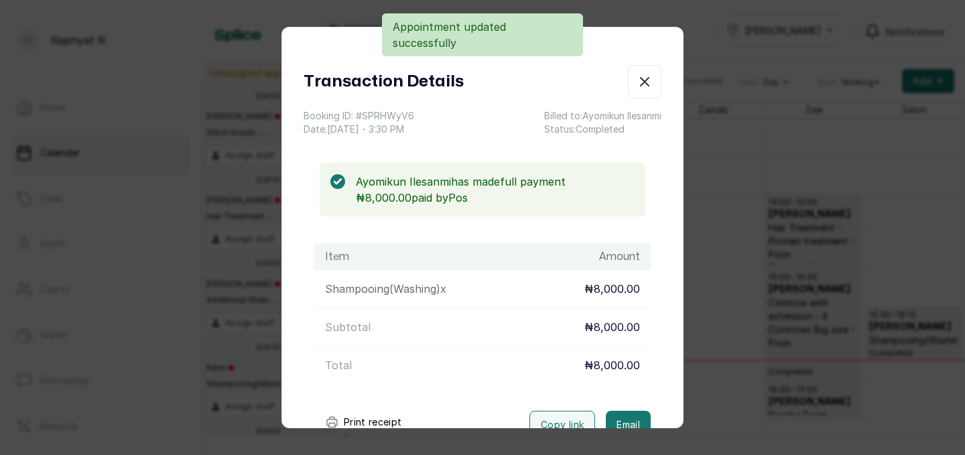
click at [647, 85] on icon "button" at bounding box center [645, 82] width 8 height 8
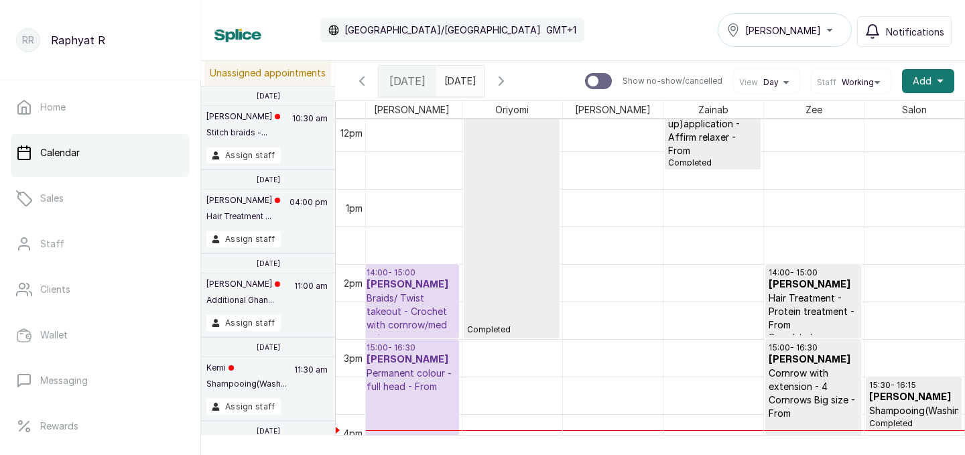
scroll to position [1020, 306]
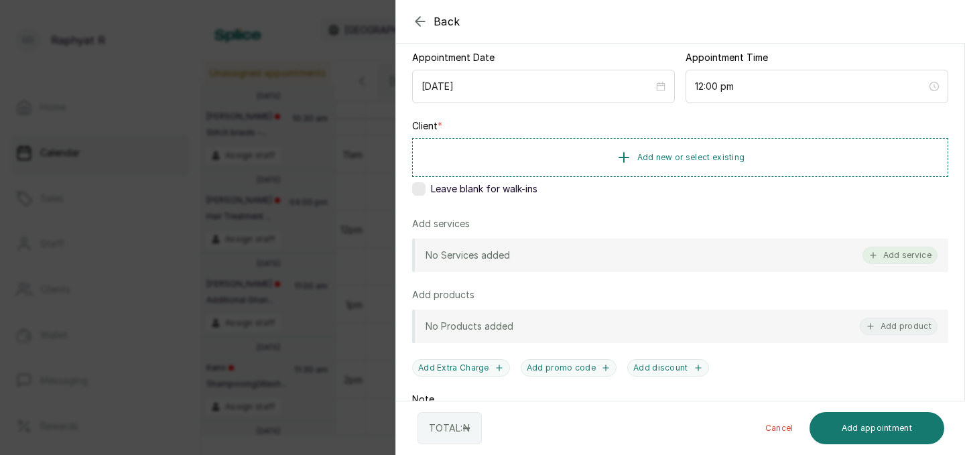
click at [886, 251] on button "Add service" at bounding box center [900, 255] width 75 height 17
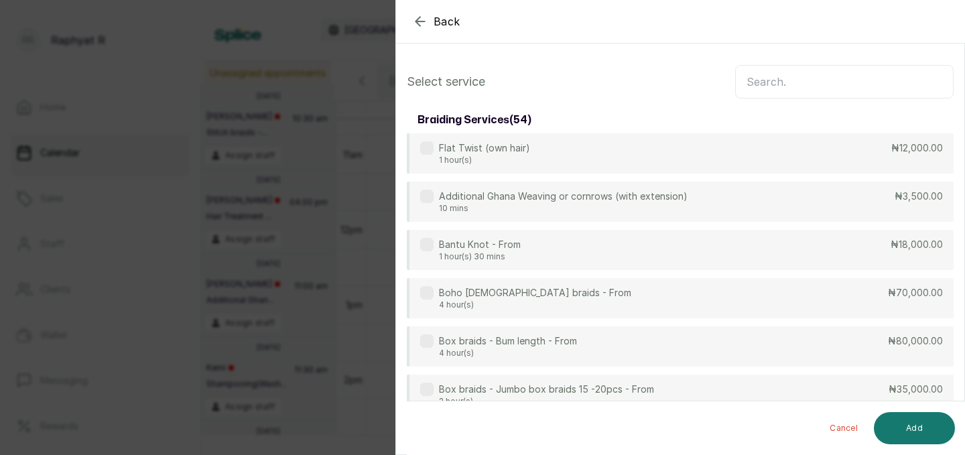
click at [782, 86] on input "text" at bounding box center [844, 82] width 219 height 34
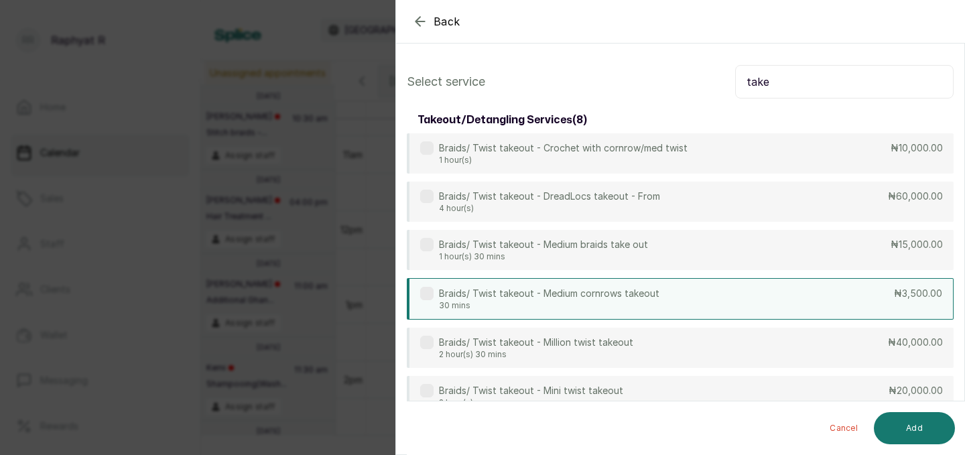
type input "take"
click at [748, 292] on div "Braids/ Twist takeout - Medium cornrows takeout 30 mins ₦3,500.00" at bounding box center [680, 299] width 547 height 42
click at [773, 80] on input "take" at bounding box center [844, 82] width 219 height 34
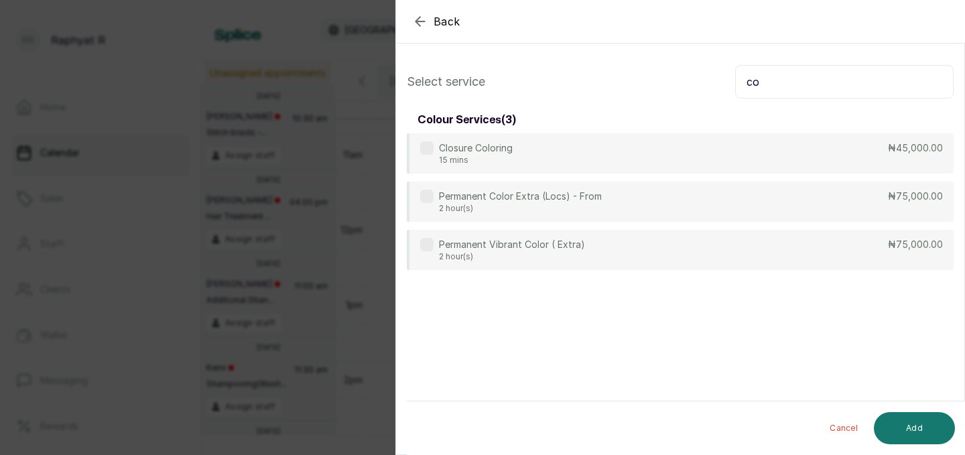
type input "c"
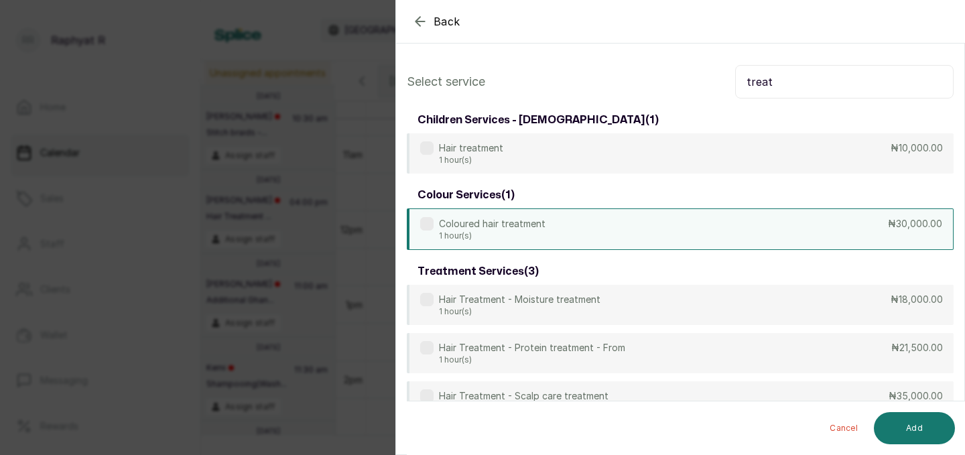
type input "treat"
click at [739, 221] on div "Coloured hair treatment 1 hour(s) ₦30,000.00" at bounding box center [680, 229] width 547 height 42
click at [786, 86] on input "treat" at bounding box center [844, 82] width 219 height 34
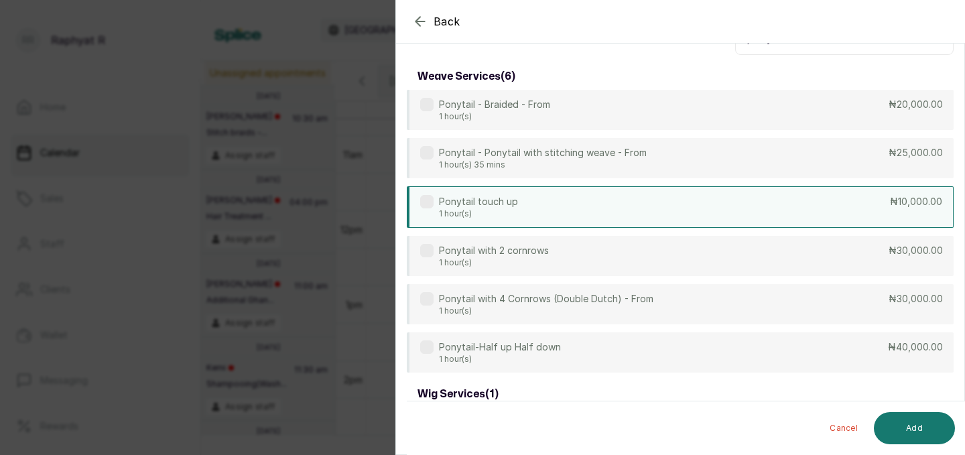
type input "pony"
click at [773, 207] on div "Ponytail touch up 1 hour(s) ₦10,000.00" at bounding box center [680, 207] width 547 height 42
click at [928, 431] on button "Add" at bounding box center [914, 428] width 81 height 32
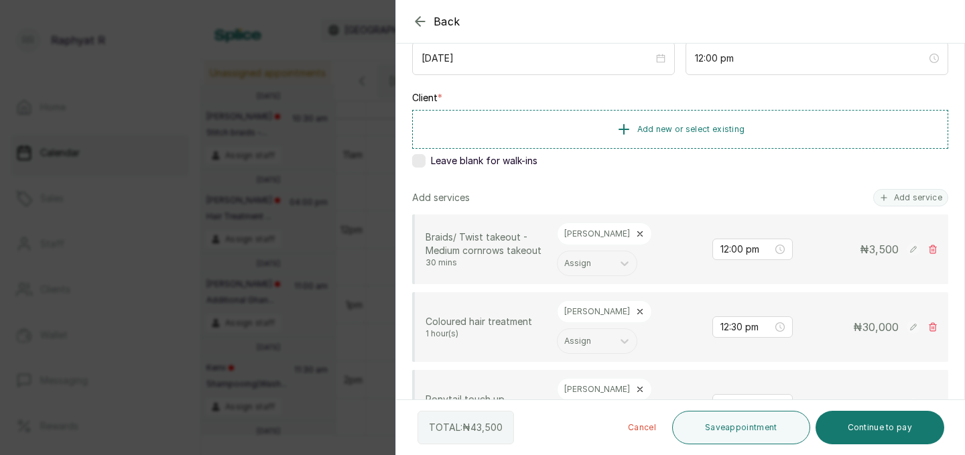
scroll to position [123, 0]
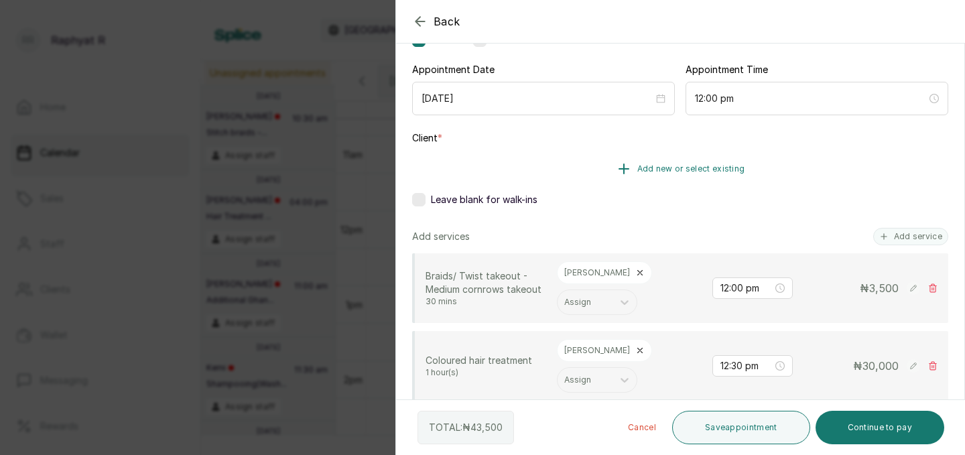
click at [771, 158] on button "Add new or select existing" at bounding box center [680, 169] width 536 height 38
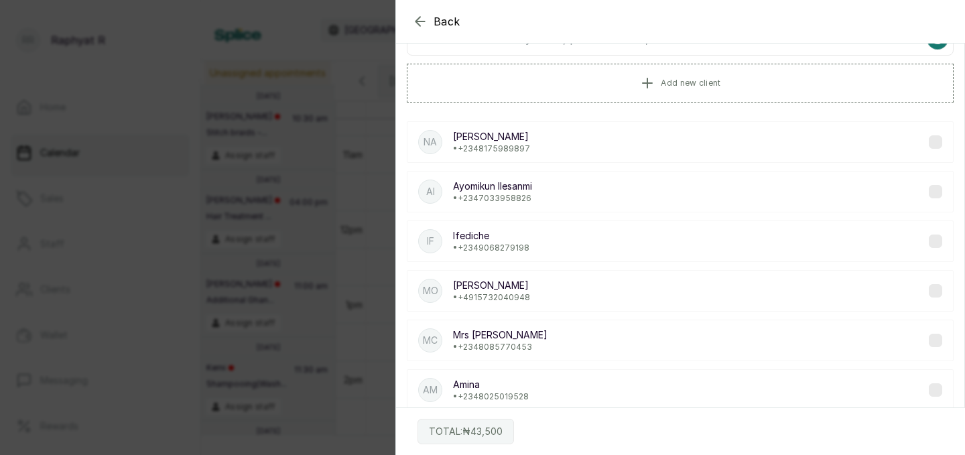
scroll to position [0, 0]
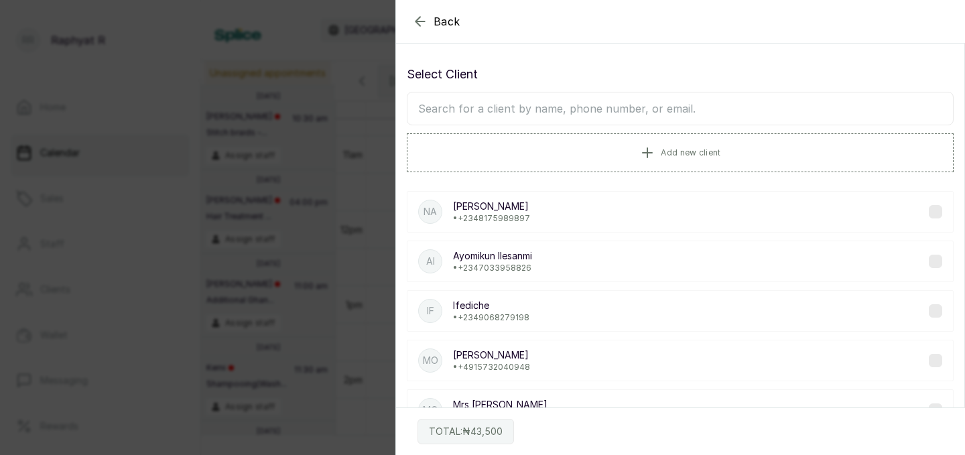
click at [652, 113] on input "text" at bounding box center [680, 109] width 547 height 34
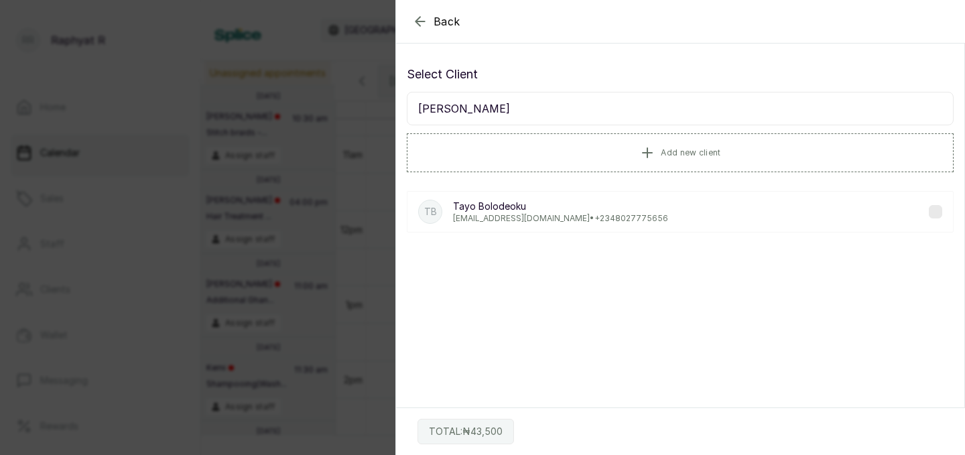
type input "tayo bo"
click at [619, 217] on div "TB Tayo Bolodeoku tayobolo@gmail.com • +234 8027775656" at bounding box center [680, 212] width 547 height 42
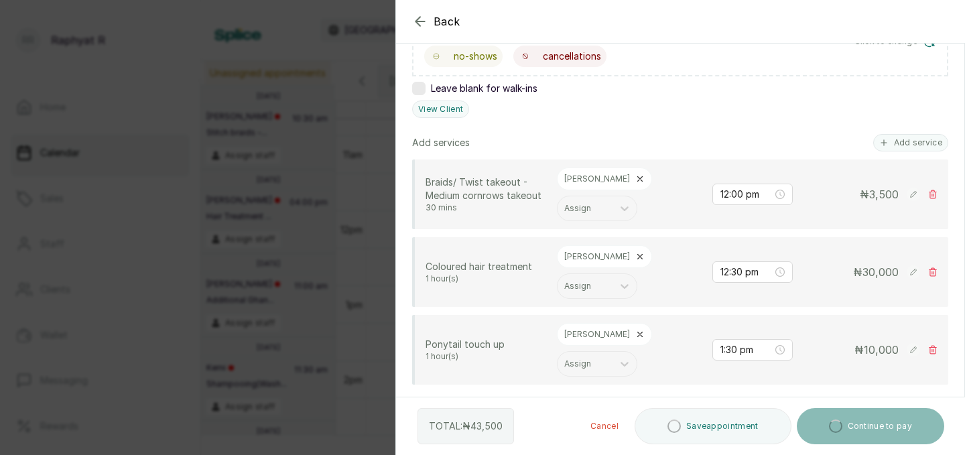
scroll to position [293, 0]
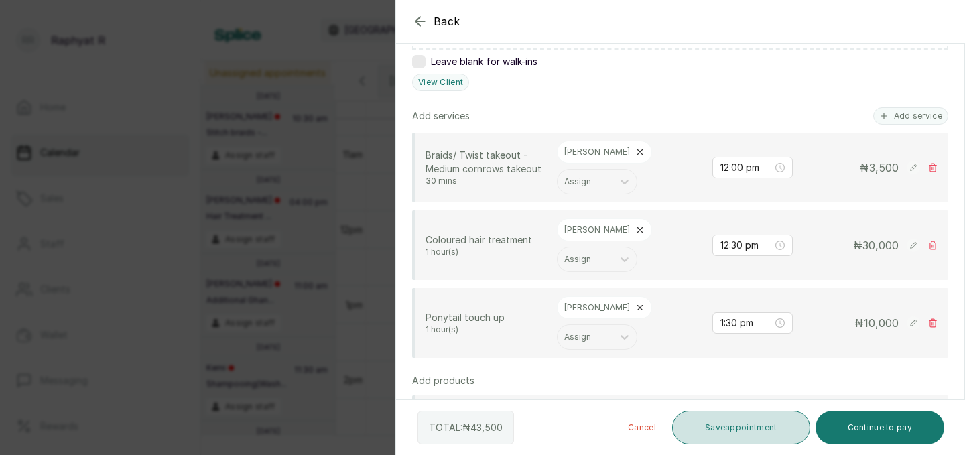
click at [702, 425] on button "Save appointment" at bounding box center [741, 428] width 138 height 34
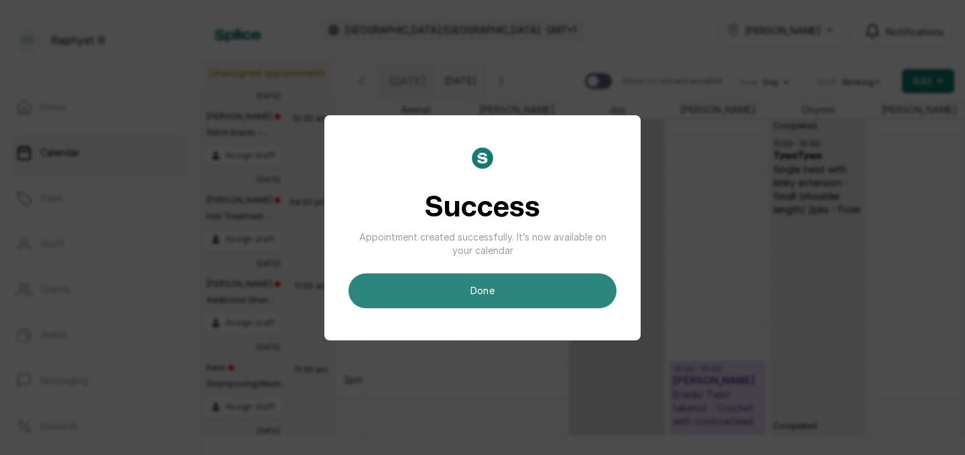
click at [499, 284] on button "done" at bounding box center [483, 290] width 268 height 35
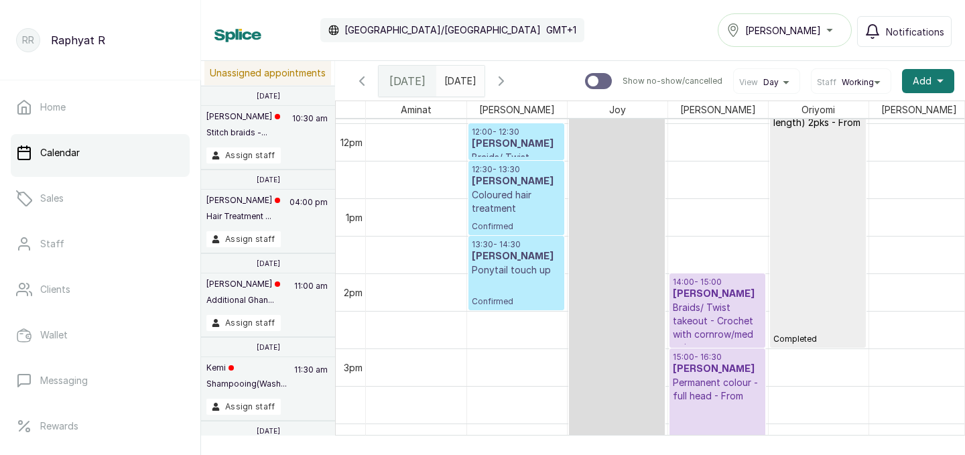
scroll to position [904, 0]
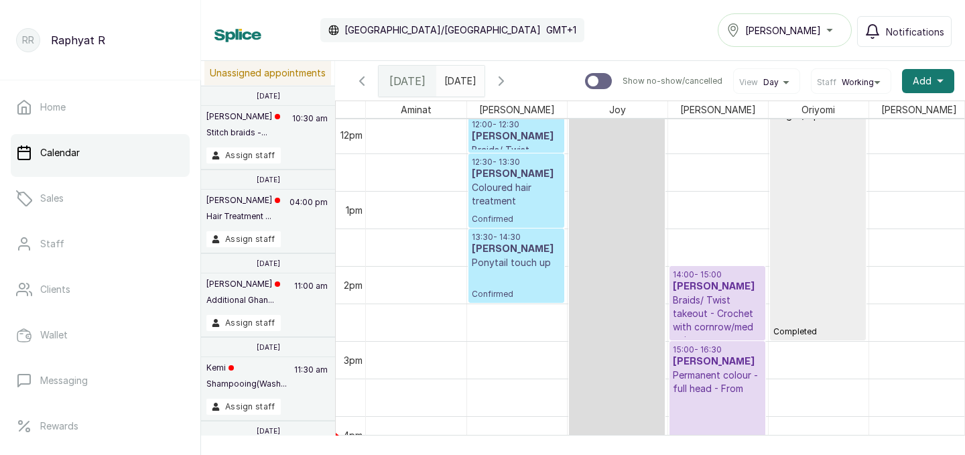
click at [496, 171] on h3 "Tayo Bolodeoku" at bounding box center [516, 174] width 89 height 13
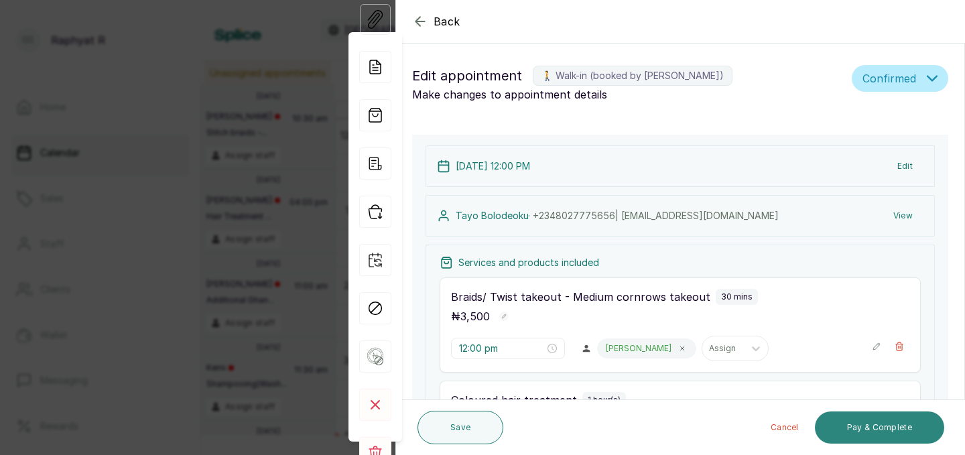
click at [869, 426] on button "Pay & Complete" at bounding box center [879, 428] width 129 height 32
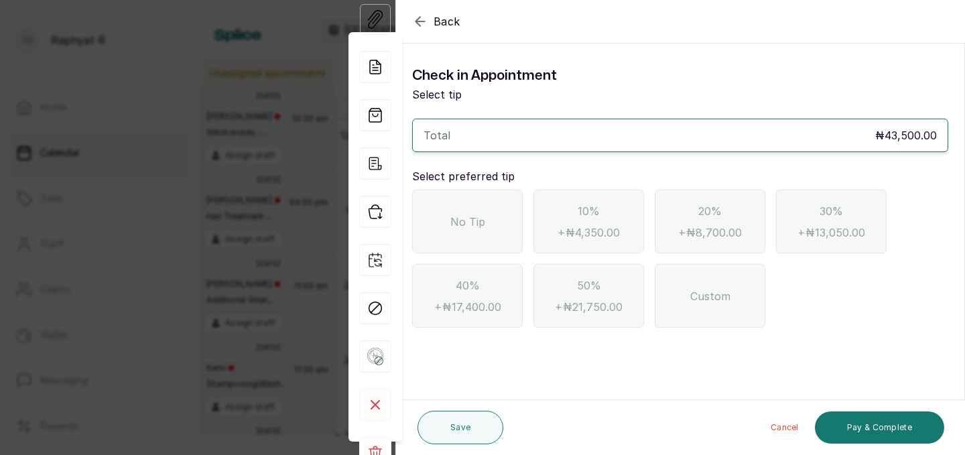
click at [493, 225] on div "No Tip" at bounding box center [467, 222] width 111 height 64
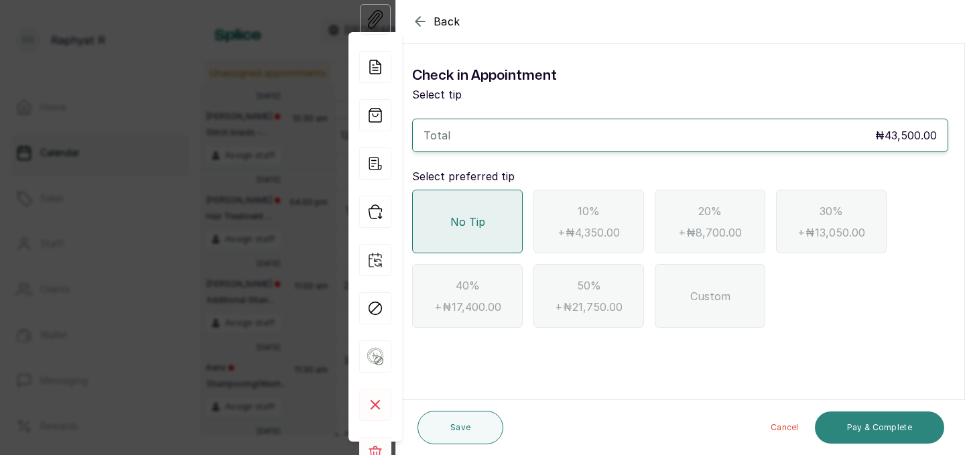
click at [841, 419] on button "Pay & Complete" at bounding box center [879, 428] width 129 height 32
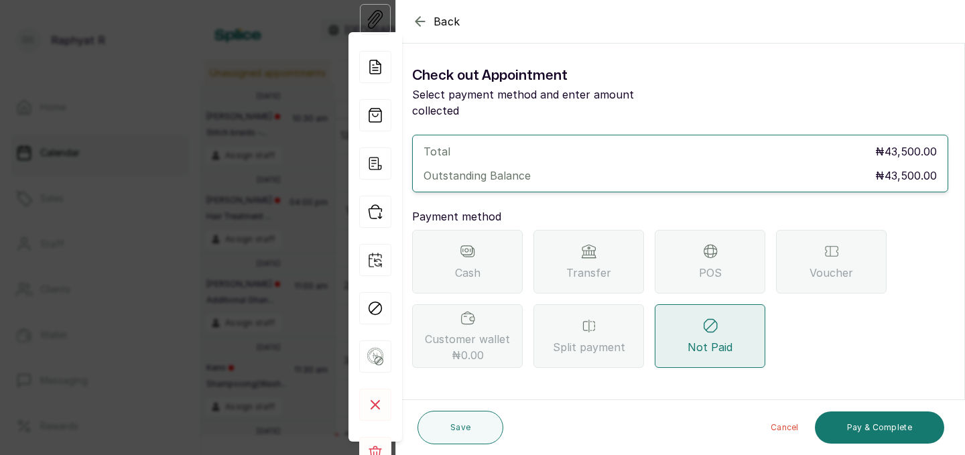
click at [702, 265] on span "POS" at bounding box center [710, 273] width 23 height 16
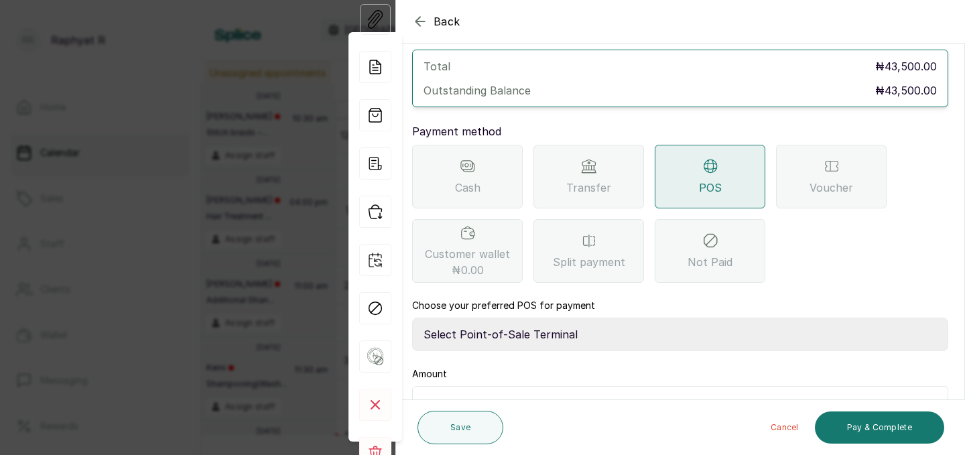
scroll to position [97, 0]
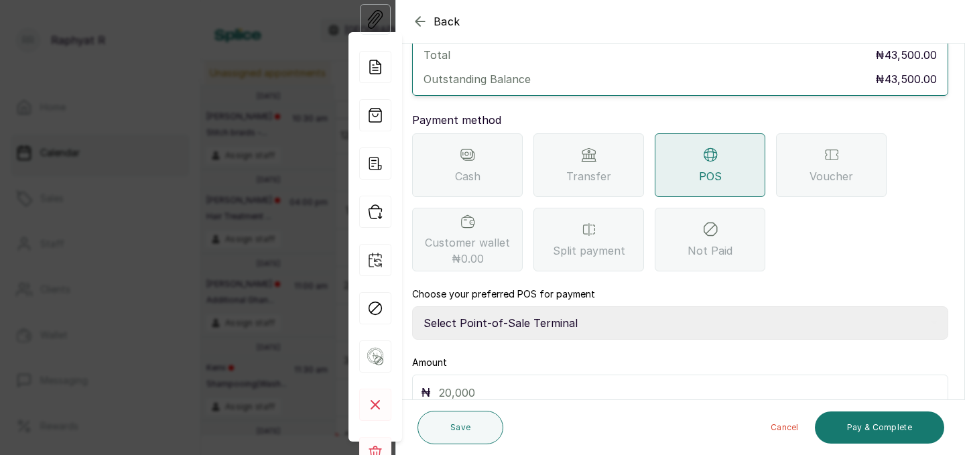
click at [541, 306] on select "Select Point-of-Sale Terminal Traction Providus Bank" at bounding box center [680, 323] width 536 height 34
select select "b1594abb-eea2-48ba-bf5f-ff0754569b84"
click at [484, 383] on input "text" at bounding box center [689, 392] width 501 height 19
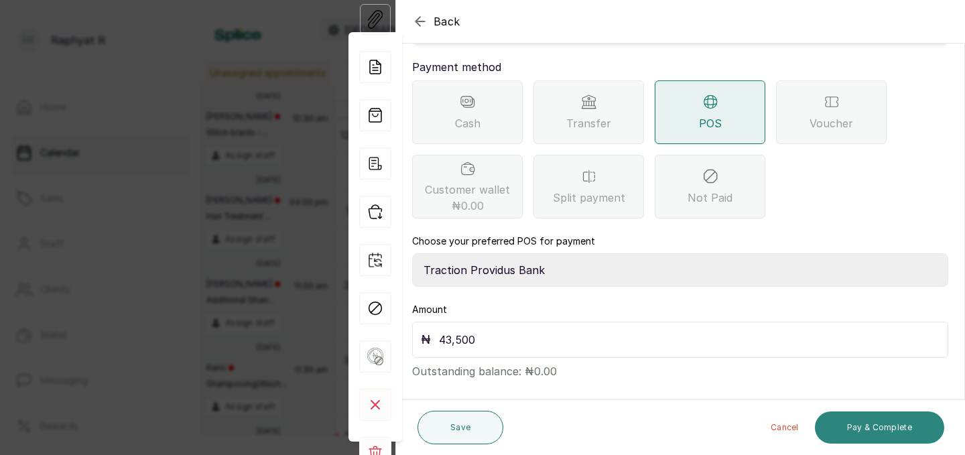
type input "43,500"
click at [835, 420] on button "Pay & Complete" at bounding box center [879, 428] width 129 height 32
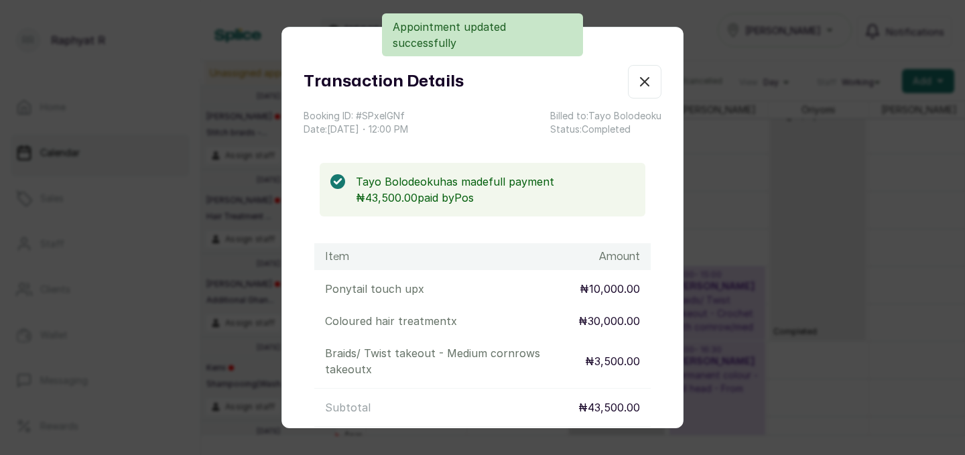
click at [642, 70] on button "Show no-show/cancelled" at bounding box center [645, 82] width 34 height 34
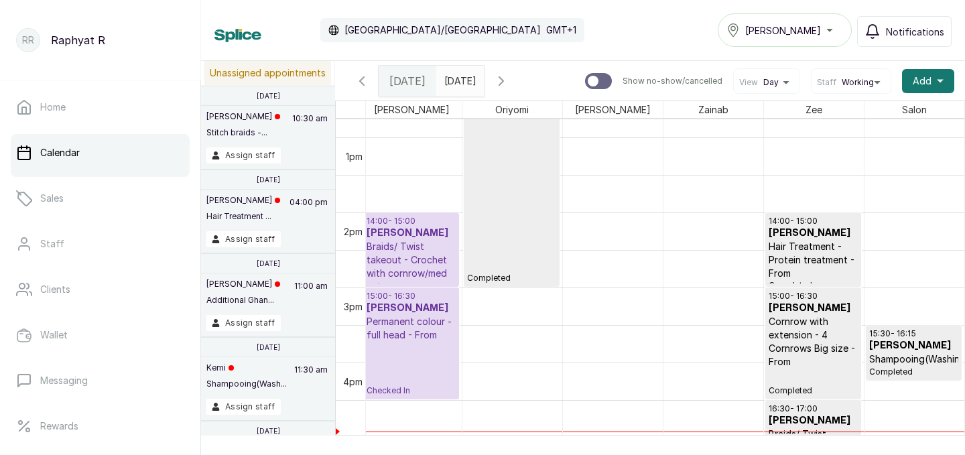
scroll to position [0, 0]
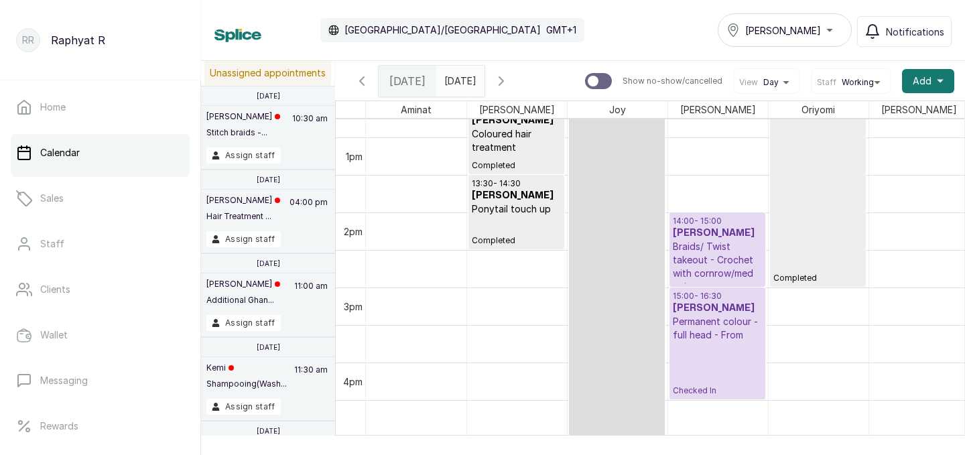
click at [691, 234] on h3 "Sola Irukwu" at bounding box center [717, 233] width 89 height 13
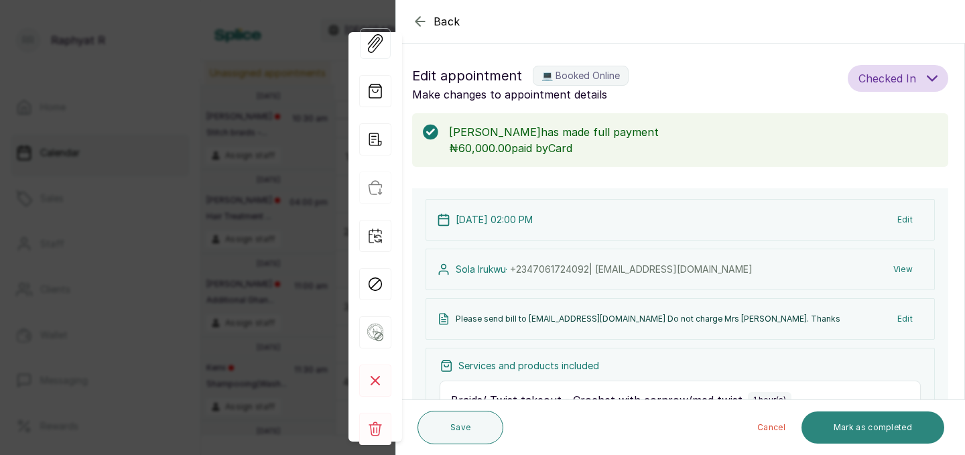
click at [913, 420] on button "Mark as completed" at bounding box center [873, 428] width 143 height 32
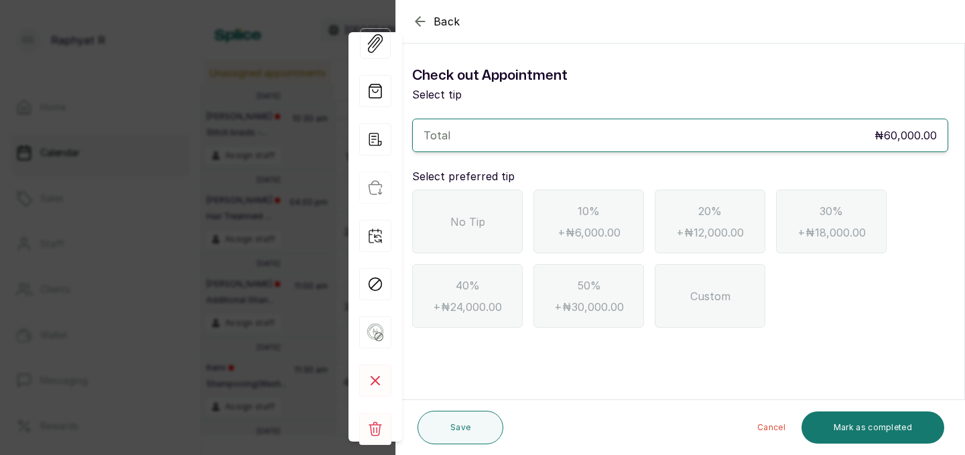
click at [483, 214] on span "No Tip" at bounding box center [467, 222] width 35 height 16
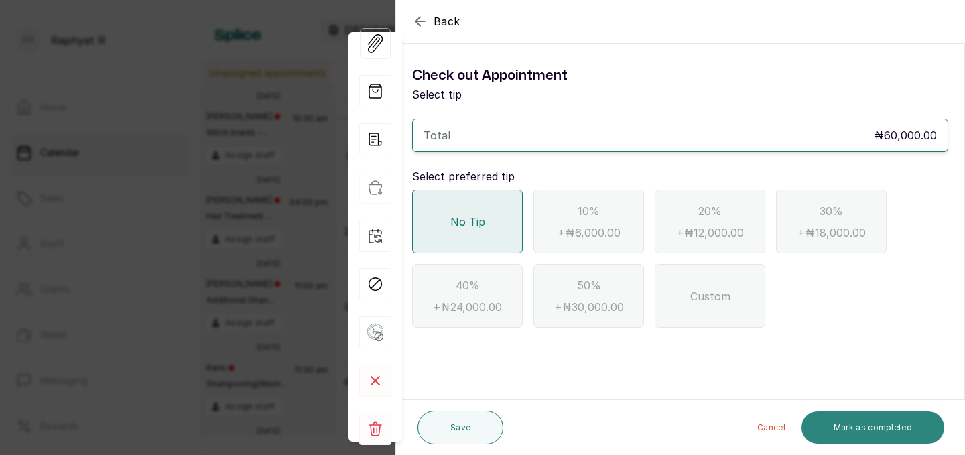
click at [842, 423] on button "Mark as completed" at bounding box center [873, 428] width 143 height 32
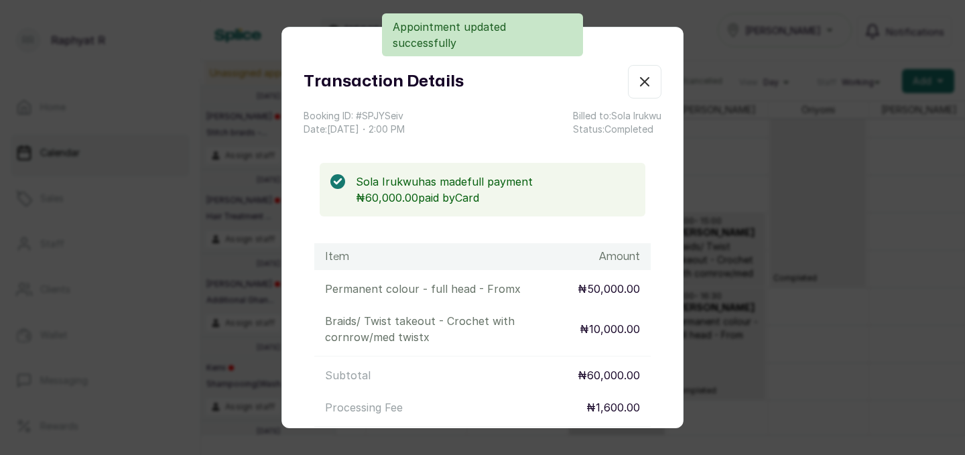
click at [640, 89] on icon "button" at bounding box center [645, 82] width 16 height 16
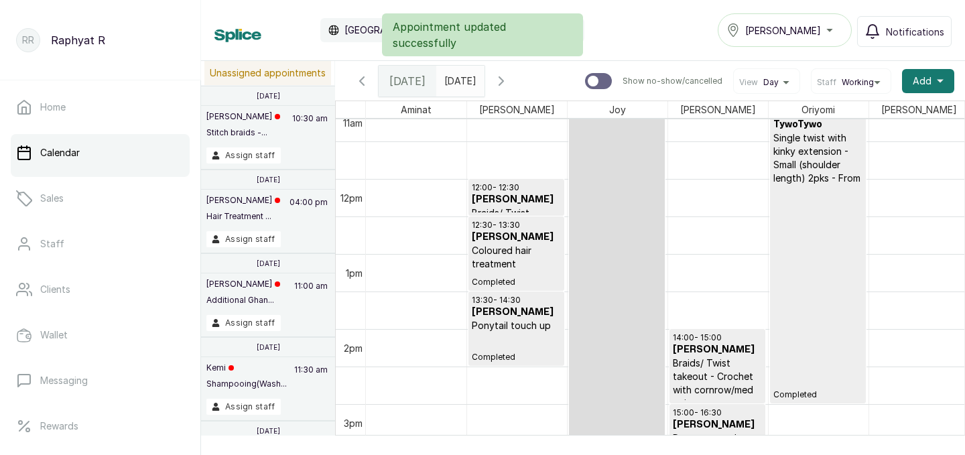
scroll to position [1162, 0]
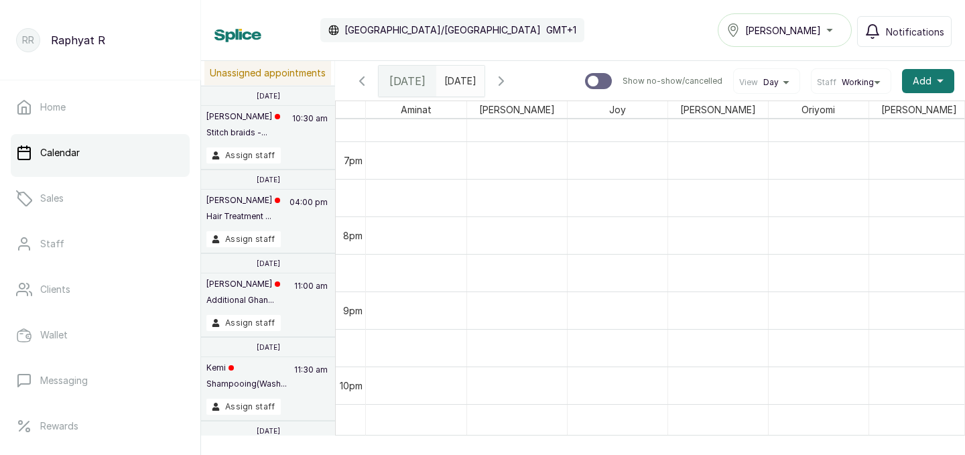
click at [458, 85] on input "20/09/2025" at bounding box center [447, 77] width 21 height 23
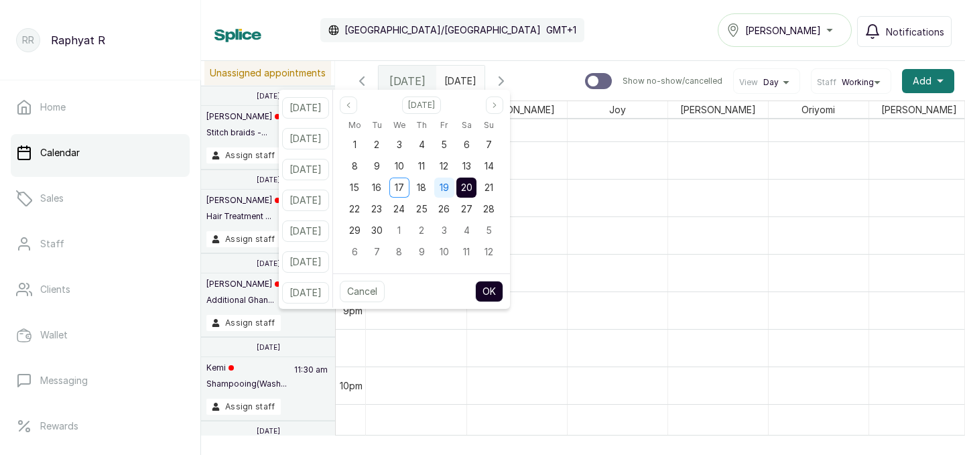
click at [449, 190] on span "19" at bounding box center [444, 187] width 9 height 11
click at [503, 288] on button "OK" at bounding box center [489, 291] width 28 height 21
type input "19/09/2025"
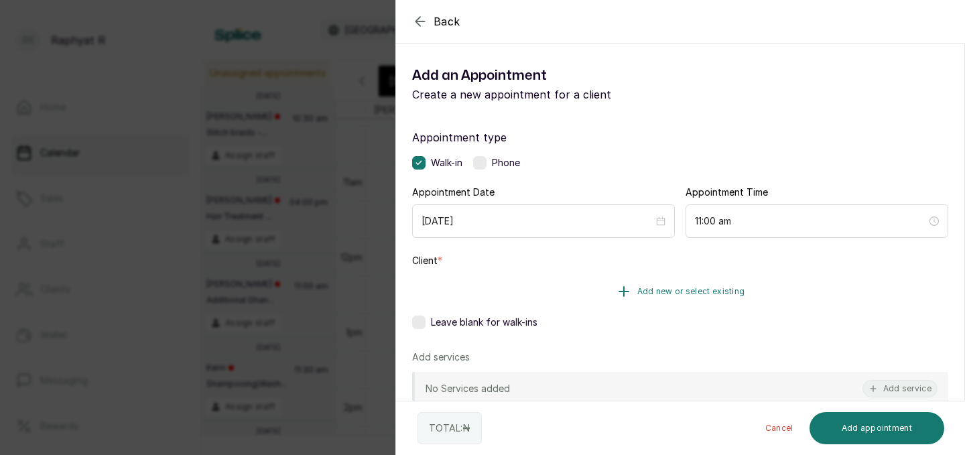
scroll to position [115, 0]
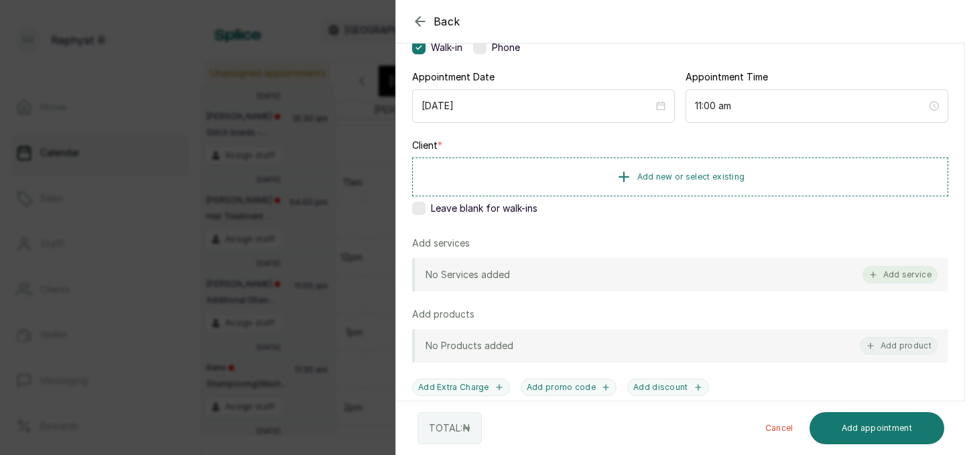
click at [885, 275] on button "Add service" at bounding box center [900, 274] width 75 height 17
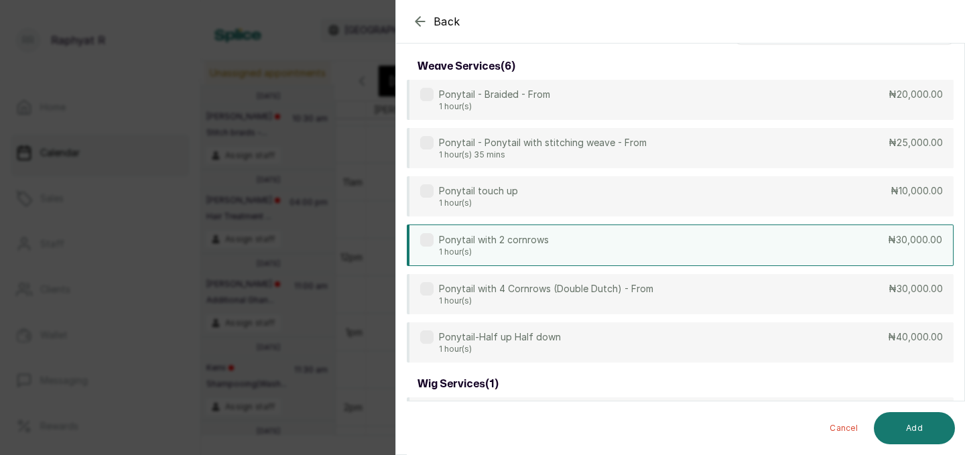
scroll to position [0, 0]
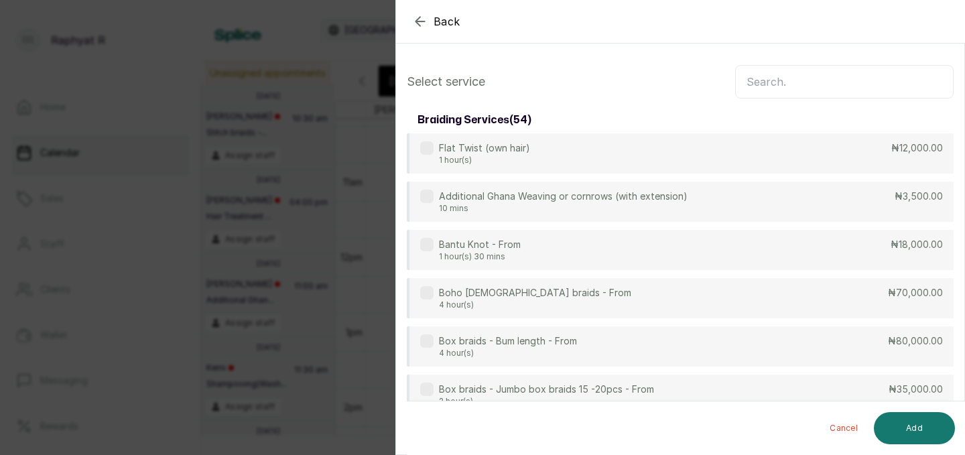
click at [419, 19] on icon "button" at bounding box center [420, 21] width 16 height 16
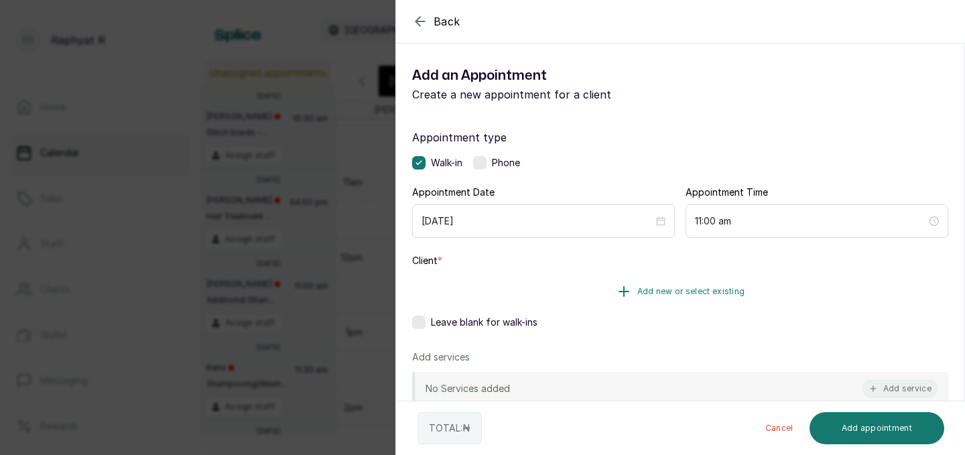
click at [706, 294] on span "Add new or select existing" at bounding box center [691, 291] width 108 height 11
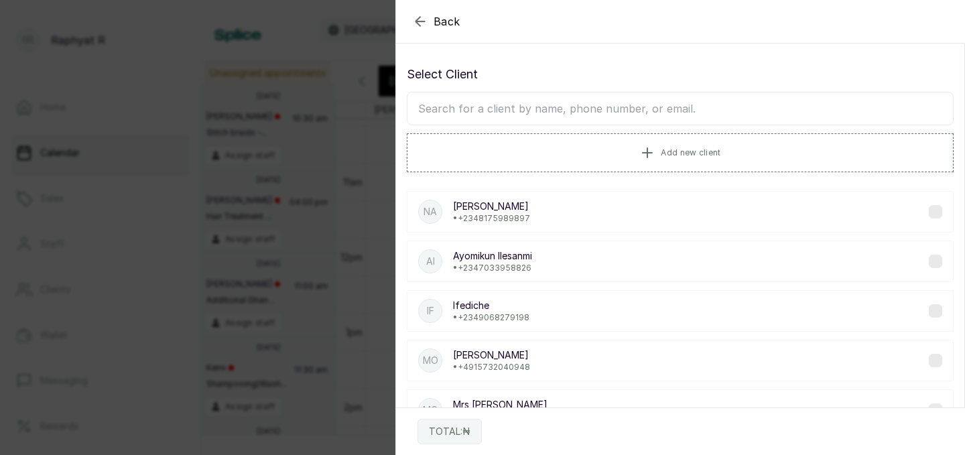
click at [560, 109] on input "text" at bounding box center [680, 109] width 547 height 34
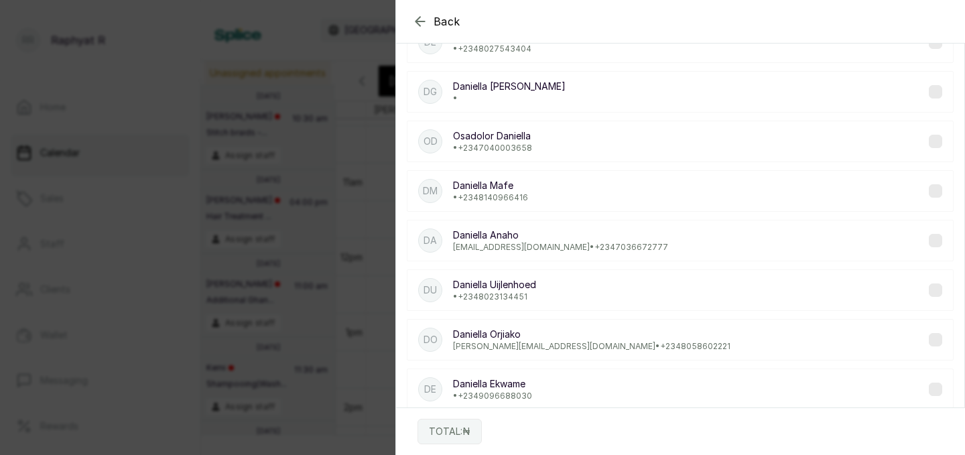
scroll to position [174, 0]
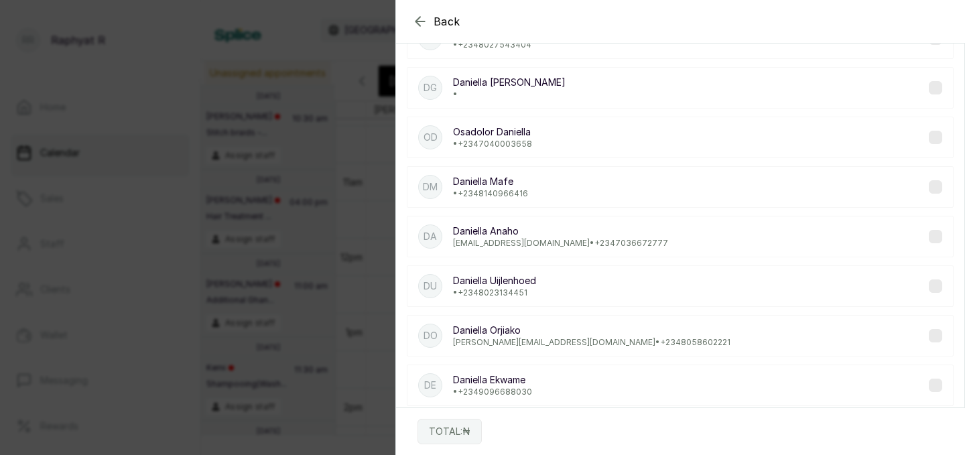
type input "daniella"
click at [543, 286] on div "DU Daniella Uijlenhoed • +234 8023134451" at bounding box center [680, 286] width 547 height 42
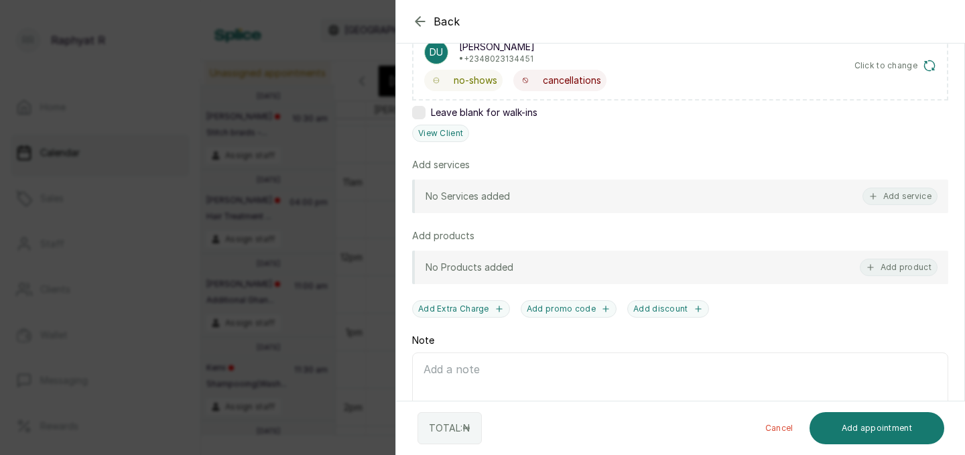
scroll to position [247, 0]
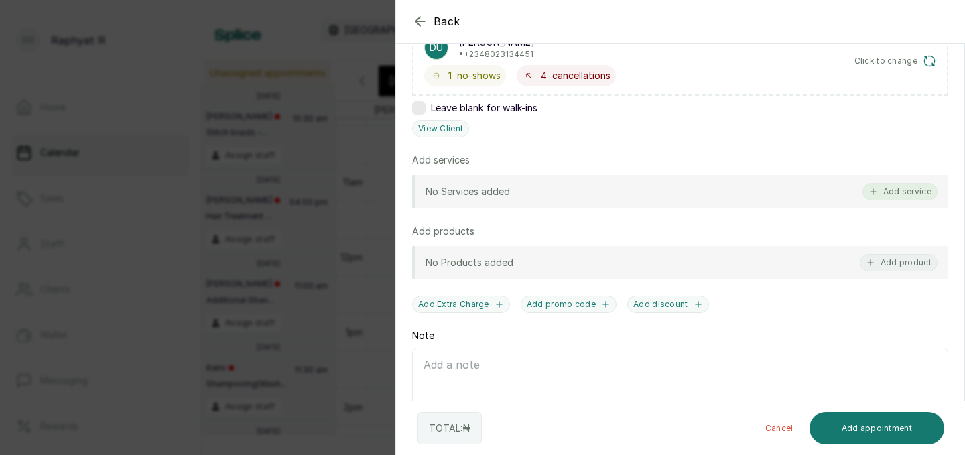
click at [885, 189] on button "Add service" at bounding box center [900, 191] width 75 height 17
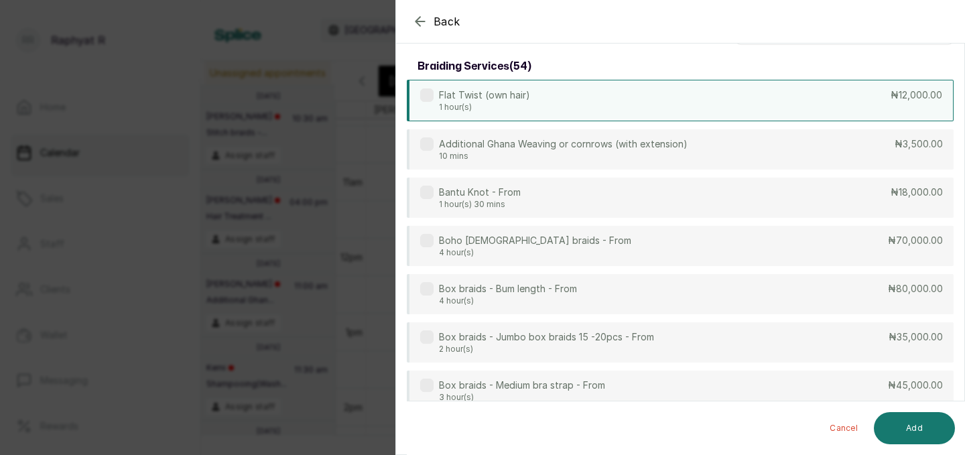
scroll to position [0, 0]
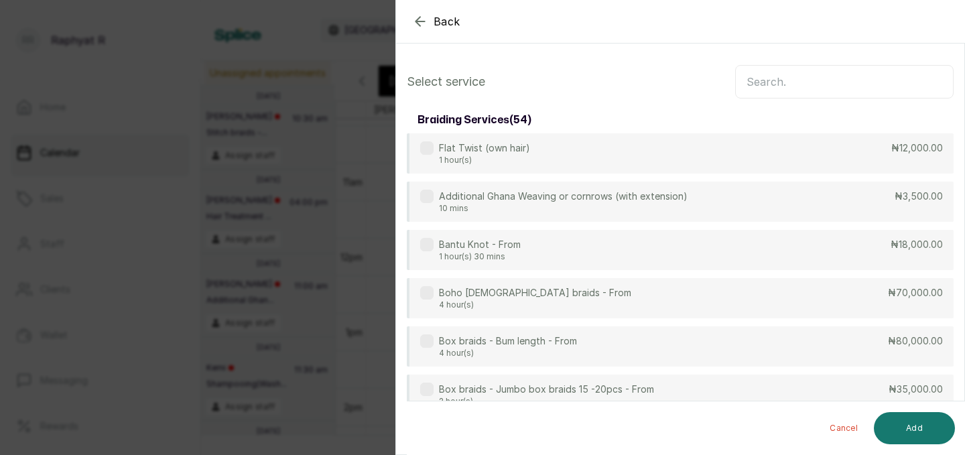
click at [815, 88] on input "text" at bounding box center [844, 82] width 219 height 34
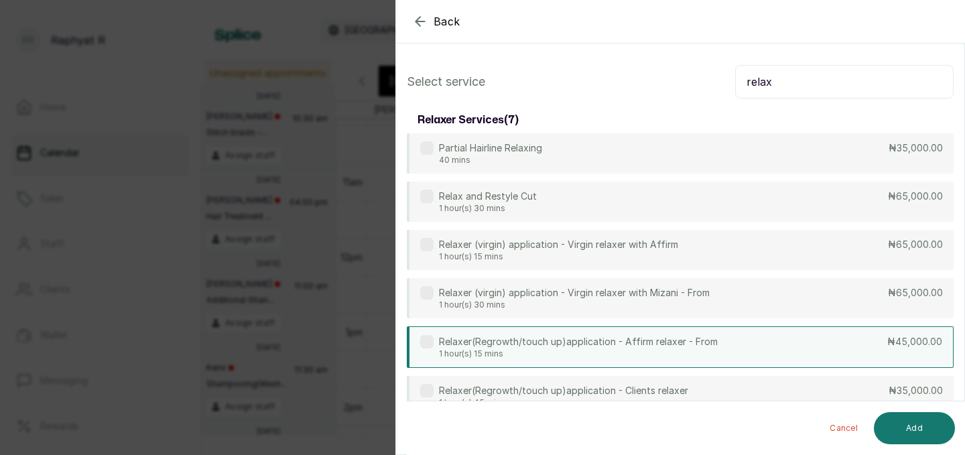
type input "relax"
click at [765, 332] on div "Relaxer(Regrowth/touch up)application - Affirm relaxer - From 1 hour(s) 15 mins…" at bounding box center [680, 347] width 547 height 42
click at [935, 440] on button "Add" at bounding box center [914, 428] width 81 height 32
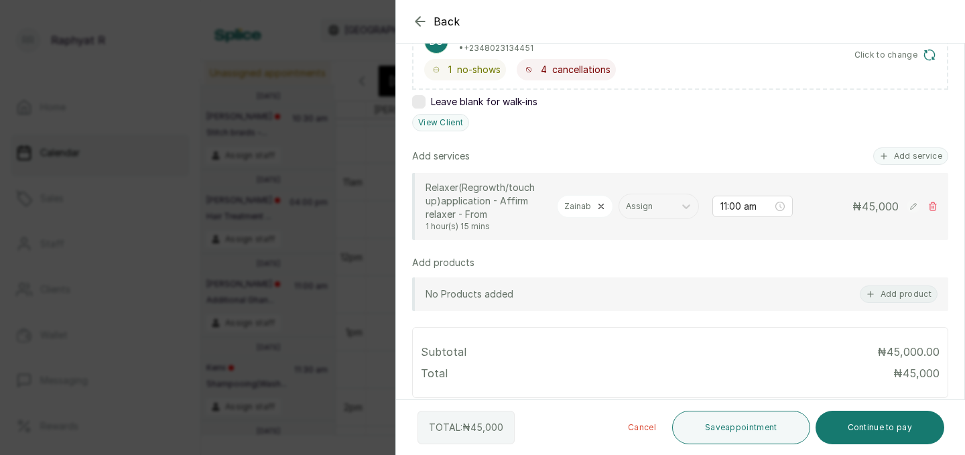
scroll to position [280, 0]
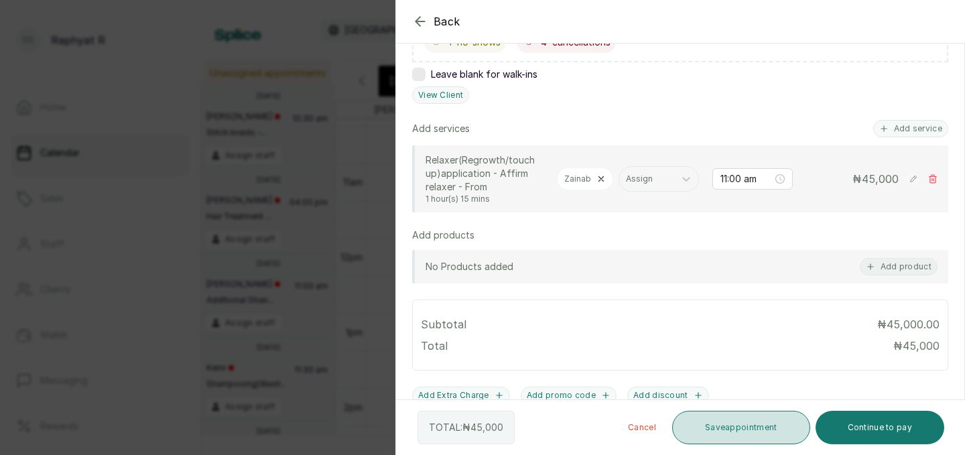
click at [753, 413] on button "Save appointment" at bounding box center [741, 428] width 138 height 34
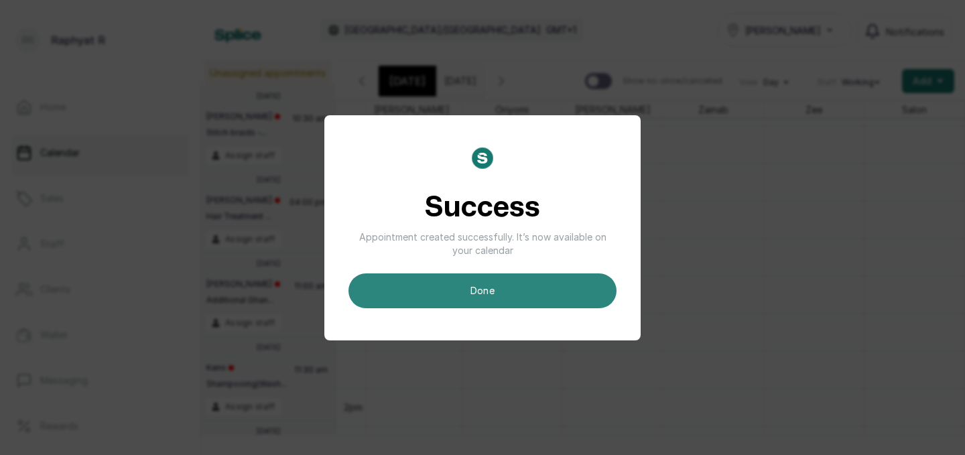
click at [530, 292] on button "done" at bounding box center [483, 290] width 268 height 35
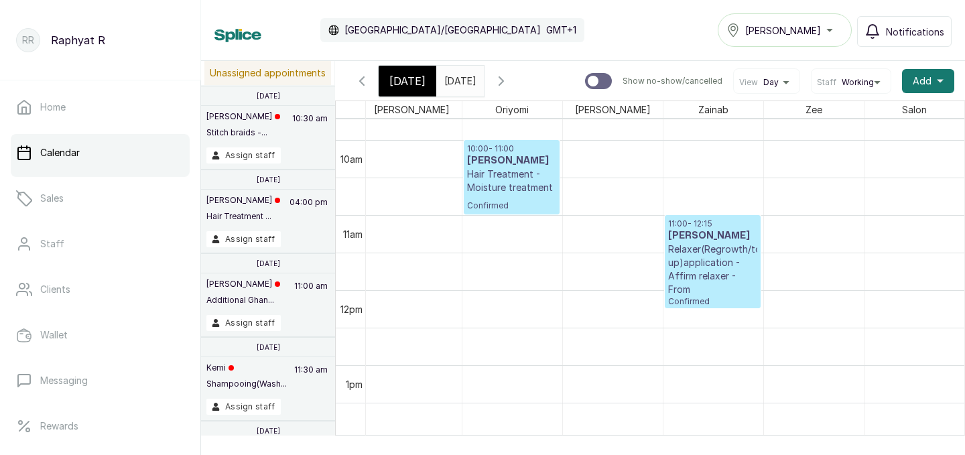
scroll to position [733, 0]
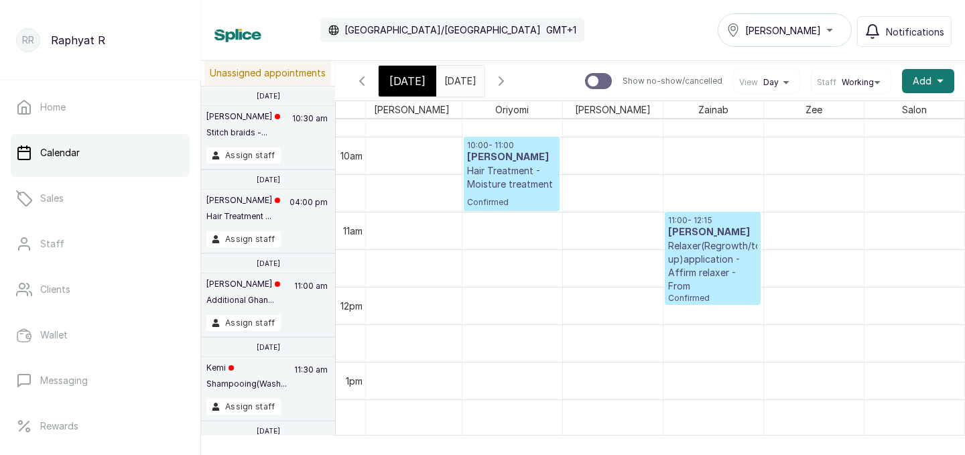
click at [406, 73] on span "[DATE]" at bounding box center [407, 81] width 36 height 16
